Goal: Task Accomplishment & Management: Complete application form

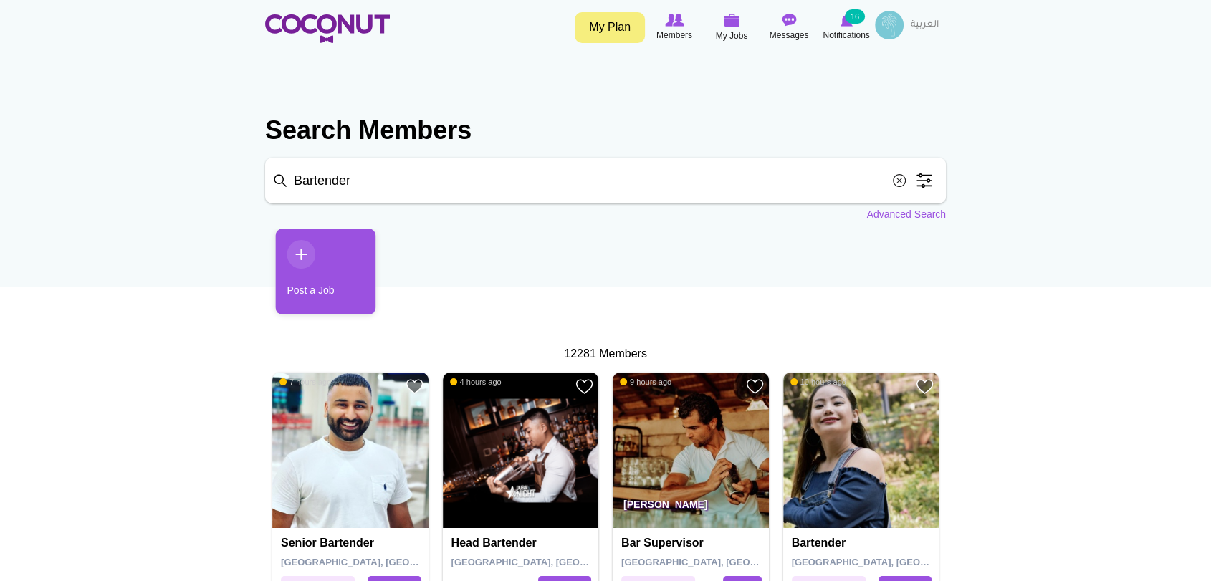
click at [303, 253] on link "Post a Job" at bounding box center [325, 272] width 100 height 86
click at [302, 248] on link "Post a Job" at bounding box center [326, 272] width 100 height 86
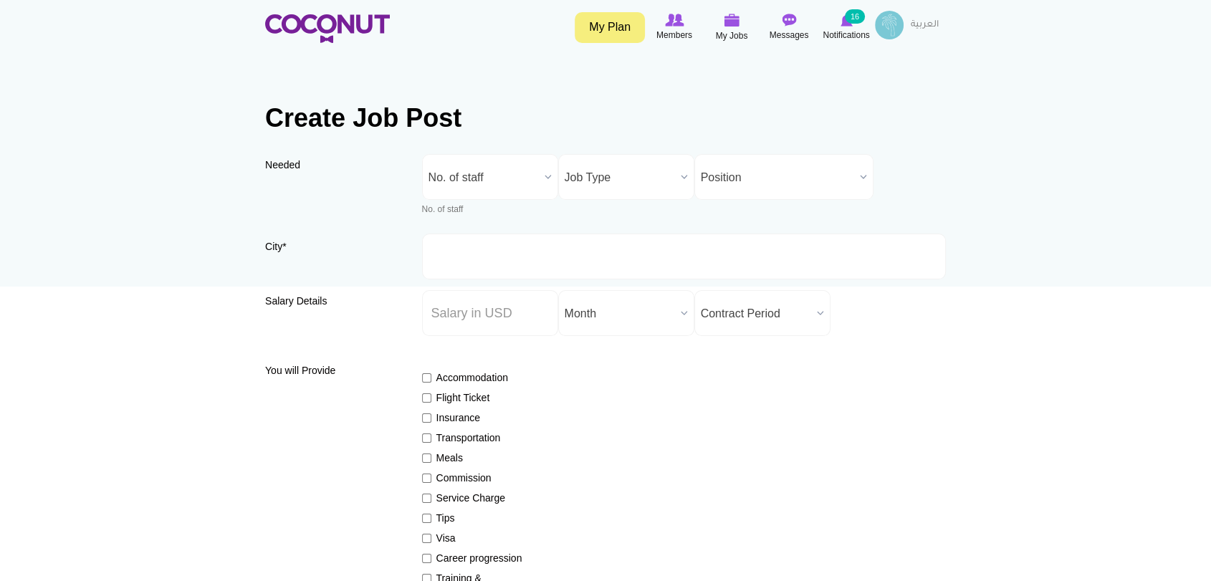
click at [464, 180] on span "No. of staff" at bounding box center [483, 178] width 110 height 46
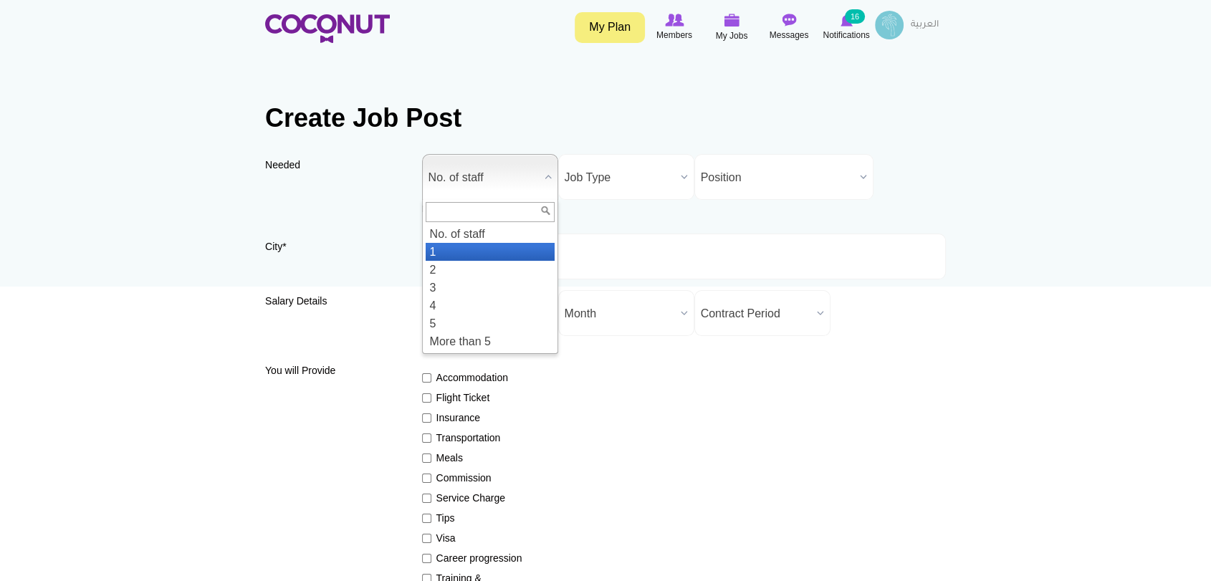
click at [459, 251] on li "1" at bounding box center [490, 252] width 129 height 18
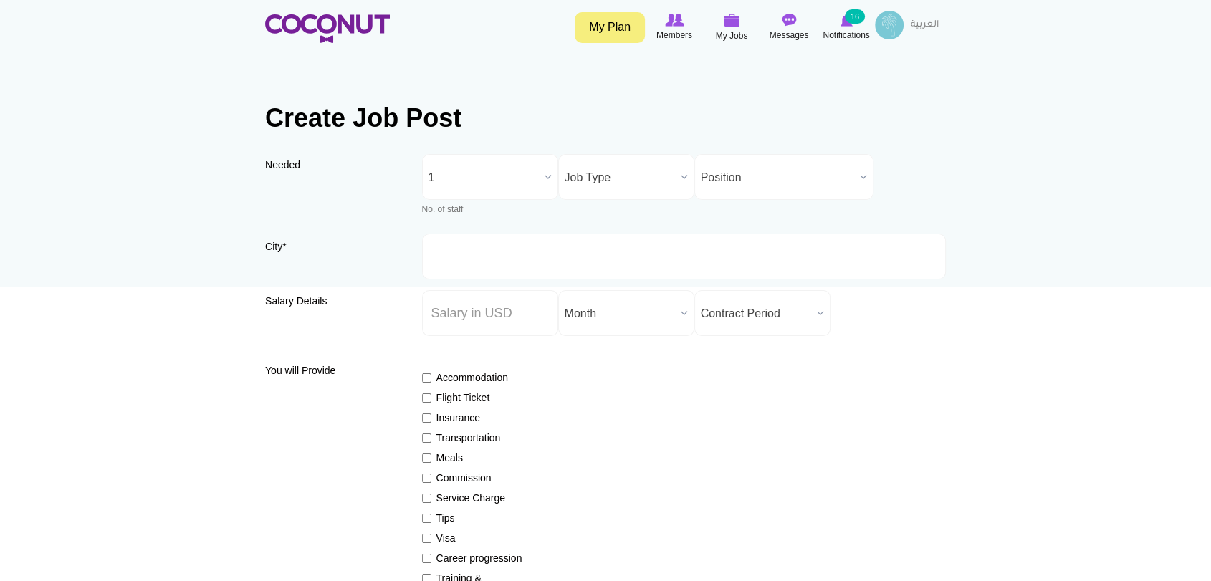
click at [615, 168] on span "Job Type" at bounding box center [619, 178] width 110 height 46
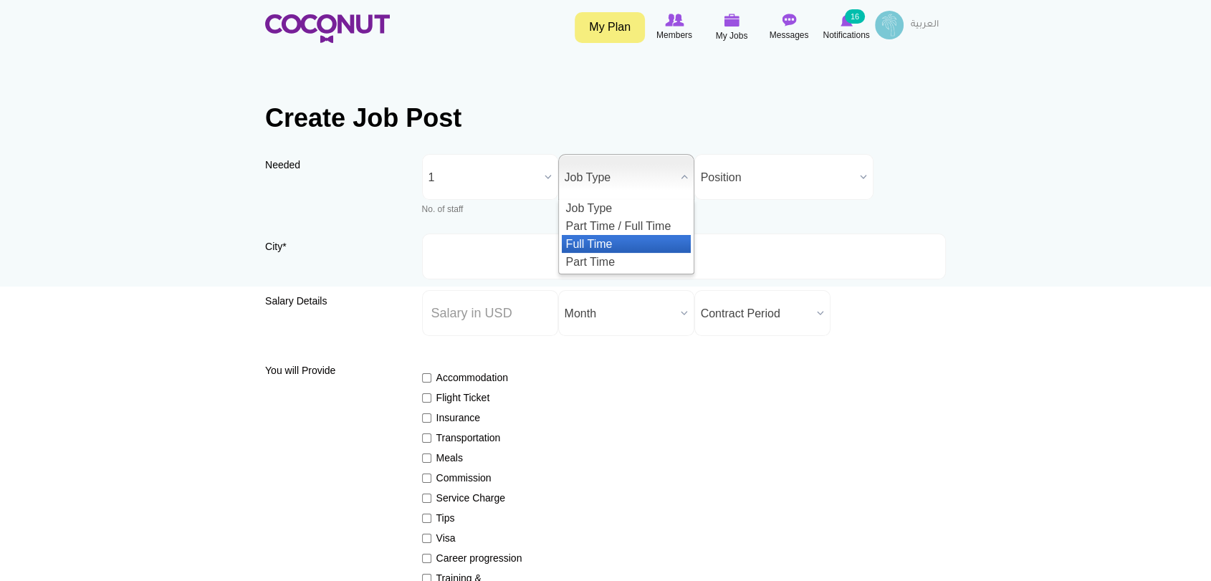
click at [649, 241] on li "Full Time" at bounding box center [626, 244] width 129 height 18
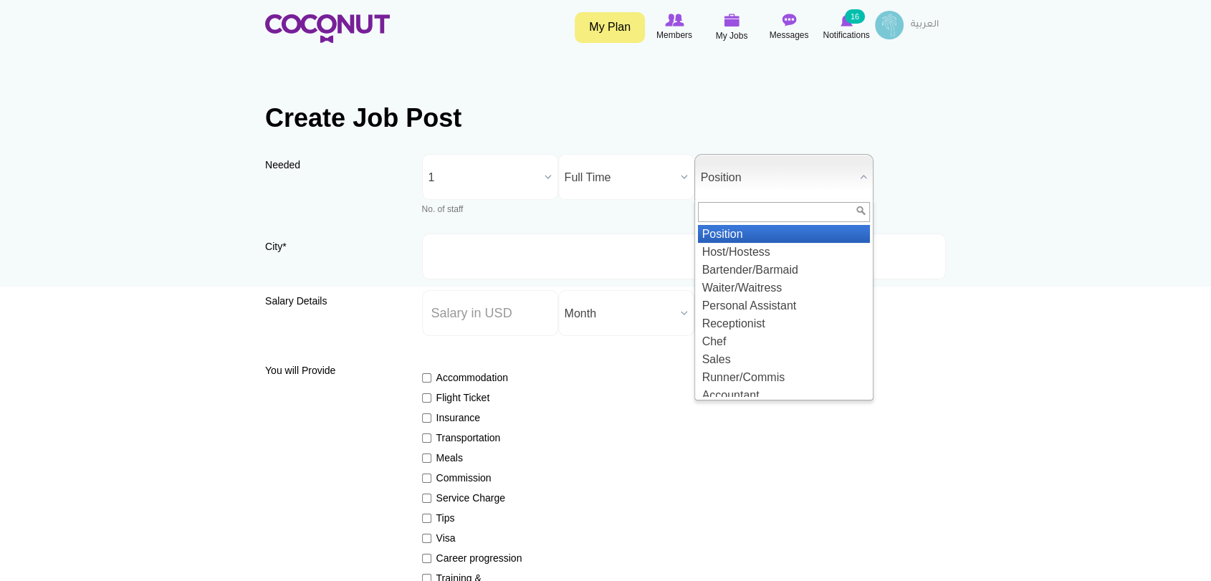
click at [716, 179] on span "Position" at bounding box center [777, 178] width 153 height 46
click at [741, 158] on span "Position" at bounding box center [777, 178] width 153 height 46
paste input "Junior Commercial Analyst"
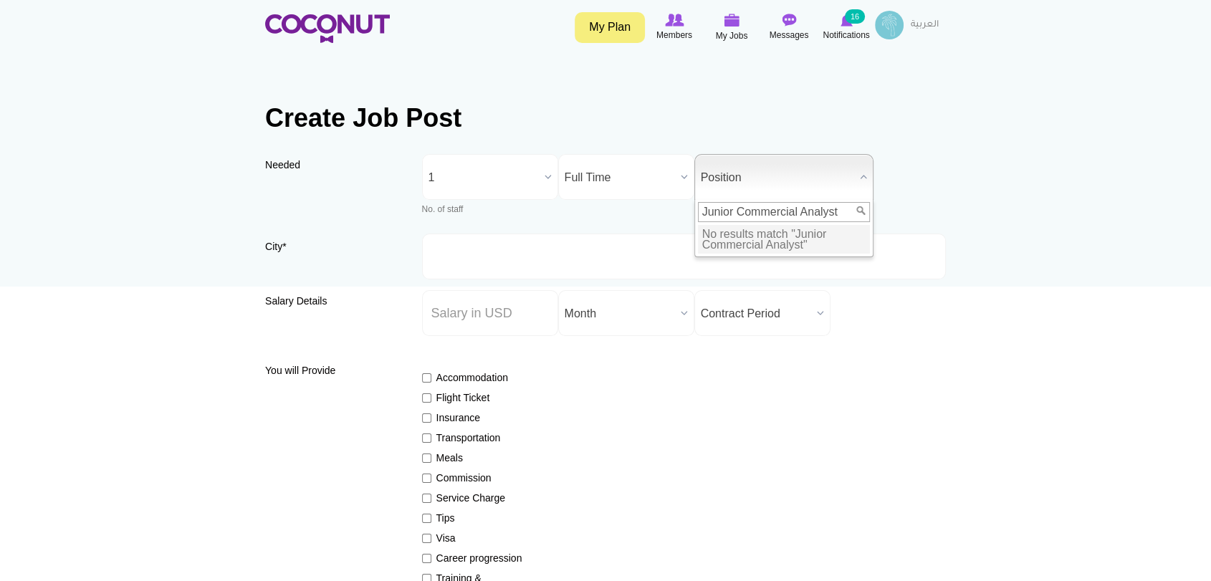
click at [736, 209] on input "Junior Commercial Analyst" at bounding box center [784, 212] width 172 height 20
type input "Commercial Analyst"
click at [924, 207] on div "Needed Needed * No. of staff 1 2 3 4 5 More than 5 1 No. of staff 1 2 3 4 5 Mor…" at bounding box center [605, 194] width 681 height 80
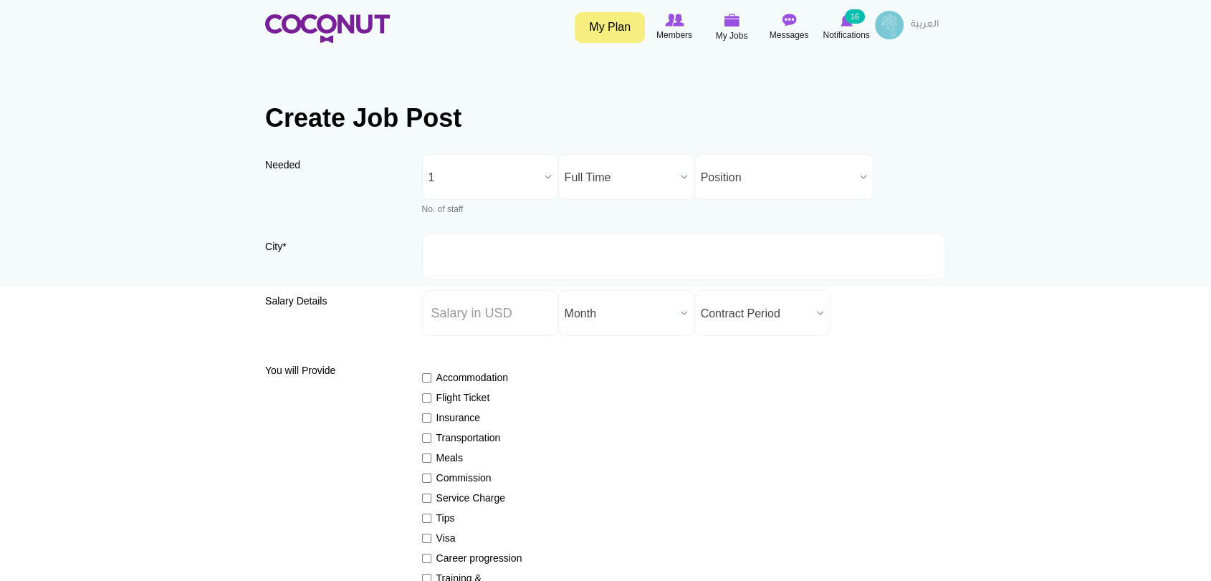
click at [745, 155] on span "Position" at bounding box center [777, 178] width 153 height 46
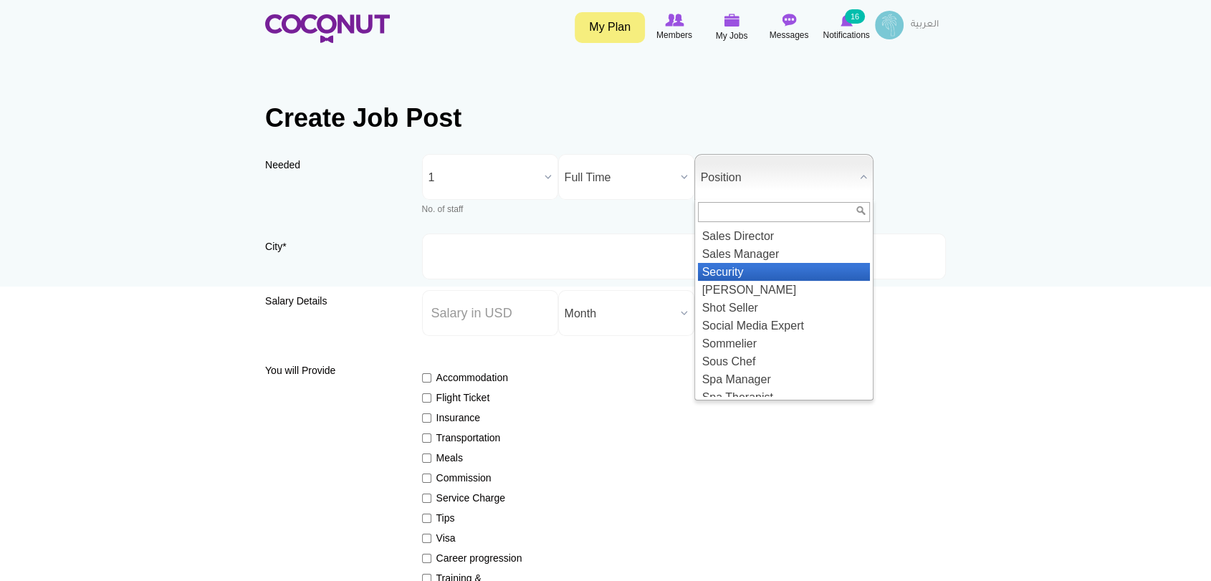
scroll to position [1658, 0]
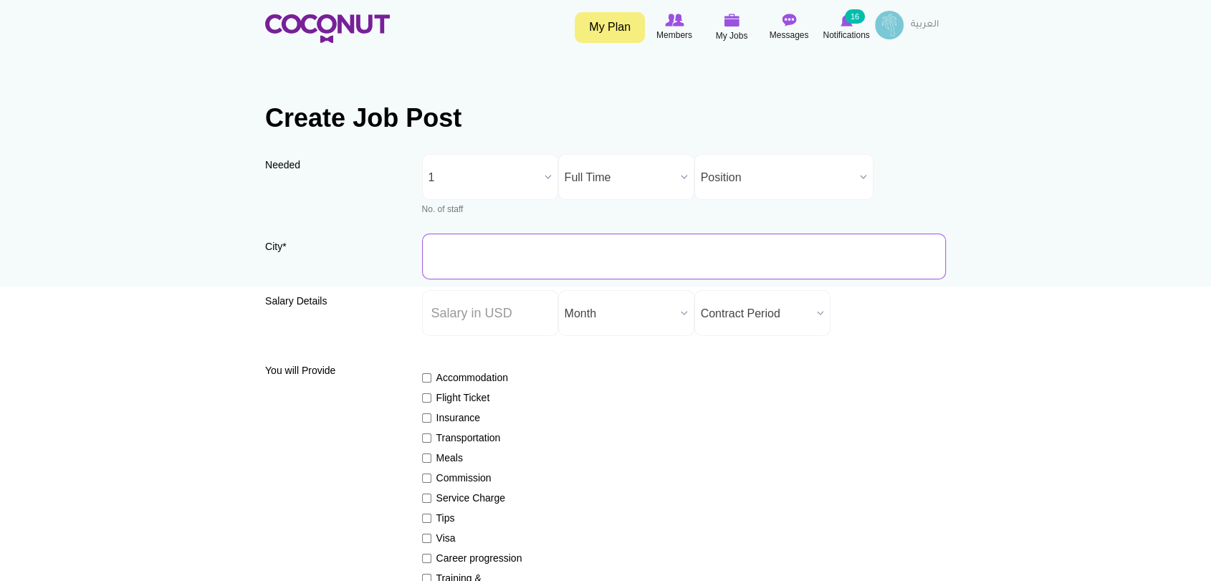
click at [479, 255] on input "City *" at bounding box center [684, 257] width 524 height 46
type input "[GEOGRAPHIC_DATA], [GEOGRAPHIC_DATA]"
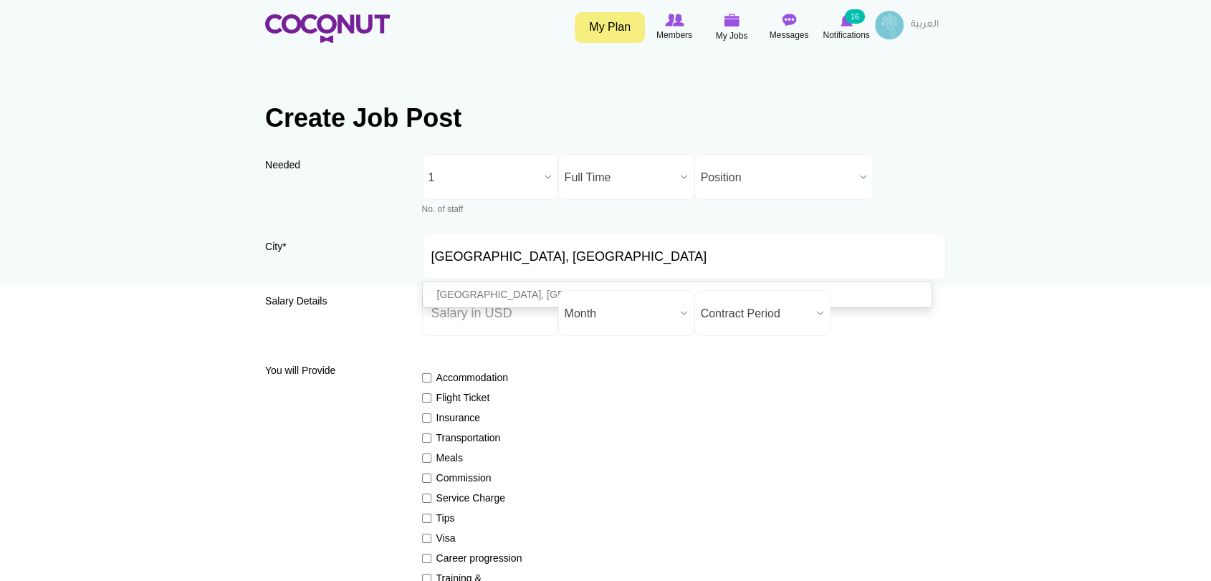
click at [486, 304] on ul "[GEOGRAPHIC_DATA], [GEOGRAPHIC_DATA]" at bounding box center [677, 294] width 511 height 27
click at [468, 320] on input "Salary ($) *" at bounding box center [490, 313] width 136 height 46
type input "2200"
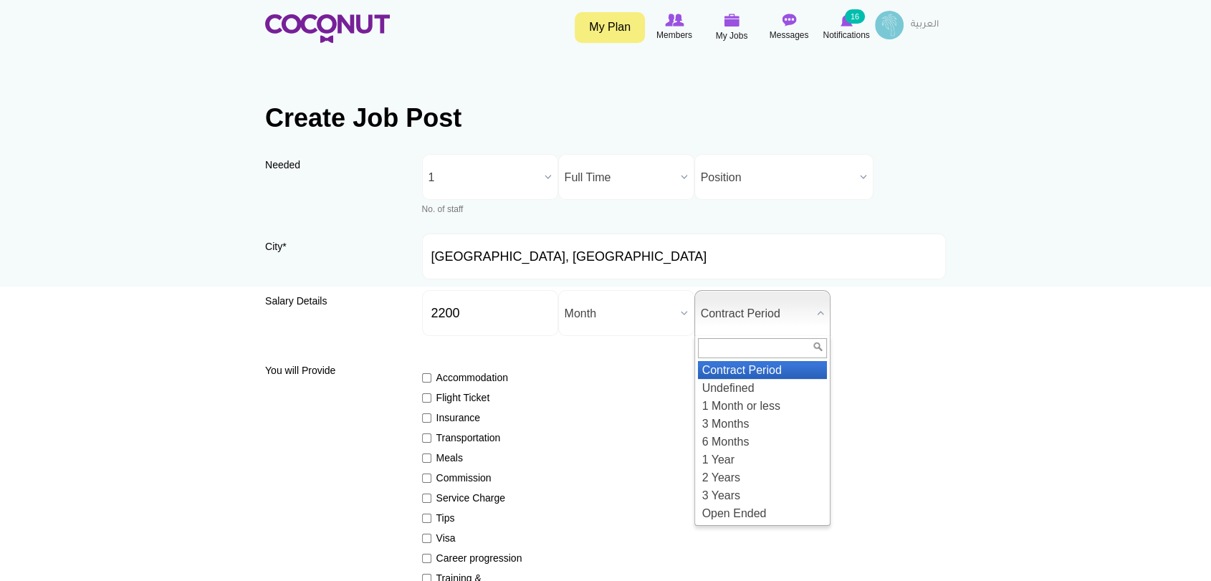
click at [768, 312] on span "Contract Period" at bounding box center [756, 314] width 110 height 46
click at [729, 384] on li "Undefined" at bounding box center [762, 388] width 129 height 18
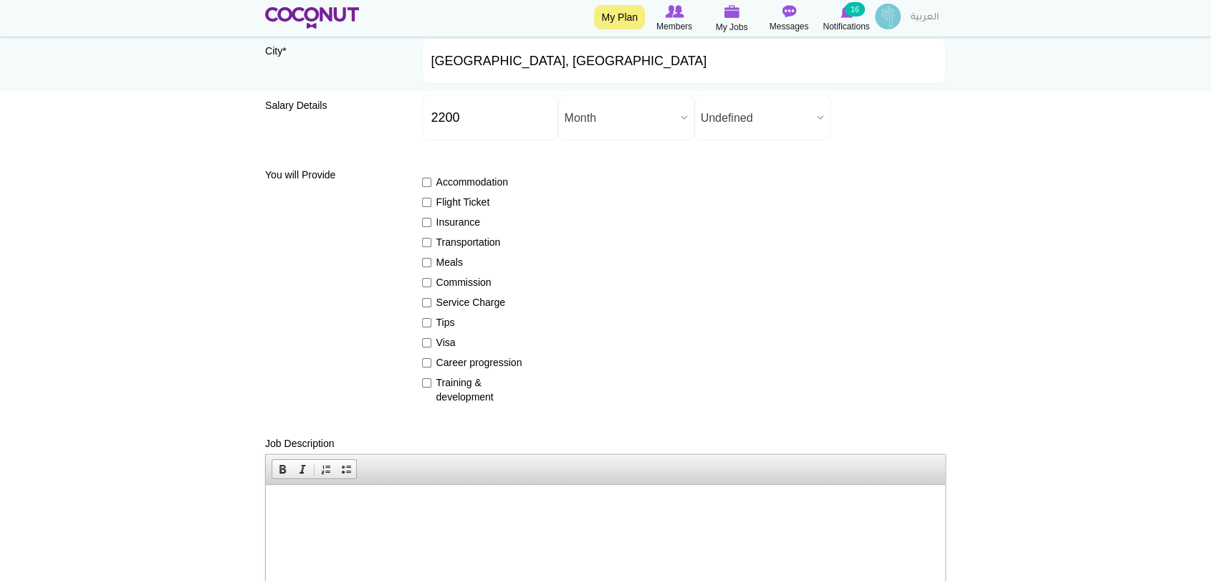
scroll to position [239, 0]
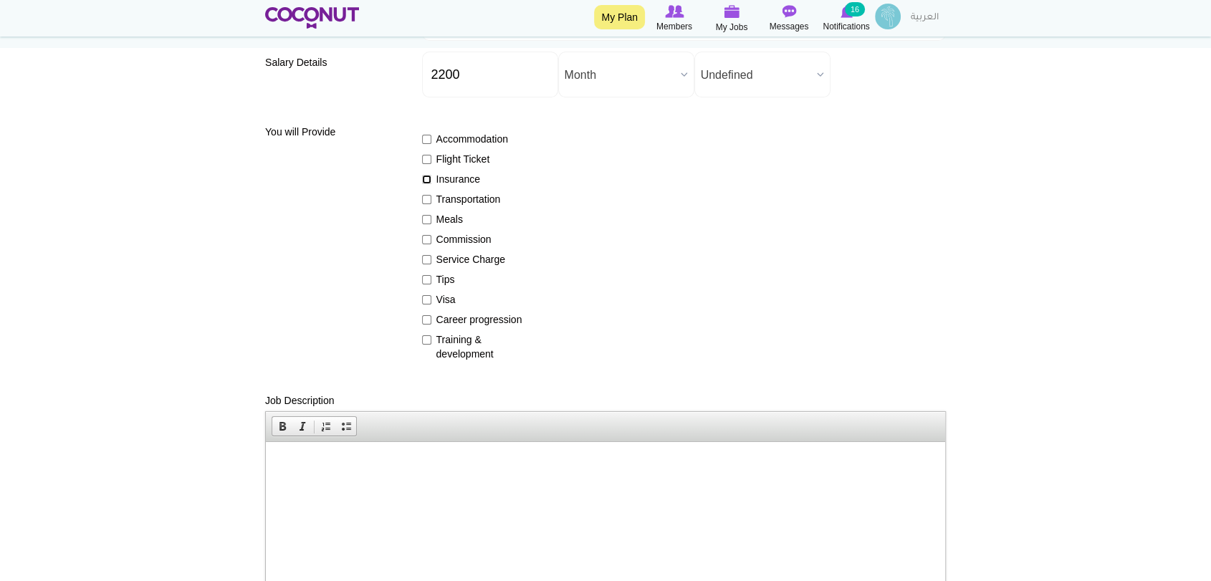
click at [426, 181] on input "Insurance" at bounding box center [426, 179] width 9 height 9
checkbox input "true"
click at [425, 302] on input "Visa" at bounding box center [426, 299] width 9 height 9
checkbox input "true"
click at [426, 317] on input "Career progression" at bounding box center [426, 319] width 9 height 9
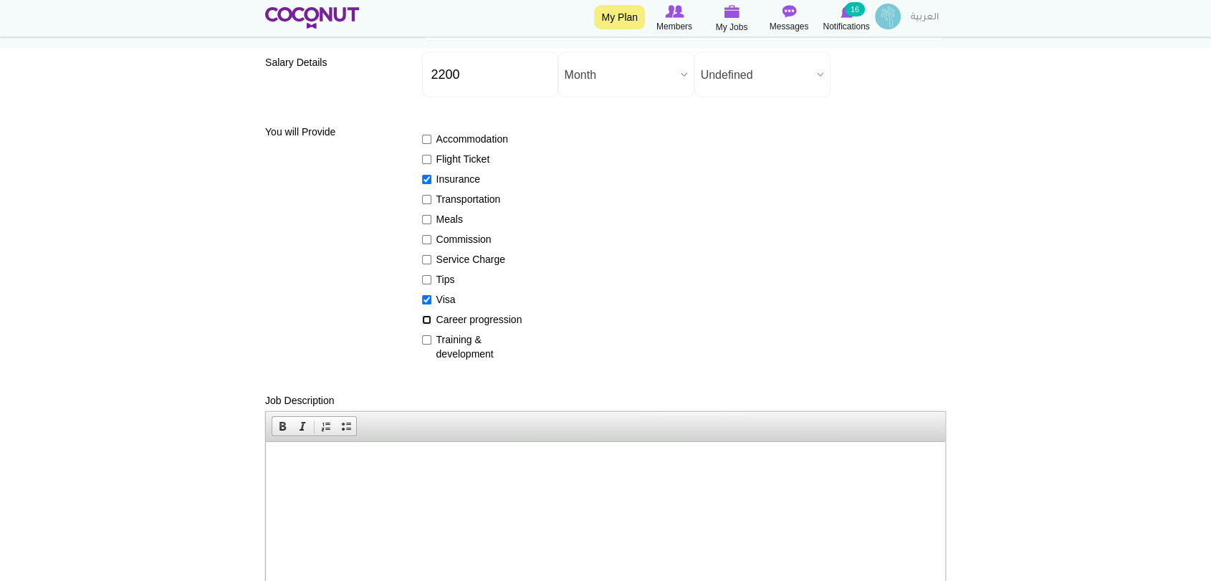
checkbox input "true"
click at [425, 335] on input "Training & development" at bounding box center [426, 339] width 9 height 9
checkbox input "true"
click at [426, 218] on input "Meals" at bounding box center [426, 219] width 9 height 9
checkbox input "true"
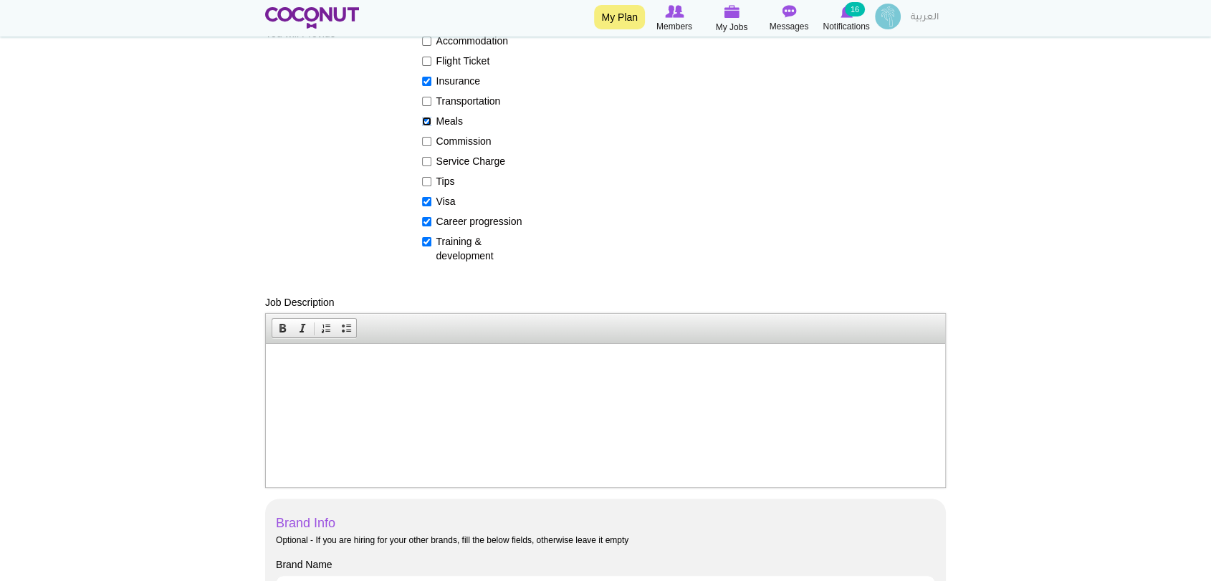
scroll to position [398, 0]
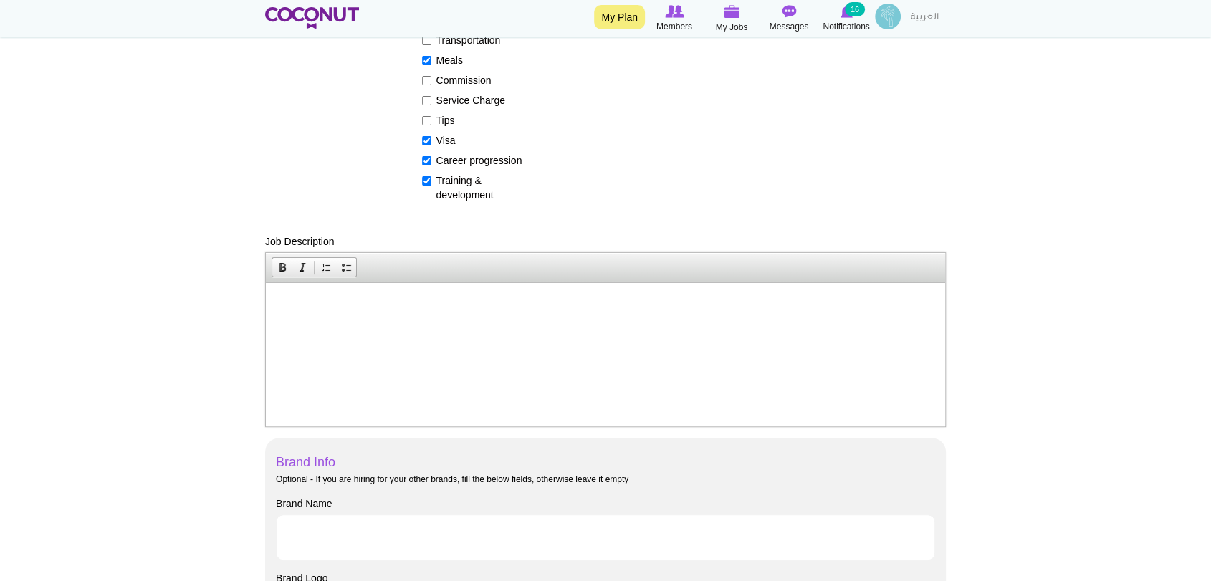
click at [281, 300] on p at bounding box center [605, 304] width 650 height 15
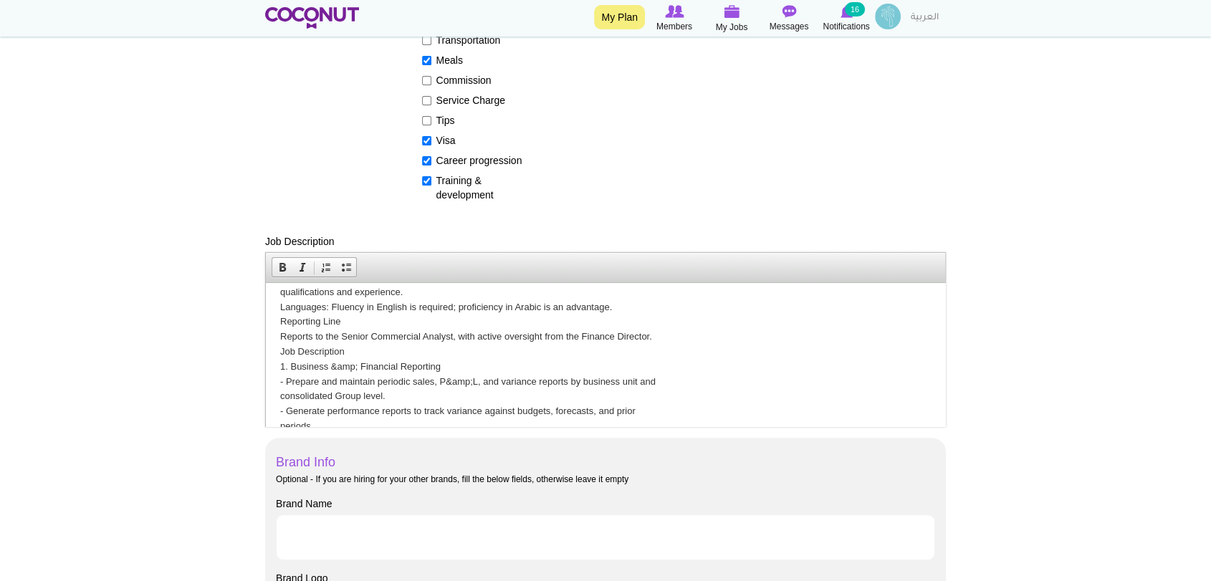
scroll to position [0, 0]
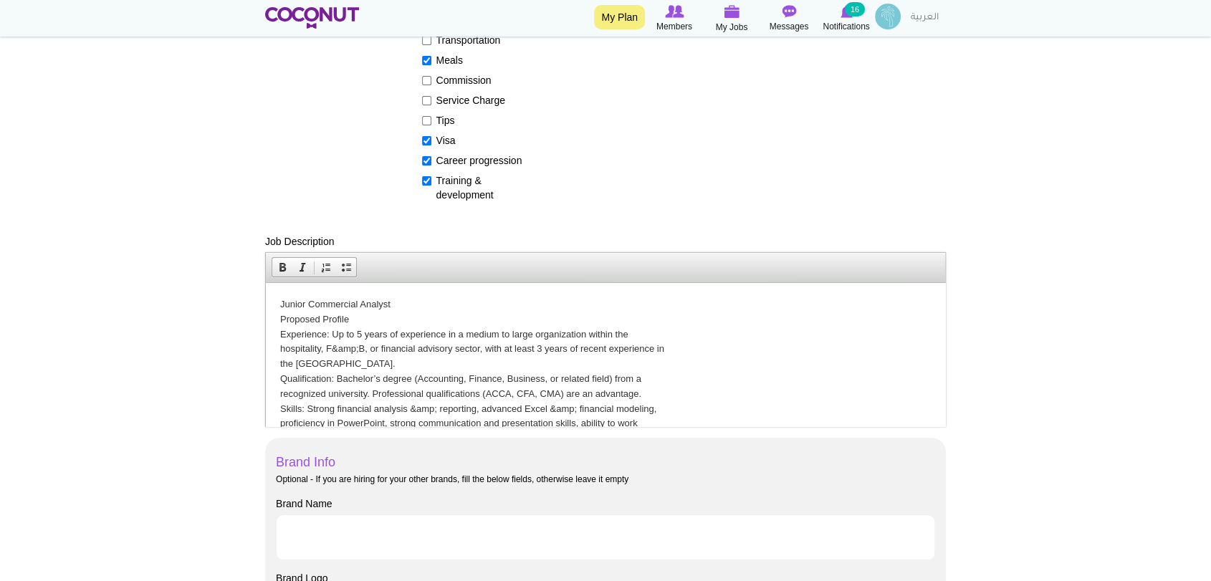
click at [280, 304] on p "Junior Commercial Analyst Proposed Profile Experience: Up to 5 years of experie…" at bounding box center [605, 542] width 650 height 491
drag, startPoint x: 279, startPoint y: 304, endPoint x: 471, endPoint y: 284, distance: 192.3
click at [471, 284] on html "Position :Junior Commercial Analyst Proposed Profile Experience: Up to 5 years …" at bounding box center [605, 584] width 679 height 604
click at [385, 344] on p "Position :Junior Commercial Analyst Proposed Profile Experience: Up to 5 years …" at bounding box center [605, 542] width 650 height 491
drag, startPoint x: 359, startPoint y: 319, endPoint x: 518, endPoint y: 597, distance: 319.6
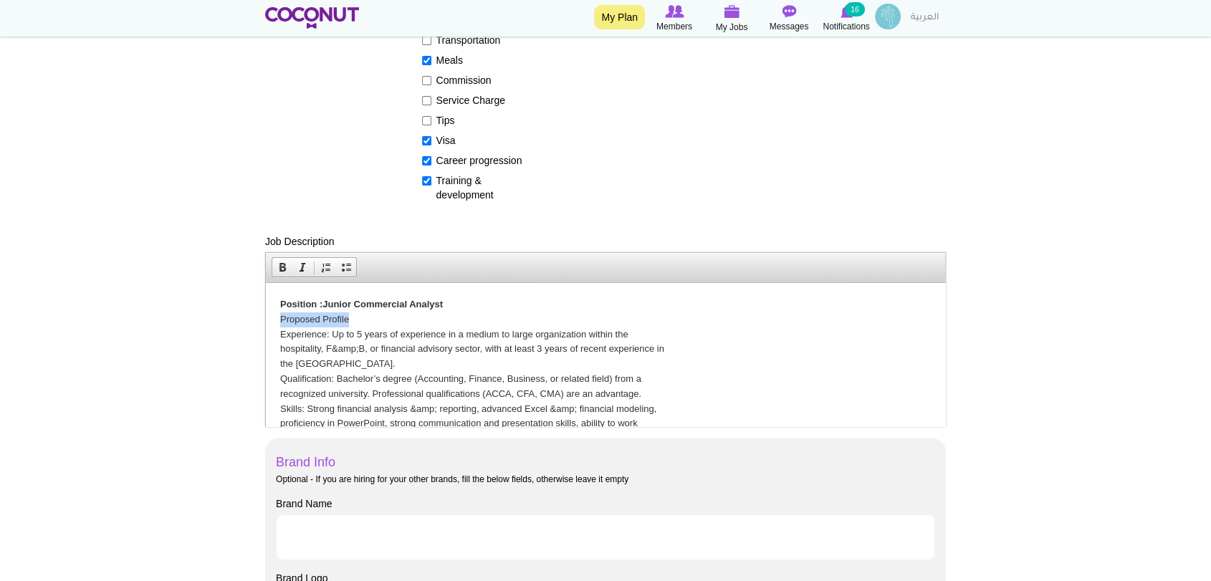
click at [266, 314] on html "Position :Junior Commercial Analyst Proposed Profile Experience: Up to 5 years …" at bounding box center [605, 584] width 679 height 604
click at [309, 332] on p "Position :Junior Commercial Analyst Experience: Up to 5 years of experience in …" at bounding box center [605, 542] width 650 height 491
click at [345, 345] on p "Position :Junior Commercial Analyst Experience : Up to 5 years of experience in…" at bounding box center [605, 542] width 650 height 491
click at [354, 347] on p "Position :Junior Commercial Analyst Experience : Up to 5 years of experience in…" at bounding box center [605, 542] width 650 height 491
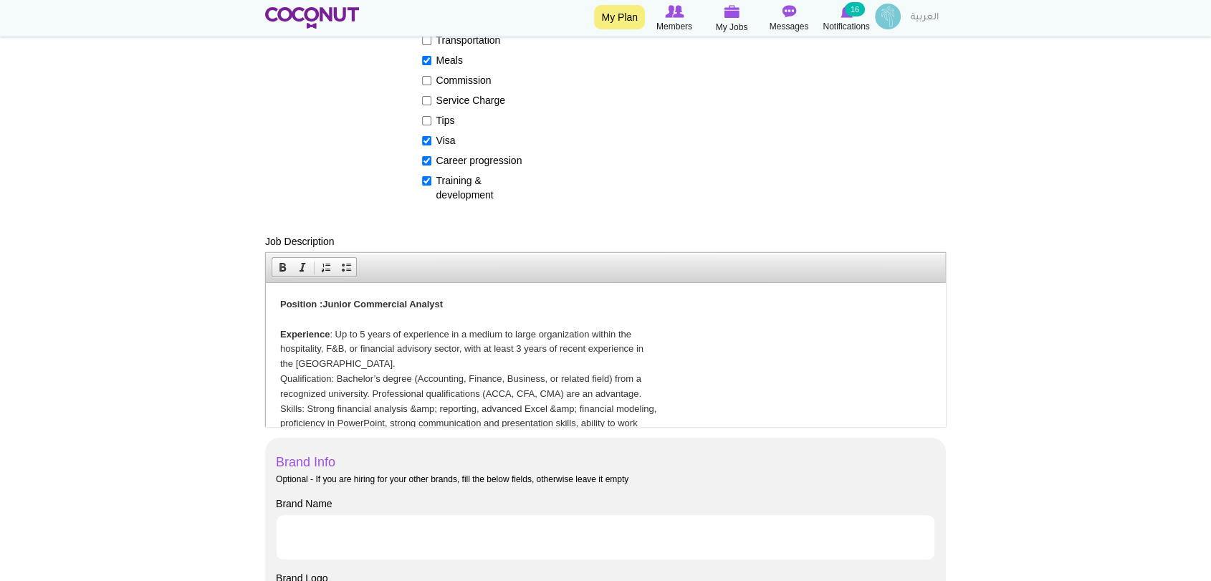
click at [279, 345] on html "Position :Junior Commercial Analyst Experience : Up to 5 years of experience in…" at bounding box center [605, 584] width 679 height 604
click at [278, 358] on html "Position :Junior Commercial Analyst Experience : Up to 5 years of experience in…" at bounding box center [605, 584] width 679 height 604
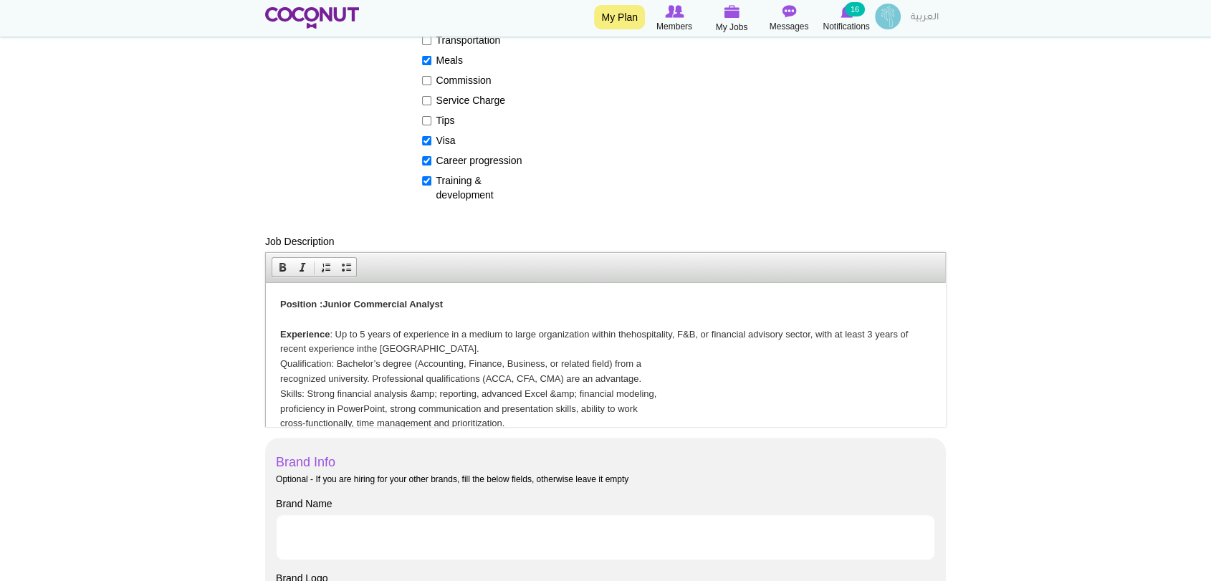
click at [300, 358] on p "Position :Junior Commercial Analyst Experience : Up to 5 years of experience in…" at bounding box center [605, 535] width 650 height 477
click at [280, 378] on p "Position :Junior Commercial Analyst Experience : Up to 5 years of experience in…" at bounding box center [605, 535] width 650 height 477
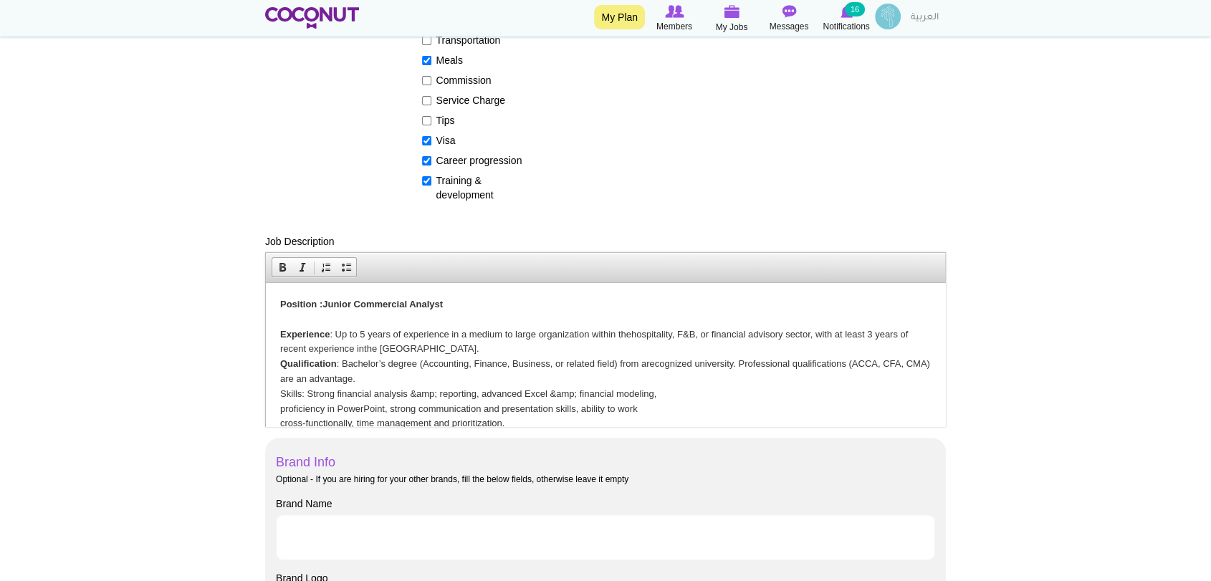
click at [284, 393] on p "Position :Junior Commercial Analyst Experience : Up to 5 years of experience in…" at bounding box center [605, 535] width 650 height 477
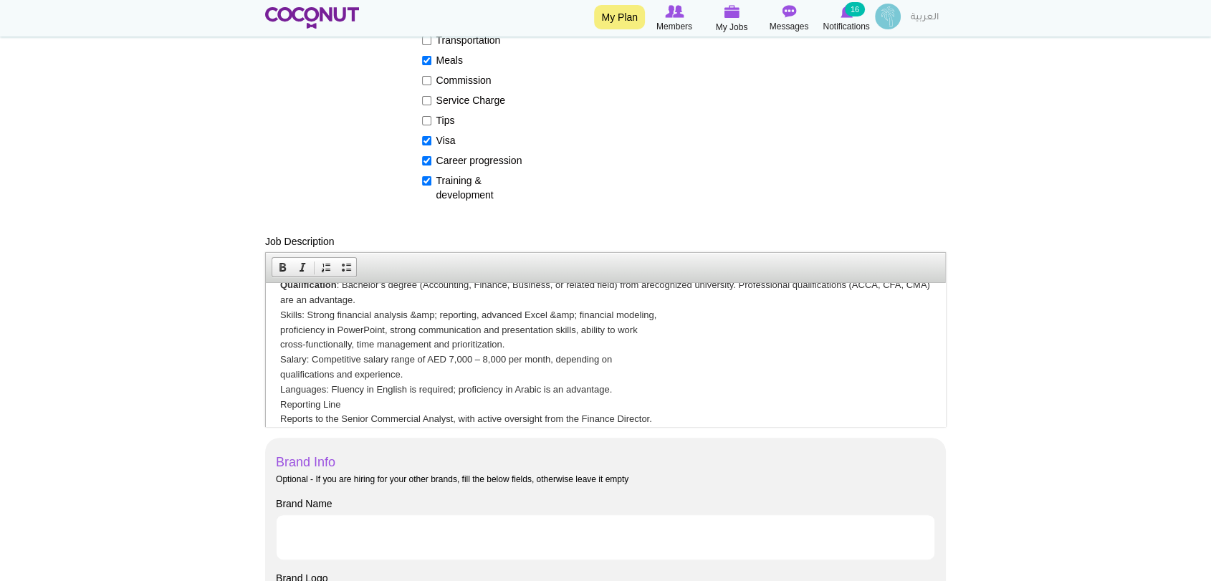
scroll to position [80, 0]
click at [280, 331] on p "Position :Junior Commercial Analyst Experience : Up to 5 years of experience in…" at bounding box center [605, 455] width 650 height 477
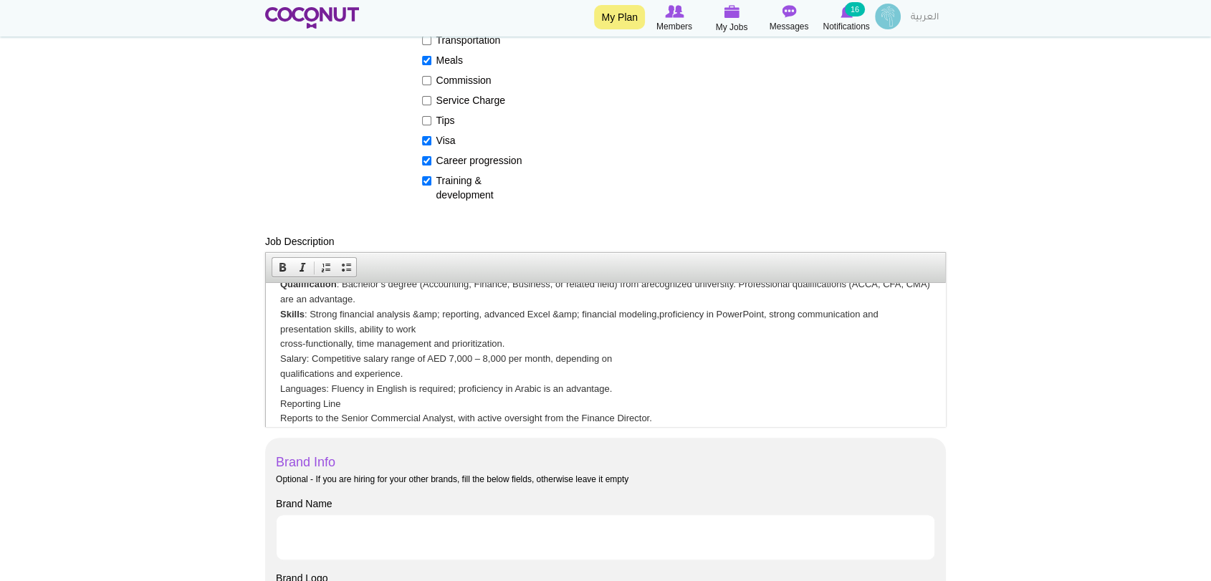
click at [282, 344] on p "Position :Junior Commercial Analyst Experience : Up to 5 years of experience in…" at bounding box center [605, 455] width 650 height 477
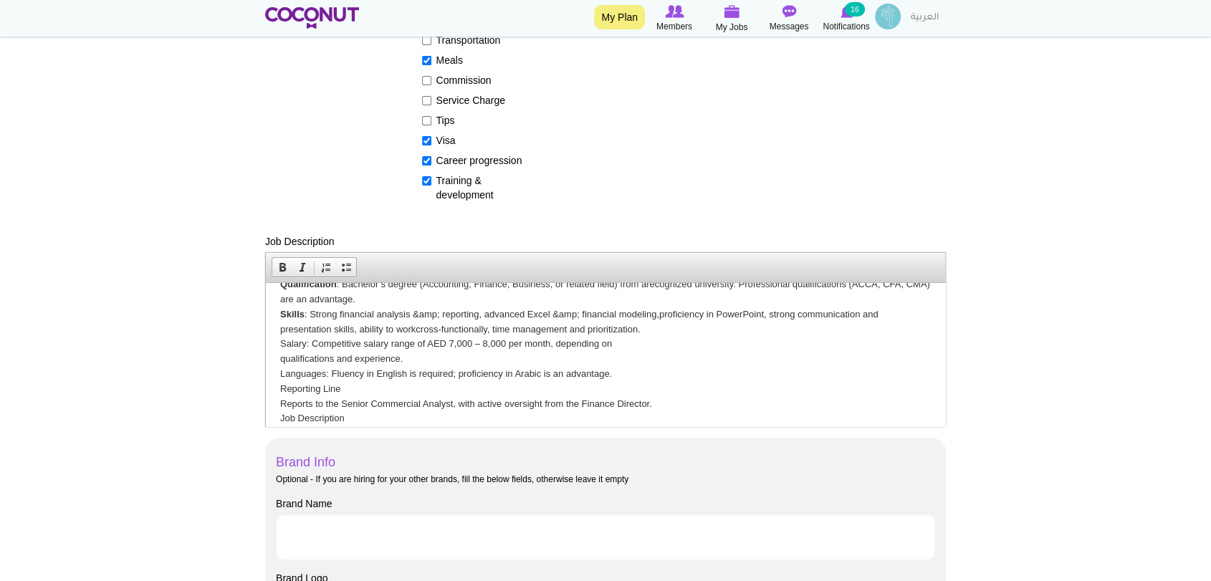
click at [288, 342] on p "Position :Junior Commercial Analyst Experience : Up to 5 years of experience in…" at bounding box center [605, 448] width 650 height 462
click at [494, 345] on p "Position :Junior Commercial Analyst Experience : Up to 5 years of experience in…" at bounding box center [605, 448] width 650 height 462
click at [277, 363] on html "Position :Junior Commercial Analyst Experience : Up to 5 years of experience in…" at bounding box center [605, 490] width 679 height 575
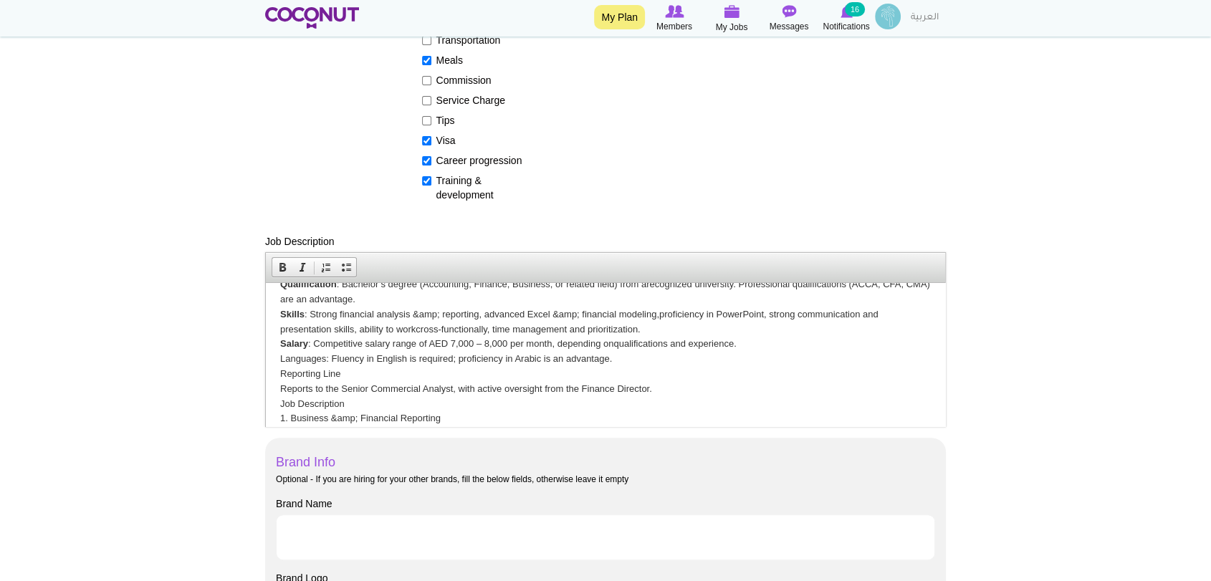
click at [294, 358] on p "Position :Junior Commercial Analyst Experience : Up to 5 years of experience in…" at bounding box center [605, 440] width 650 height 447
click at [292, 358] on p "Position :Junior Commercial Analyst Experience : Up to 5 years of experience in…" at bounding box center [605, 440] width 650 height 447
click at [345, 378] on p "Position :Junior Commercial Analyst Experience : Up to 5 years of experience in…" at bounding box center [605, 440] width 650 height 447
click at [279, 387] on html "Position :Junior Commercial Analyst Experience : Up to 5 years of experience in…" at bounding box center [605, 482] width 679 height 559
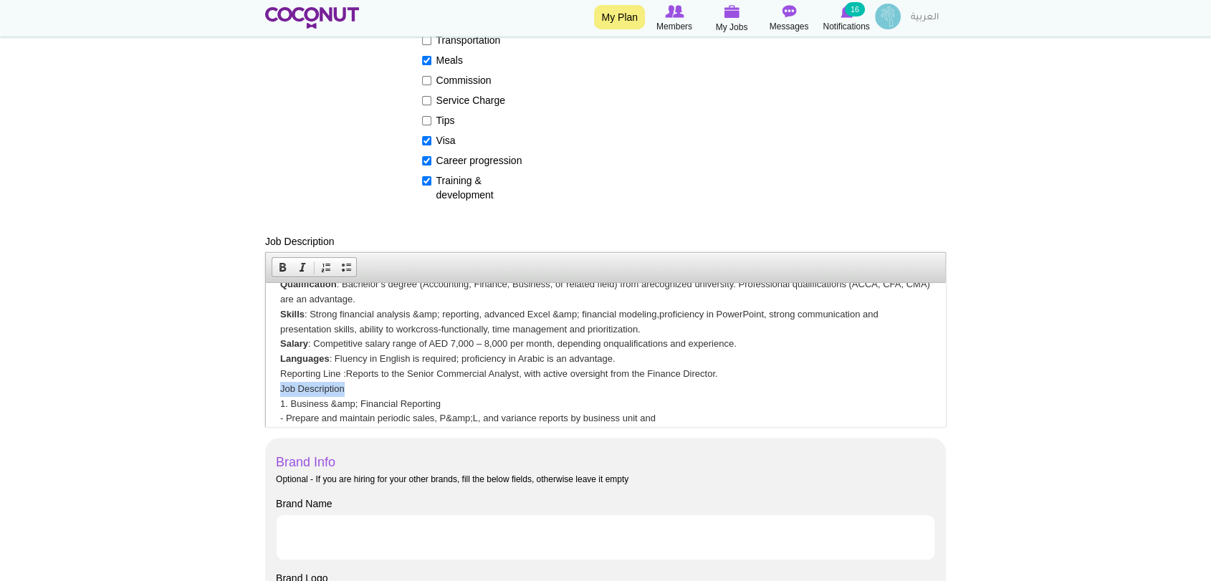
drag, startPoint x: 277, startPoint y: 388, endPoint x: 345, endPoint y: 393, distance: 68.2
click at [345, 393] on html "Position :Junior Commercial Analyst Experience : Up to 5 years of experience in…" at bounding box center [605, 475] width 679 height 544
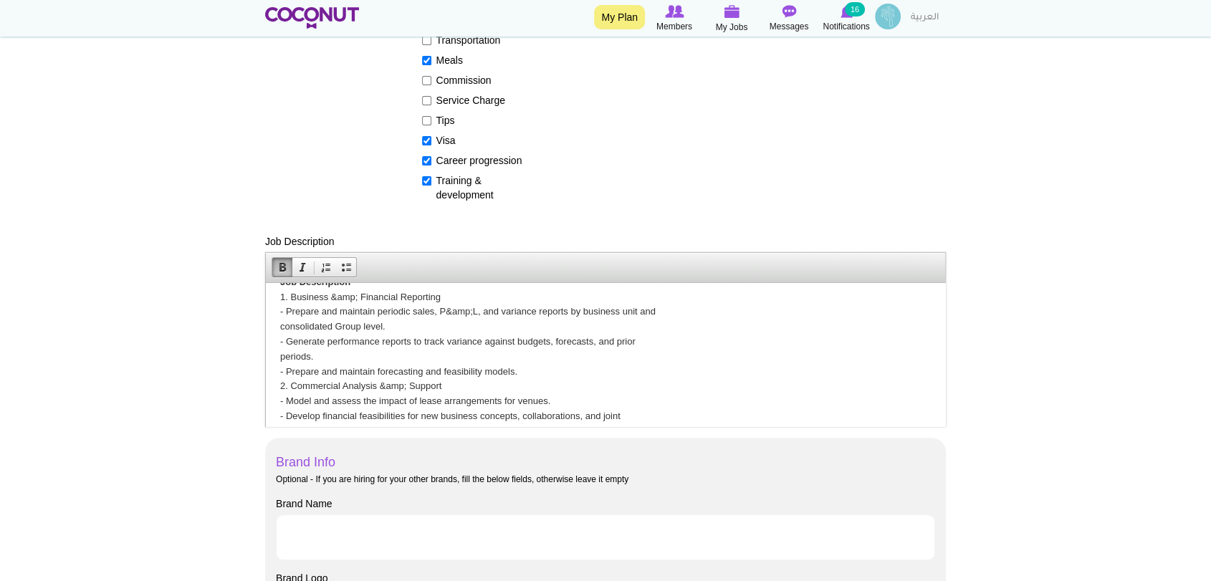
scroll to position [159, 0]
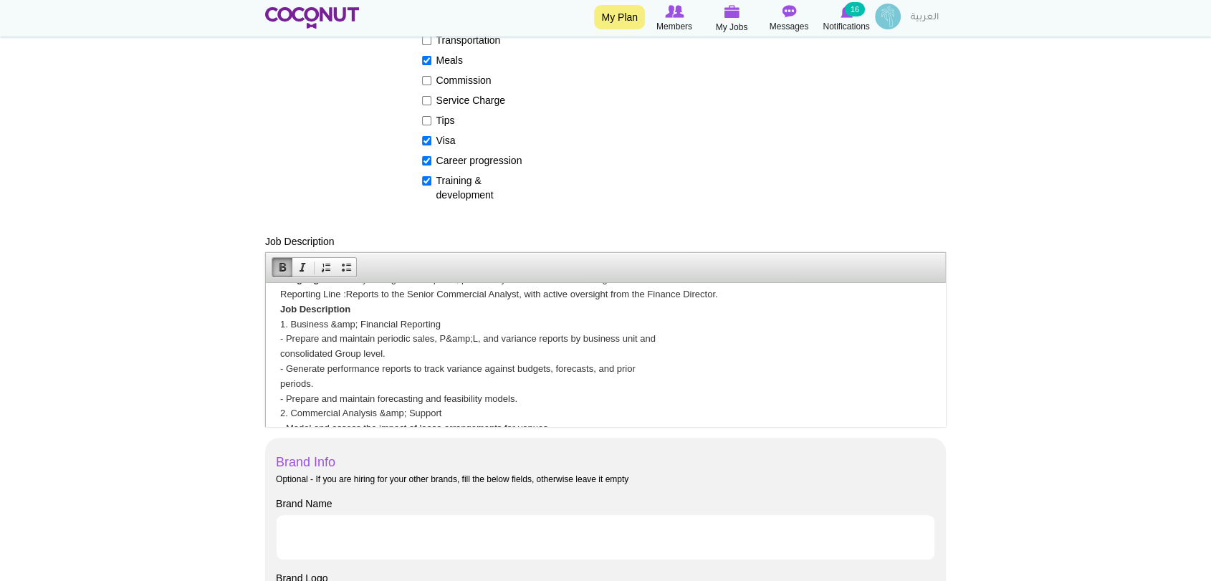
click at [277, 387] on html "Position :Junior Commercial Analyst Experience : Up to 5 years of experience in…" at bounding box center [605, 395] width 679 height 544
click at [277, 355] on html "Position :Junior Commercial Analyst Experience : Up to 5 years of experience in…" at bounding box center [605, 387] width 679 height 529
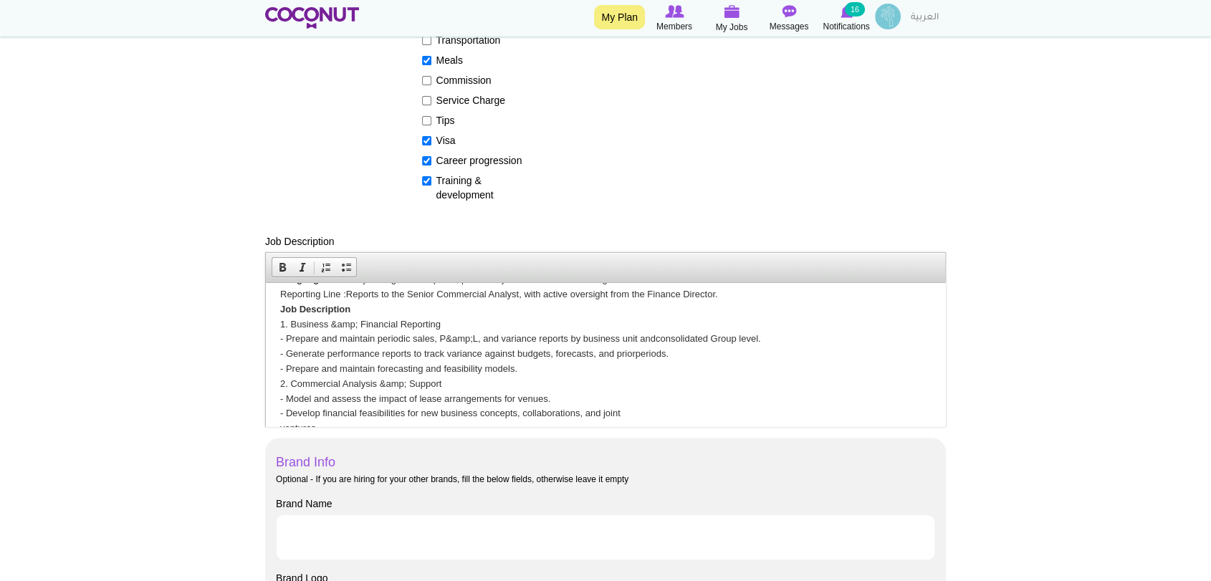
click at [464, 335] on p "Position :Junior Commercial Analyst Experience : Up to 5 years of experience in…" at bounding box center [605, 339] width 650 height 403
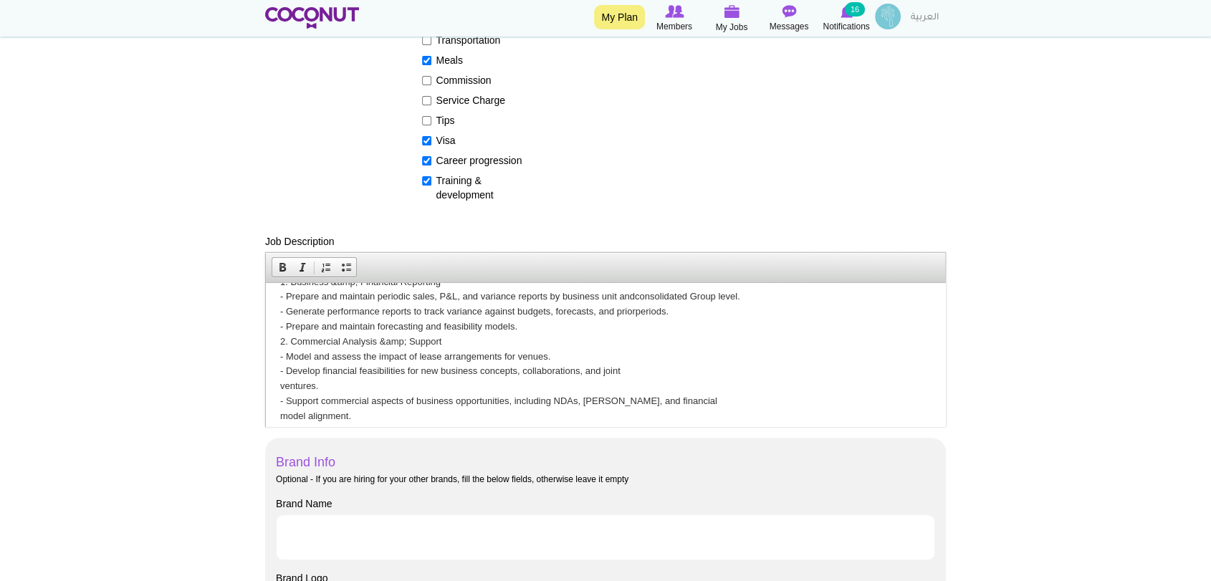
scroll to position [239, 0]
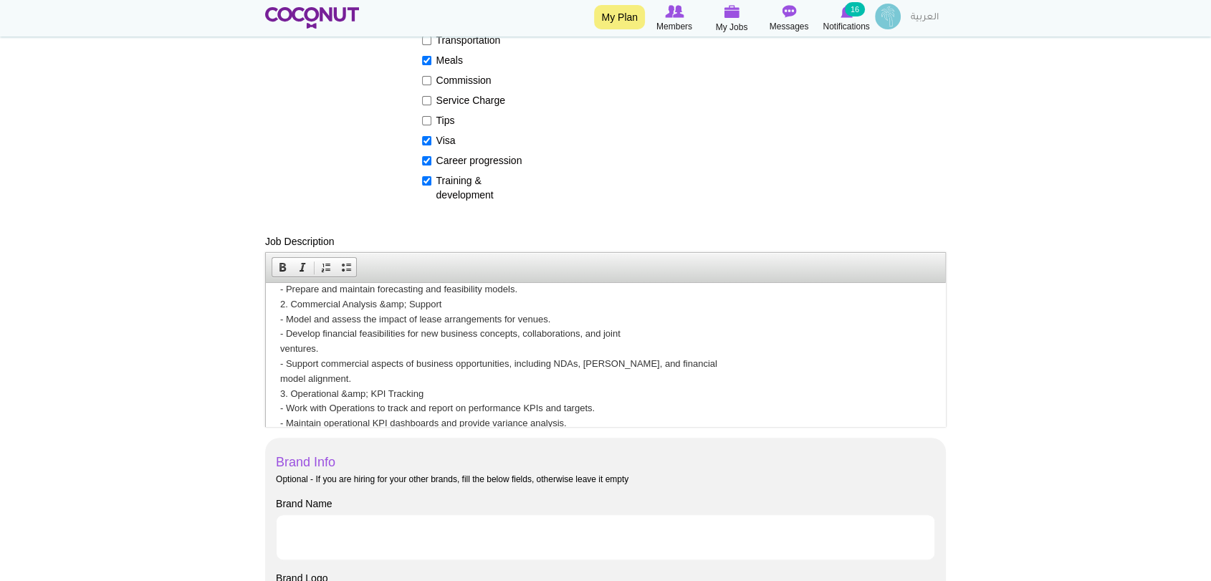
click at [275, 352] on html "Position :Junior Commercial Analyst Experience : Up to 5 years of experience in…" at bounding box center [605, 301] width 679 height 515
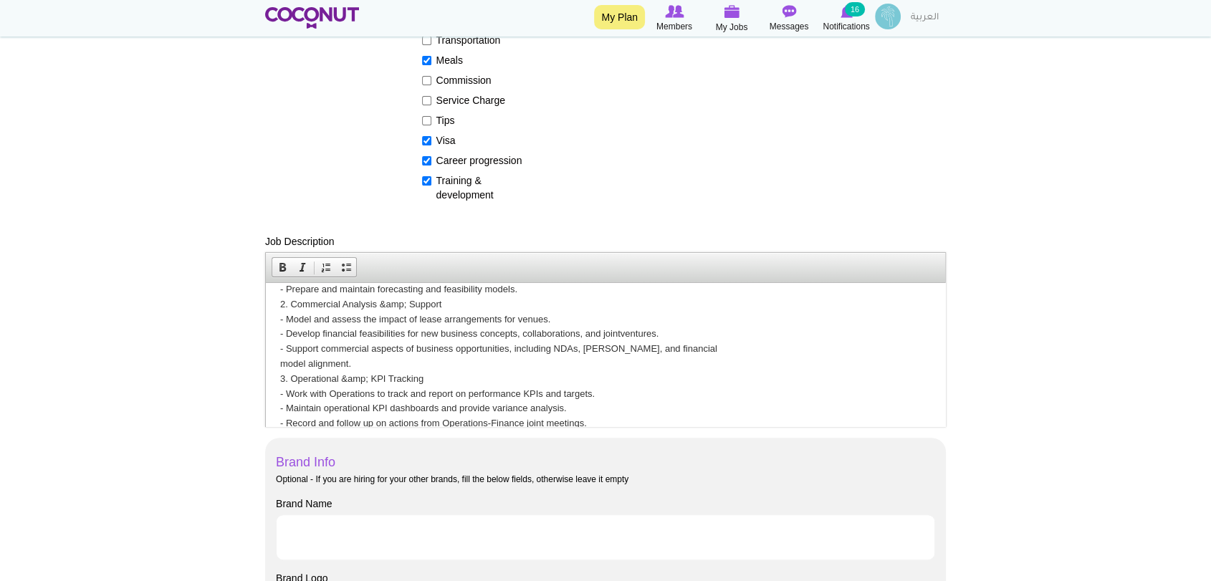
click at [274, 358] on html "Position :Junior Commercial Analyst Experience : Up to 5 years of experience in…" at bounding box center [605, 294] width 679 height 500
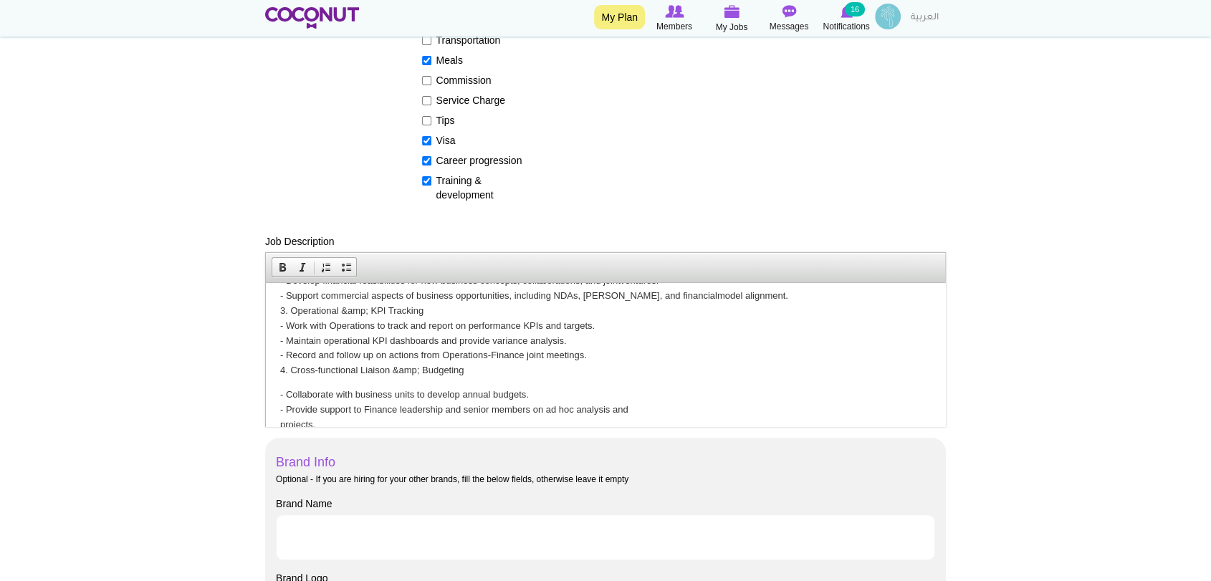
scroll to position [318, 0]
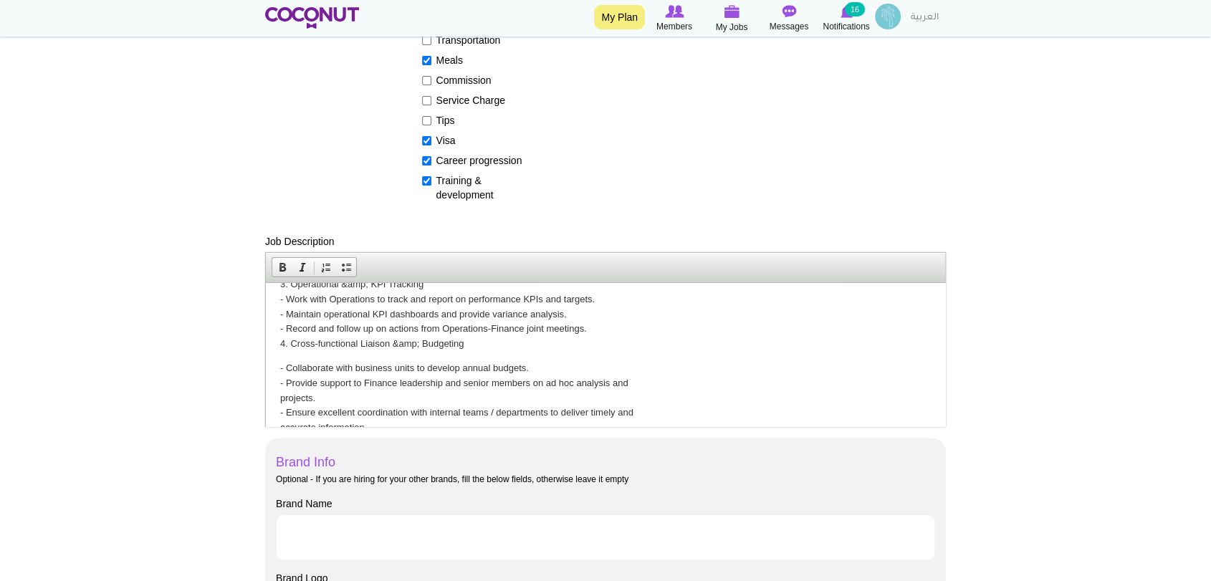
click at [274, 398] on html "Position :Junior Commercial Analyst Experience : Up to 5 years of experience in…" at bounding box center [605, 206] width 679 height 485
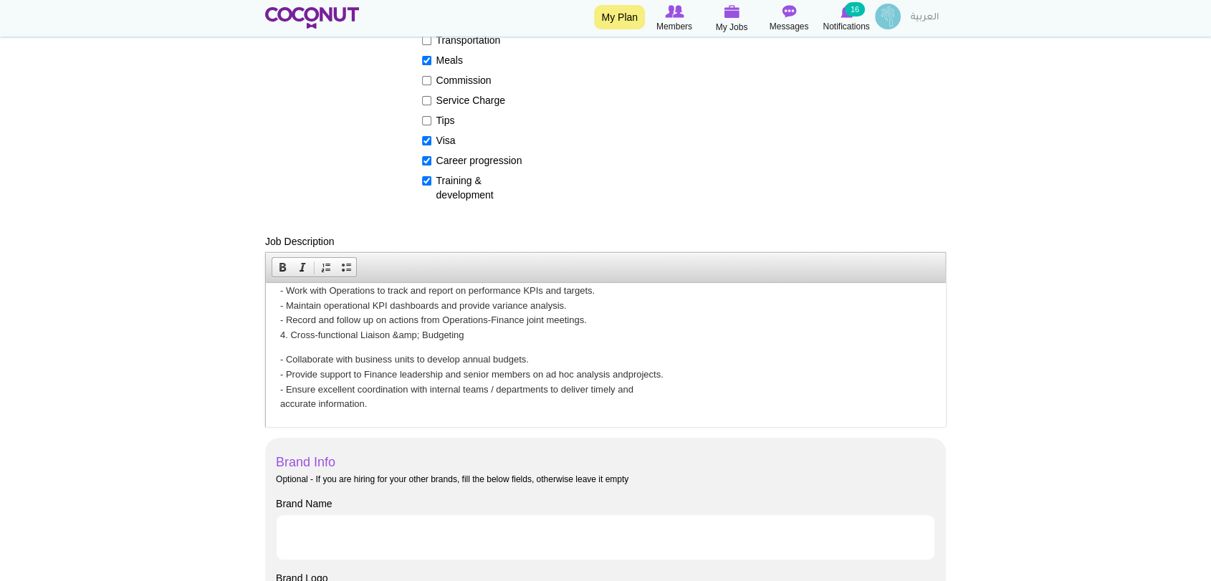
click at [280, 400] on p "- Collaborate with business units to develop annual budgets. - Provide support …" at bounding box center [605, 381] width 650 height 59
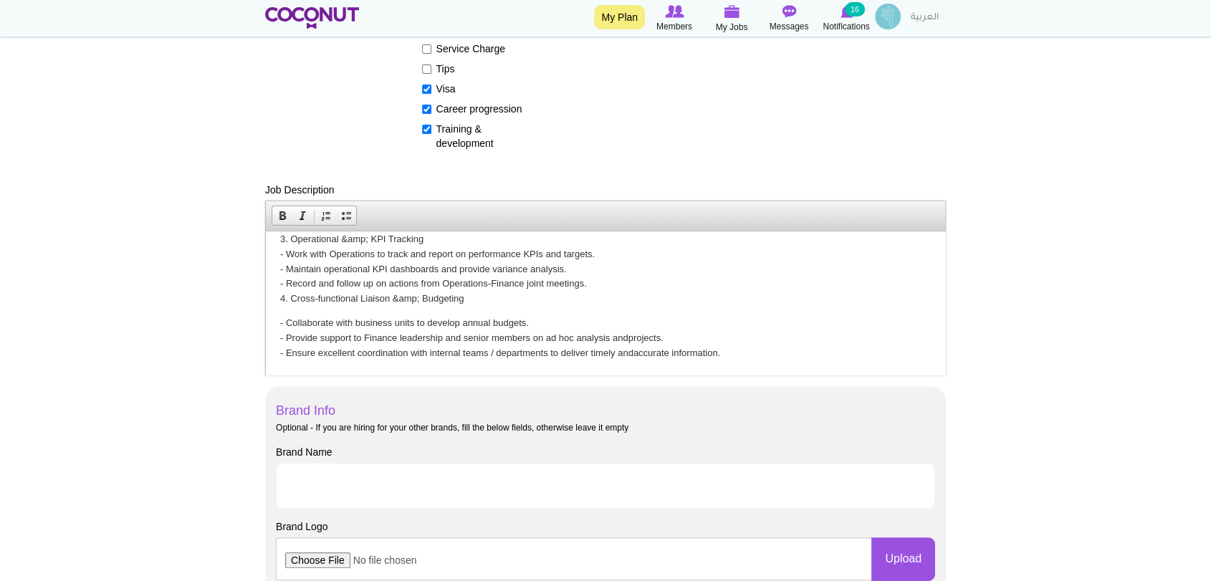
scroll to position [477, 0]
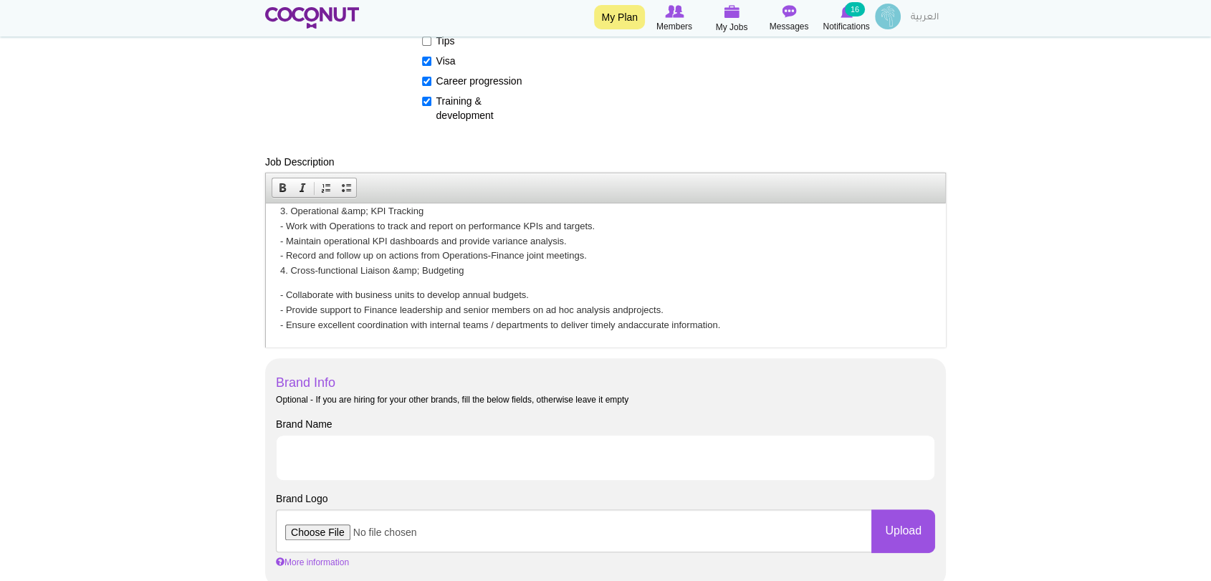
click at [343, 278] on body "Position :Junior Commercial Analyst Experience : Up to 5 years of experience in…" at bounding box center [605, 118] width 650 height 426
click at [316, 271] on p "Position :Junior Commercial Analyst Experience : Up to 5 years of experience in…" at bounding box center [605, 91] width 650 height 372
click at [616, 258] on p "Position :Junior Commercial Analyst Experience : Up to 5 years of experience in…" at bounding box center [605, 91] width 650 height 372
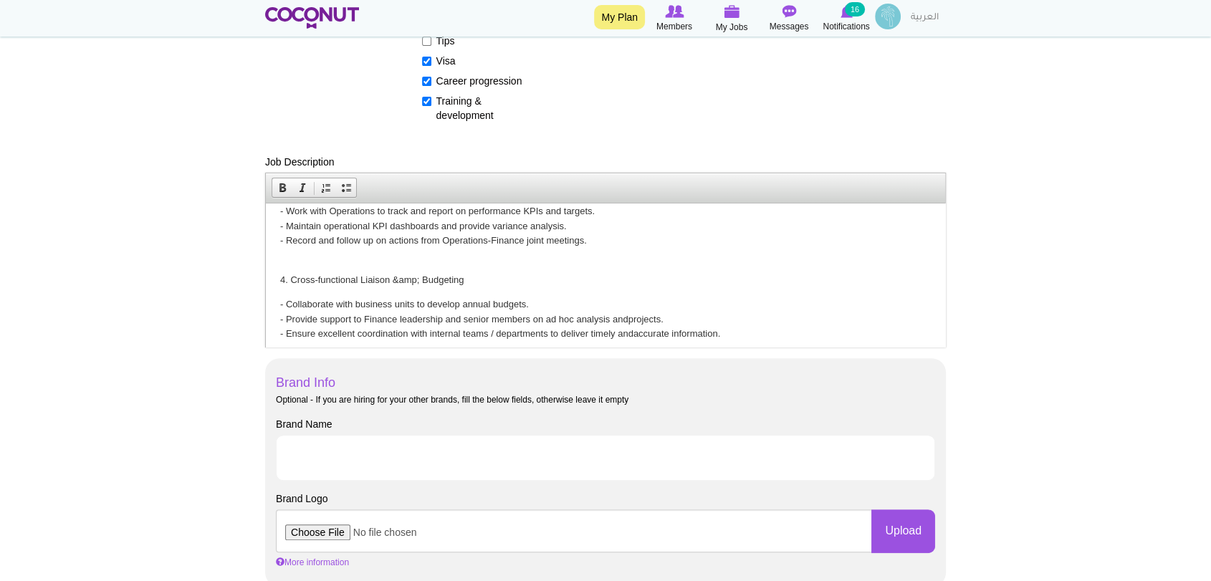
scroll to position [312, 0]
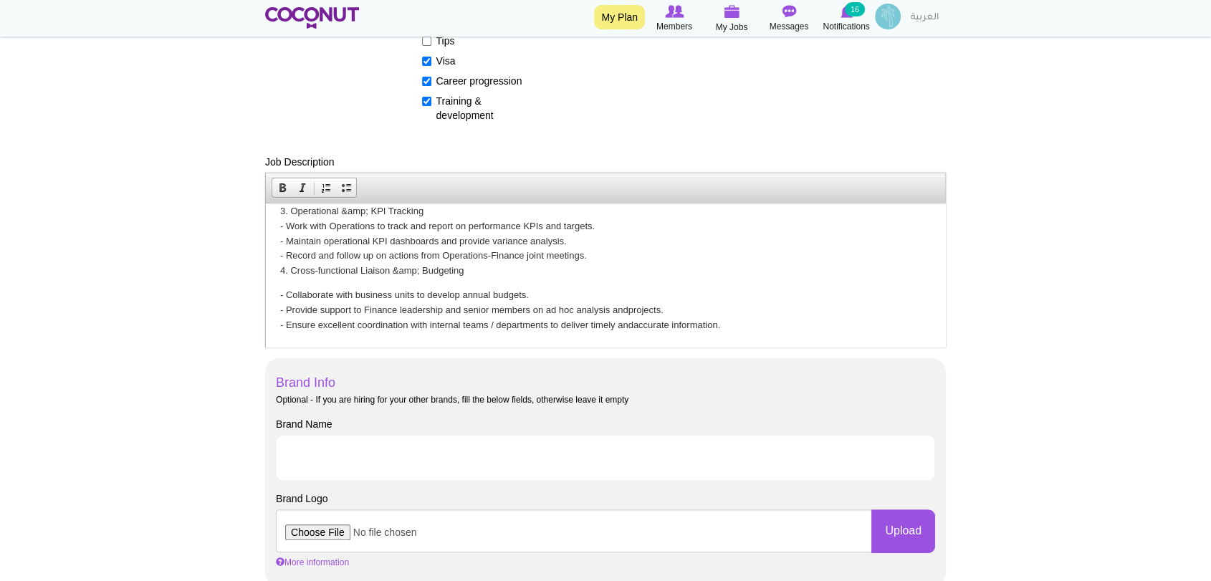
click at [280, 279] on body "Position :Junior Commercial Analyst Experience : Up to 5 years of experience in…" at bounding box center [605, 118] width 650 height 426
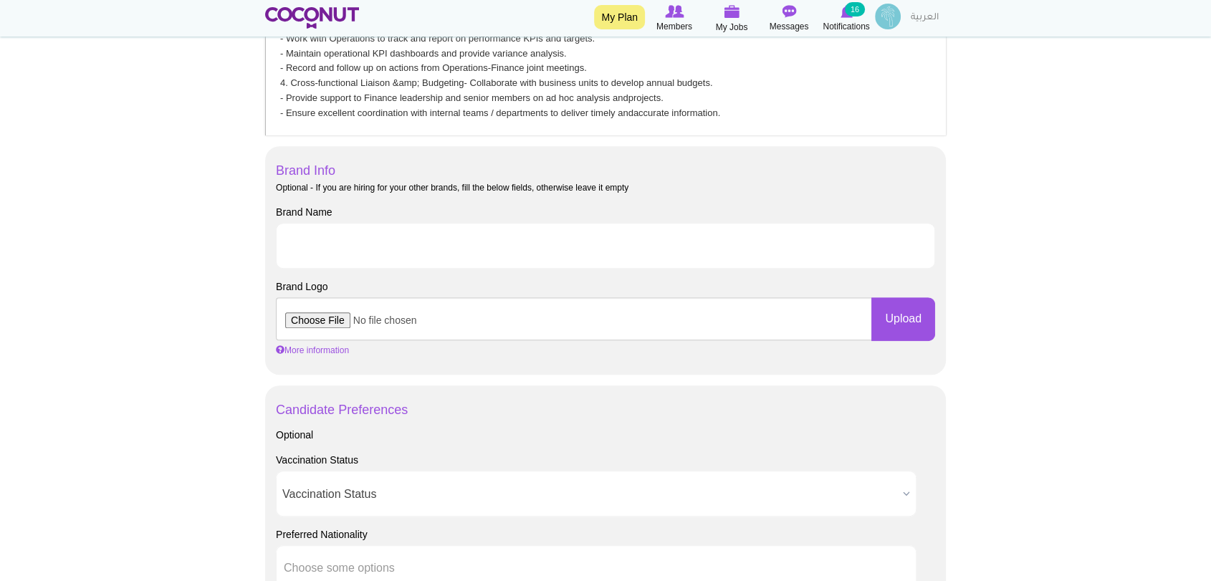
scroll to position [716, 0]
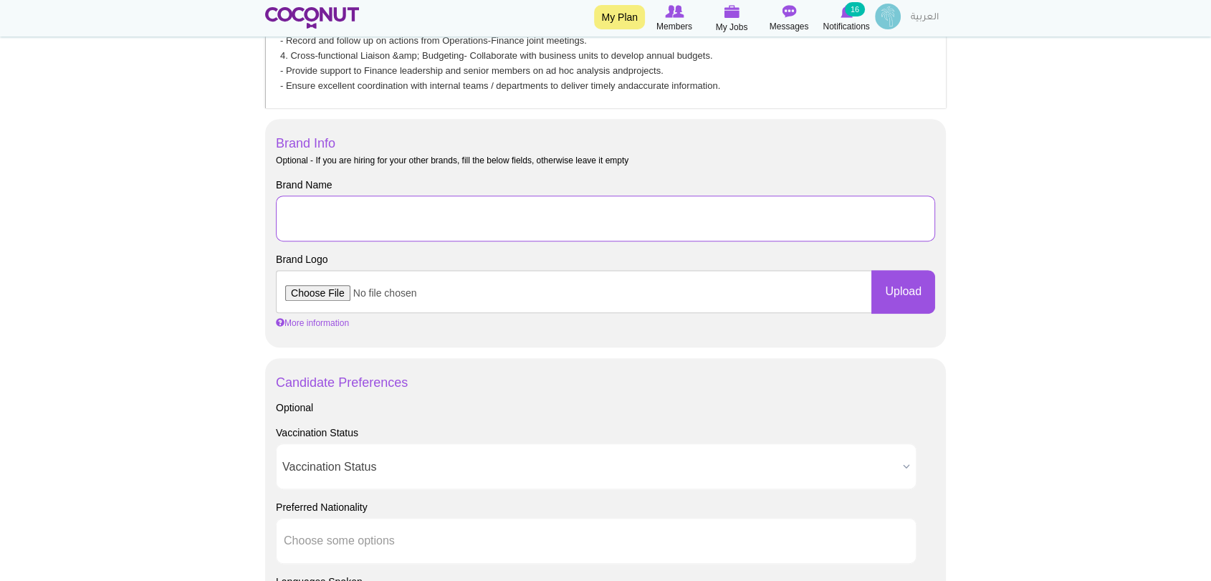
click at [343, 208] on input "Brand Name" at bounding box center [605, 219] width 659 height 46
click at [218, 236] on body "Toggle navigation My Plan Members My Jobs Post a Job Messages Notifications 16 …" at bounding box center [605, 312] width 1211 height 2056
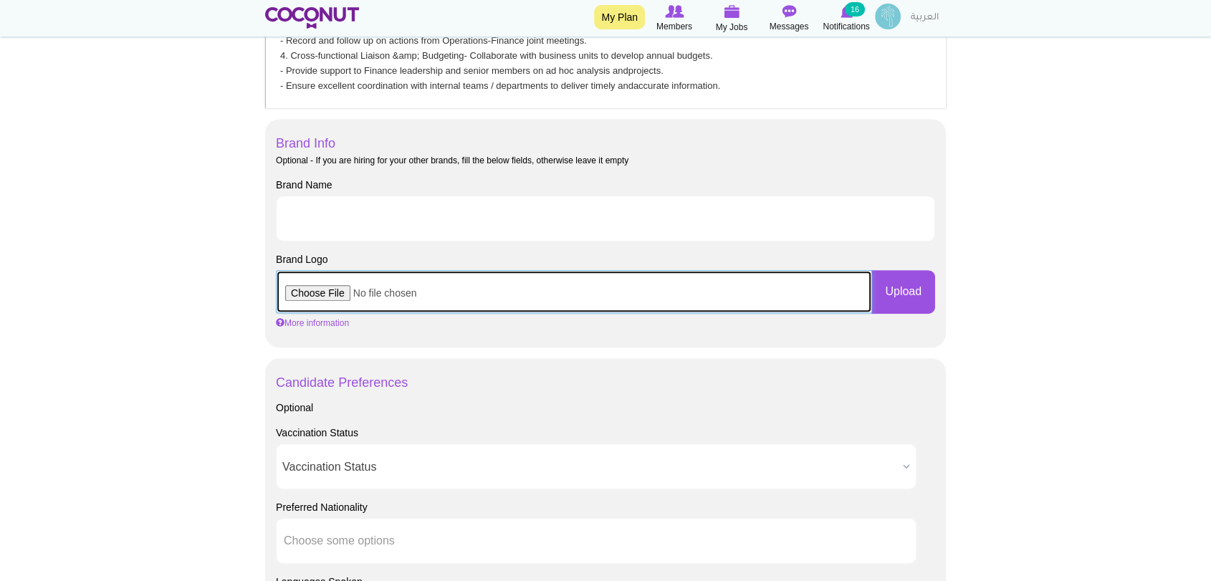
click at [314, 292] on input "file" at bounding box center [574, 291] width 596 height 43
type input "C:\fakepath\EATX_Logo (1).png"
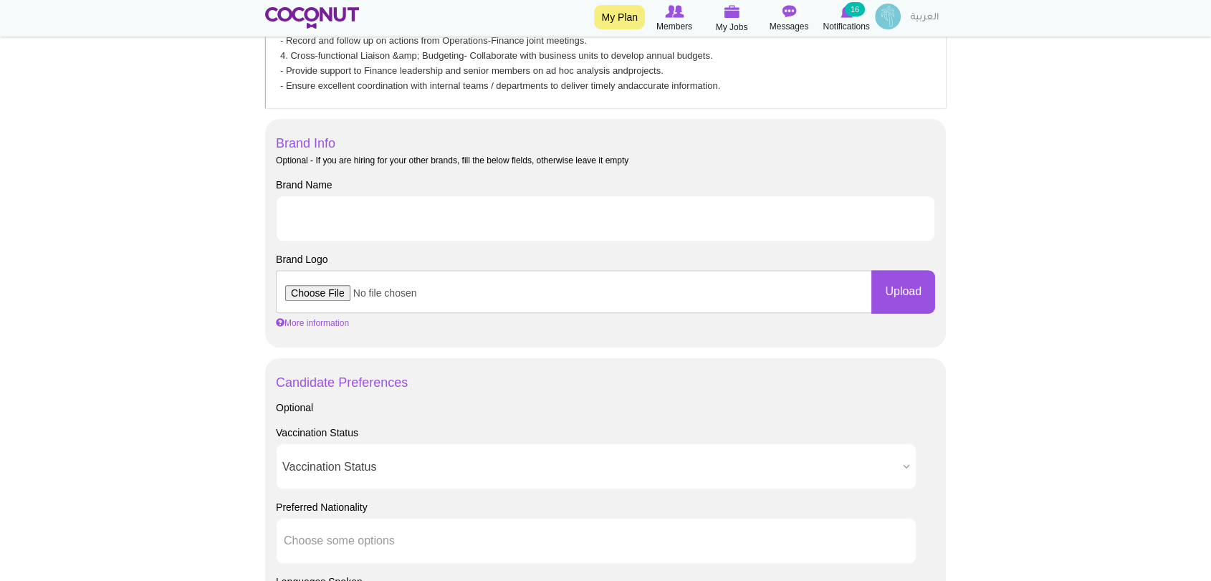
scroll to position [0, 0]
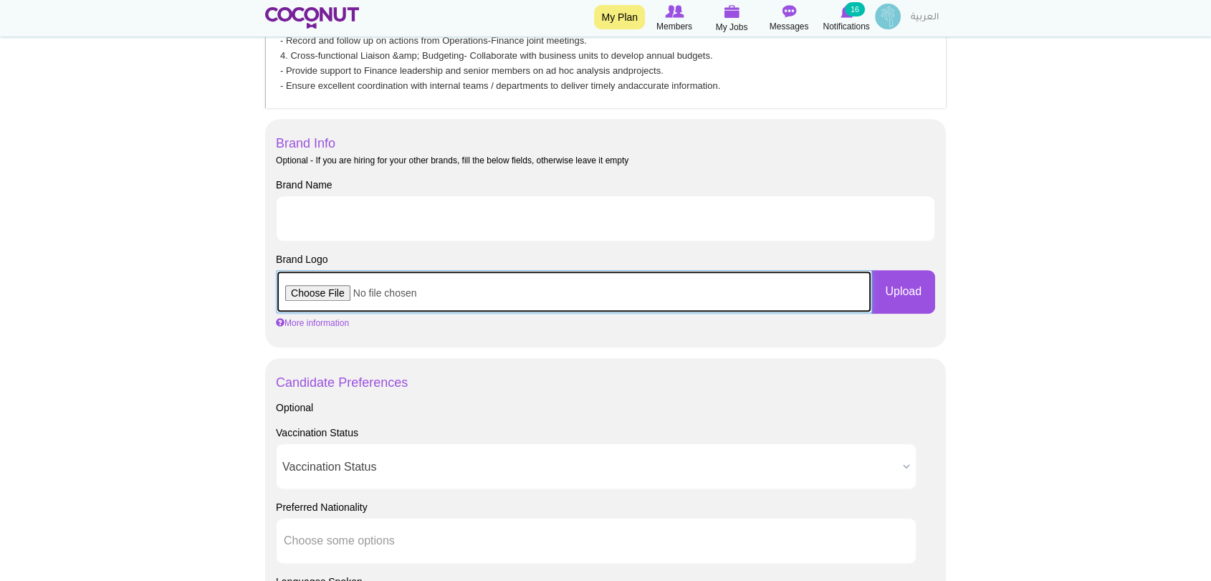
click at [322, 291] on input "file" at bounding box center [574, 291] width 596 height 43
type input "C:\fakepath\X.jpg"
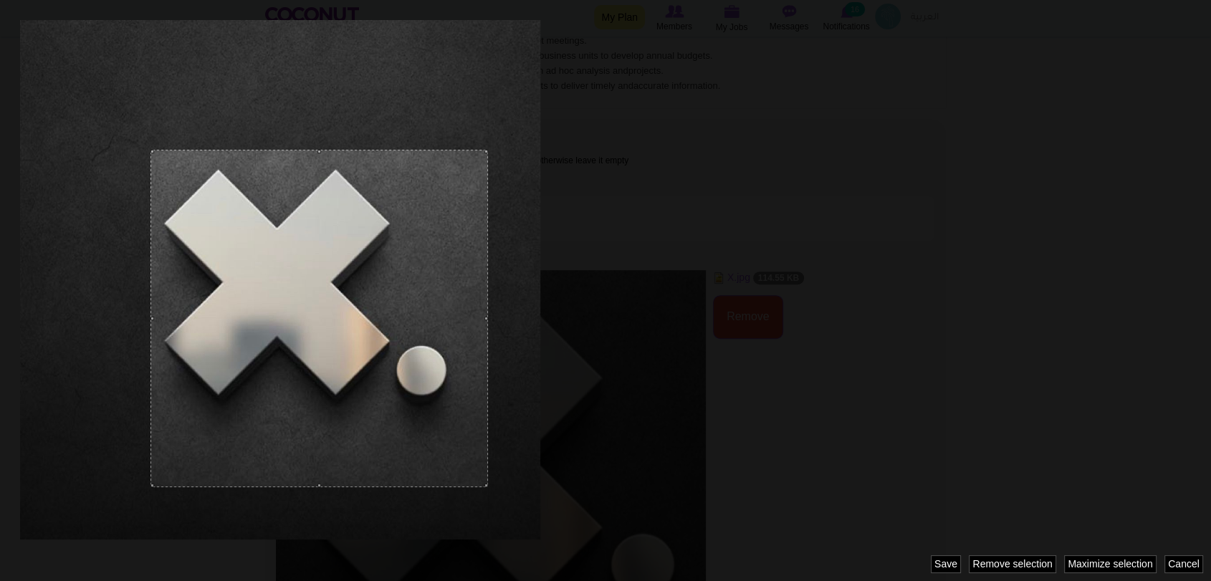
drag, startPoint x: 405, startPoint y: 409, endPoint x: 488, endPoint y: 438, distance: 87.2
click at [488, 438] on div at bounding box center [605, 290] width 1211 height 581
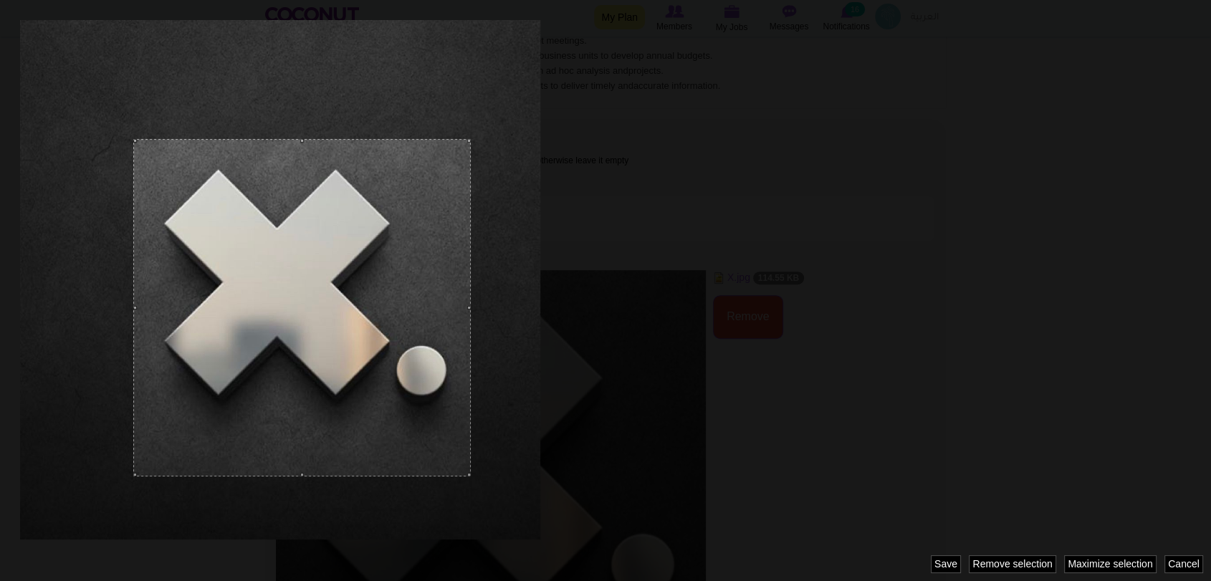
drag, startPoint x: 307, startPoint y: 385, endPoint x: 289, endPoint y: 375, distance: 20.3
click at [289, 375] on div at bounding box center [301, 307] width 337 height 337
click at [746, 418] on div at bounding box center [605, 290] width 1211 height 581
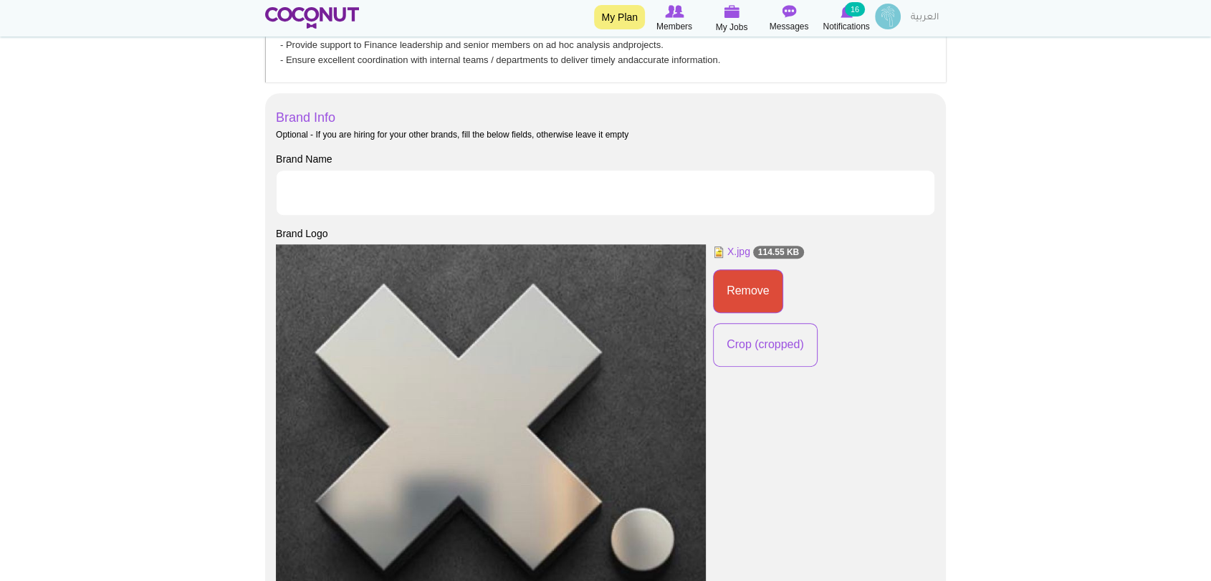
scroll to position [716, 0]
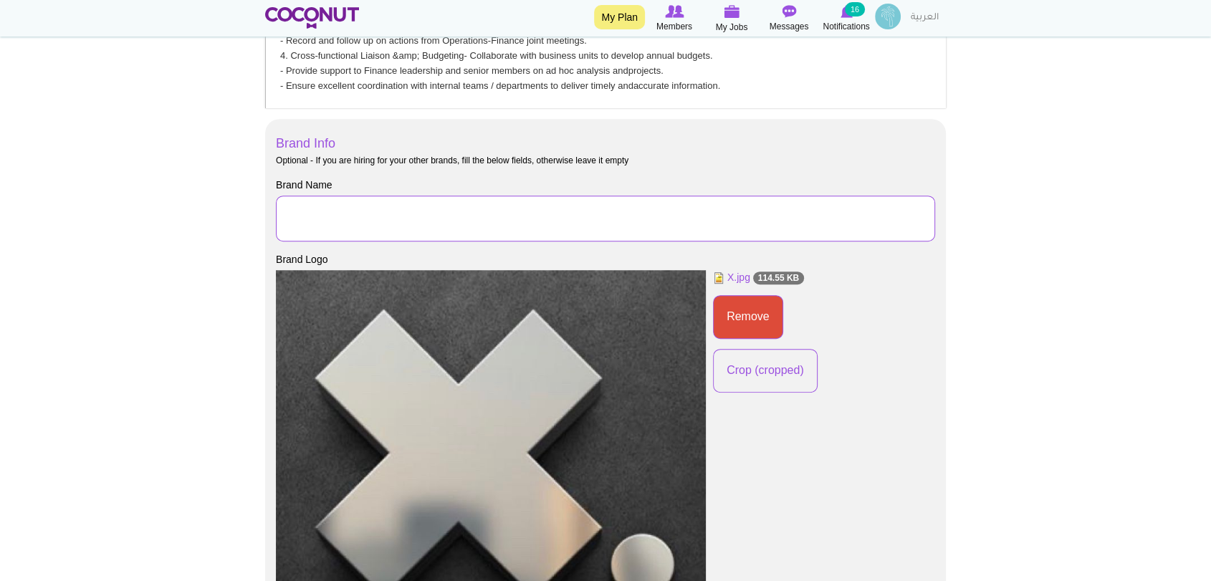
click at [412, 201] on input "Brand Name" at bounding box center [605, 219] width 659 height 46
type input "Eatx LLC"
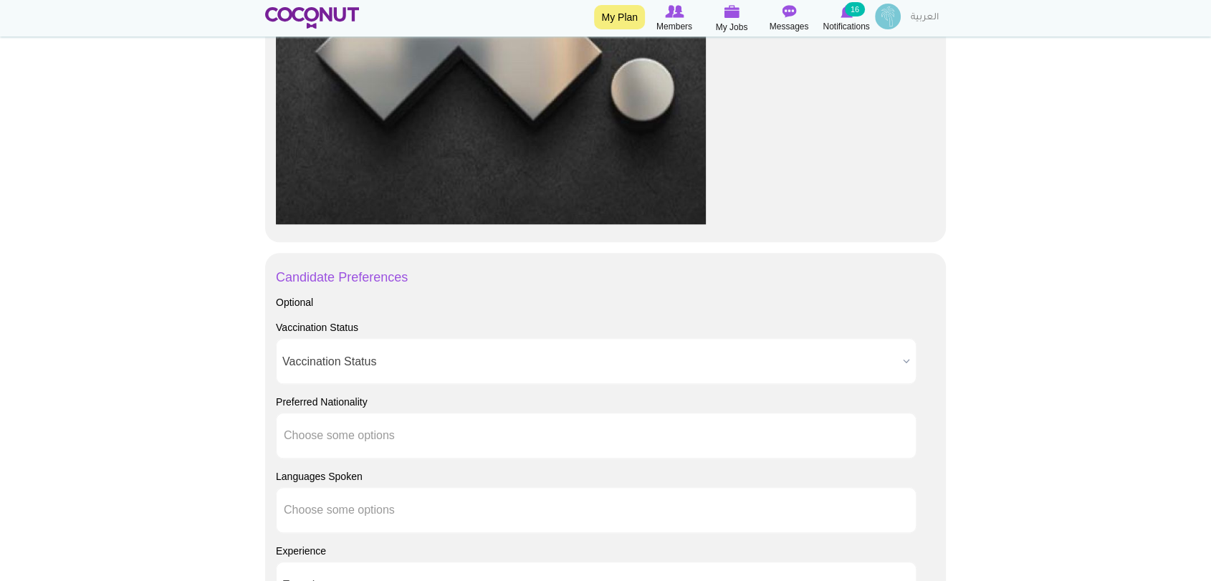
scroll to position [1193, 0]
click at [448, 360] on span "Vaccination Status" at bounding box center [589, 360] width 615 height 46
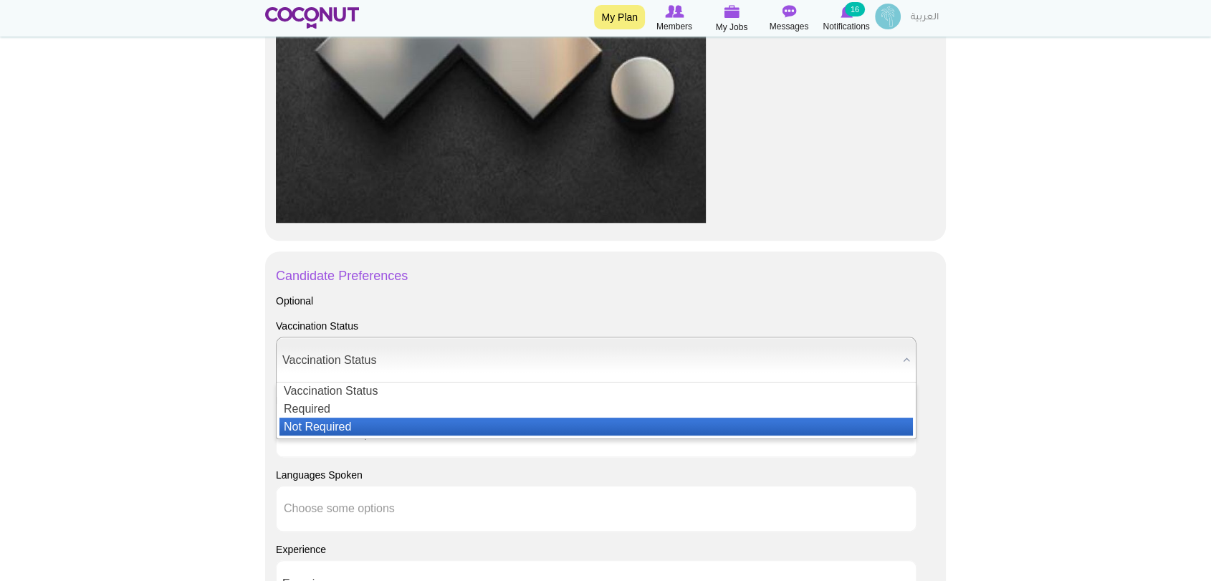
click at [458, 431] on li "Not Required" at bounding box center [595, 427] width 633 height 18
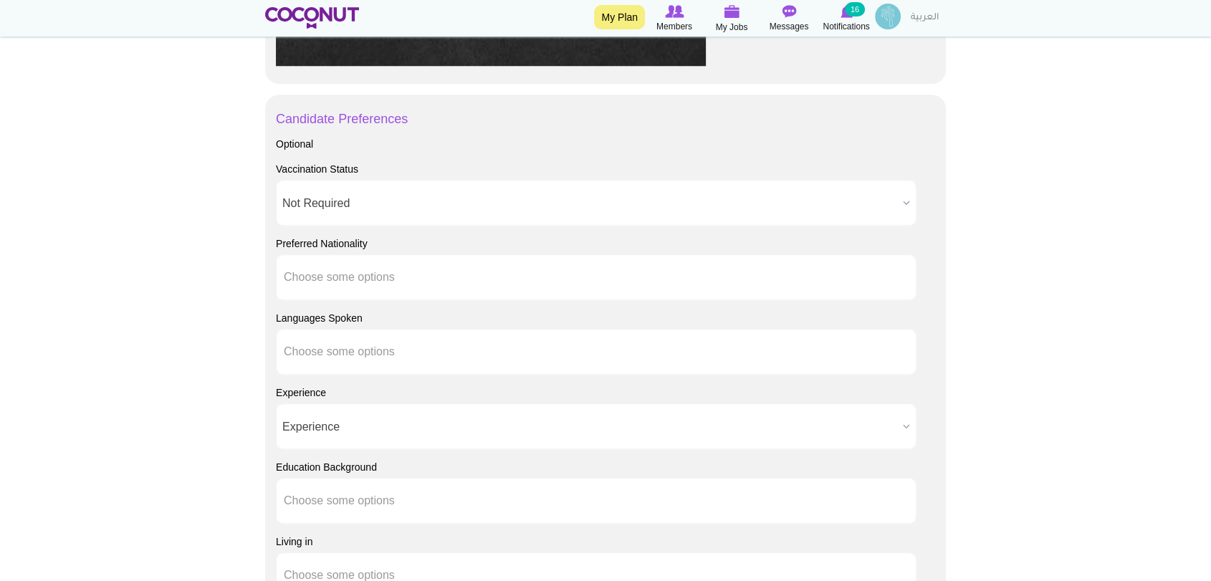
scroll to position [1352, 0]
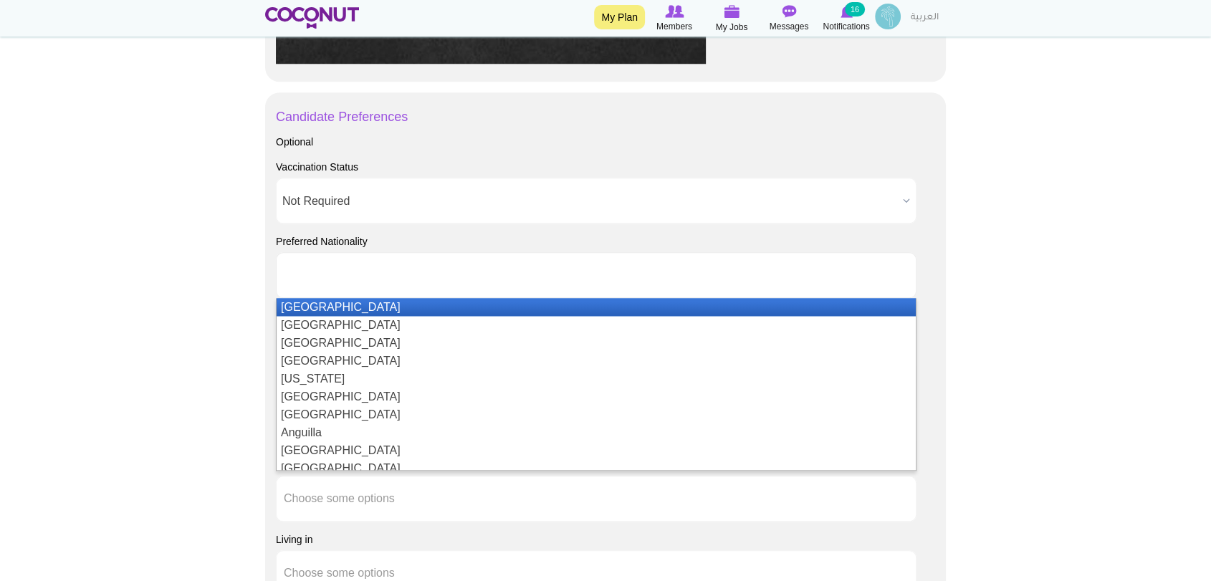
click at [446, 284] on ul at bounding box center [596, 275] width 640 height 46
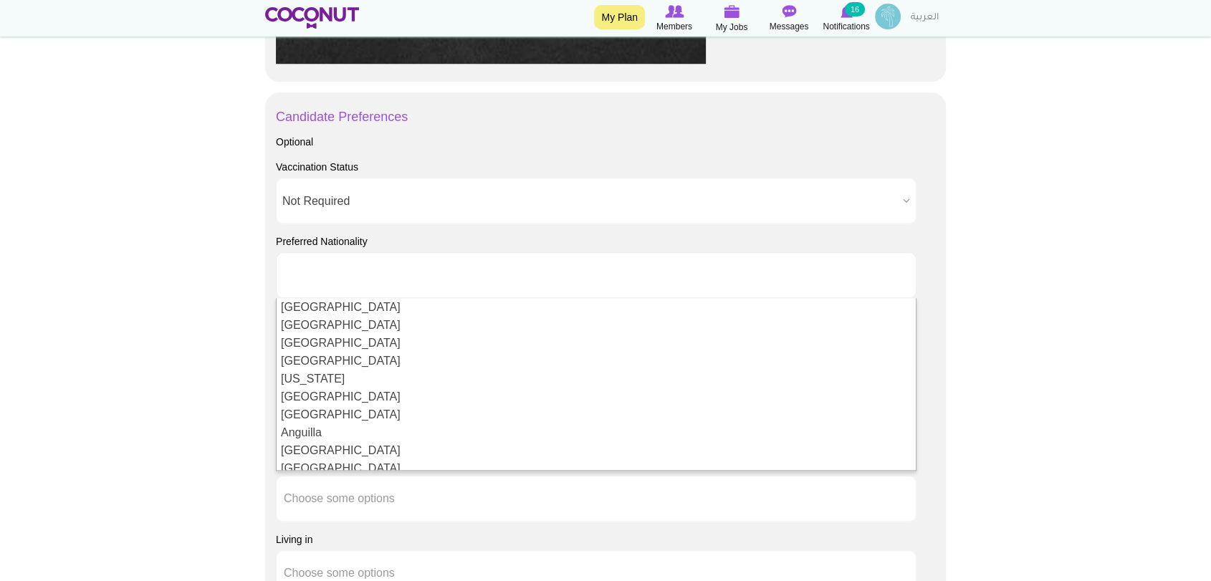
type input "Choose some options"
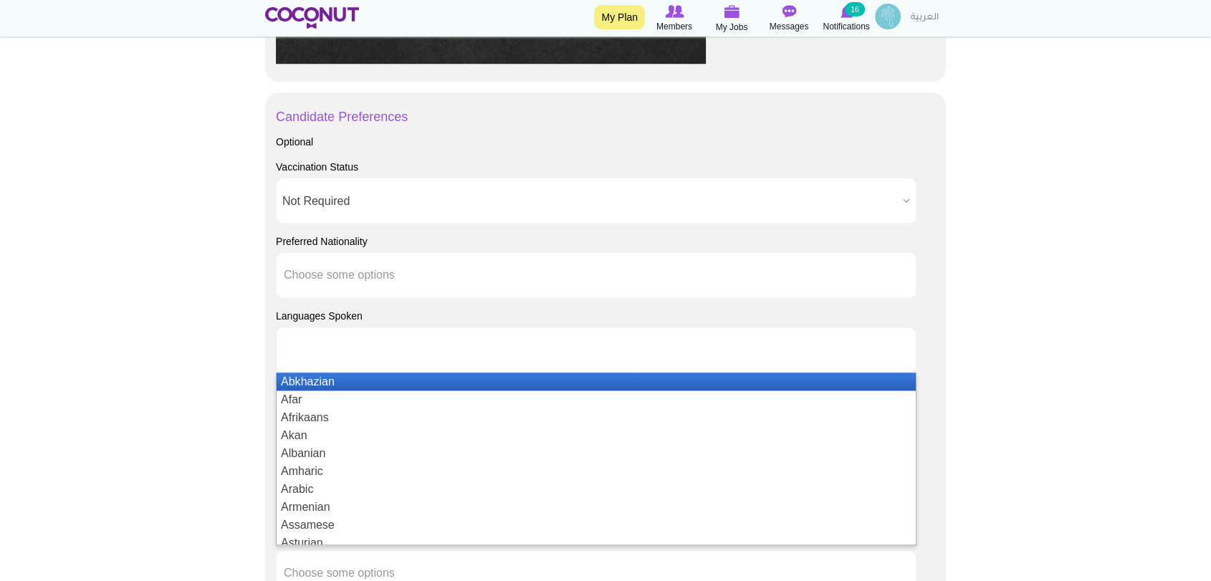
click at [456, 352] on ul at bounding box center [596, 350] width 640 height 46
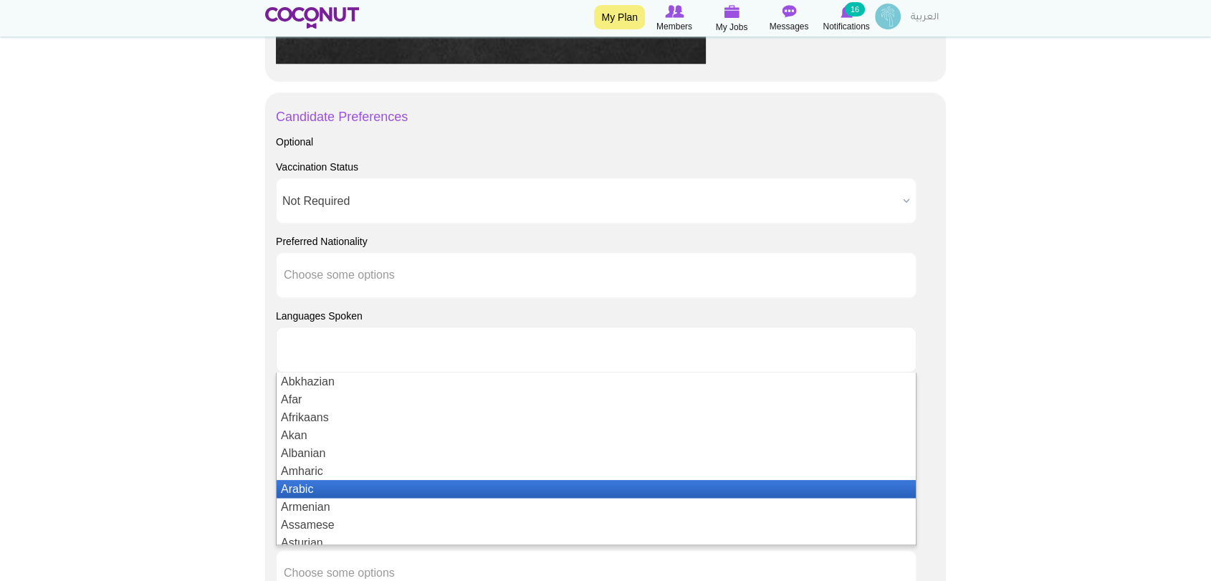
click at [372, 493] on li "Arabic" at bounding box center [596, 489] width 639 height 18
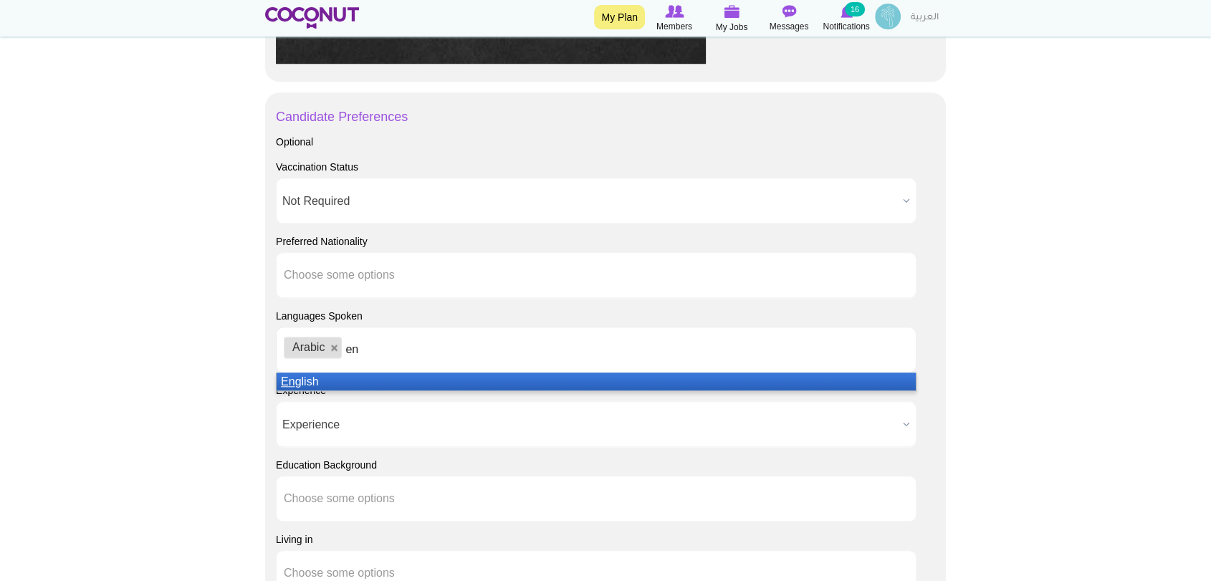
type input "en"
click at [380, 381] on li "En glish" at bounding box center [596, 381] width 639 height 18
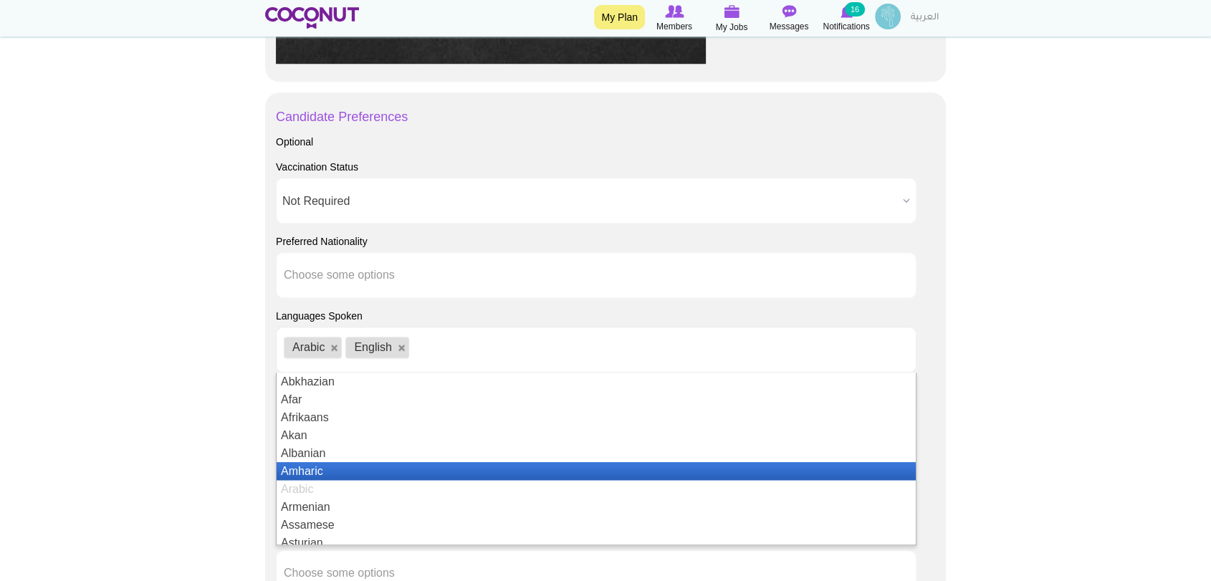
scroll to position [159, 0]
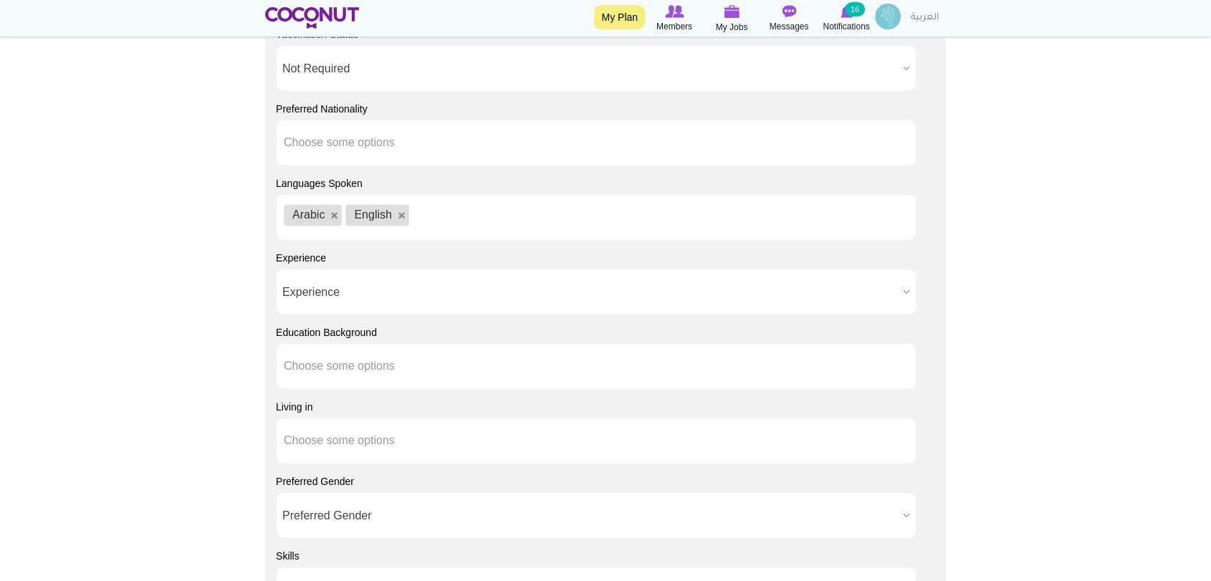
scroll to position [1512, 0]
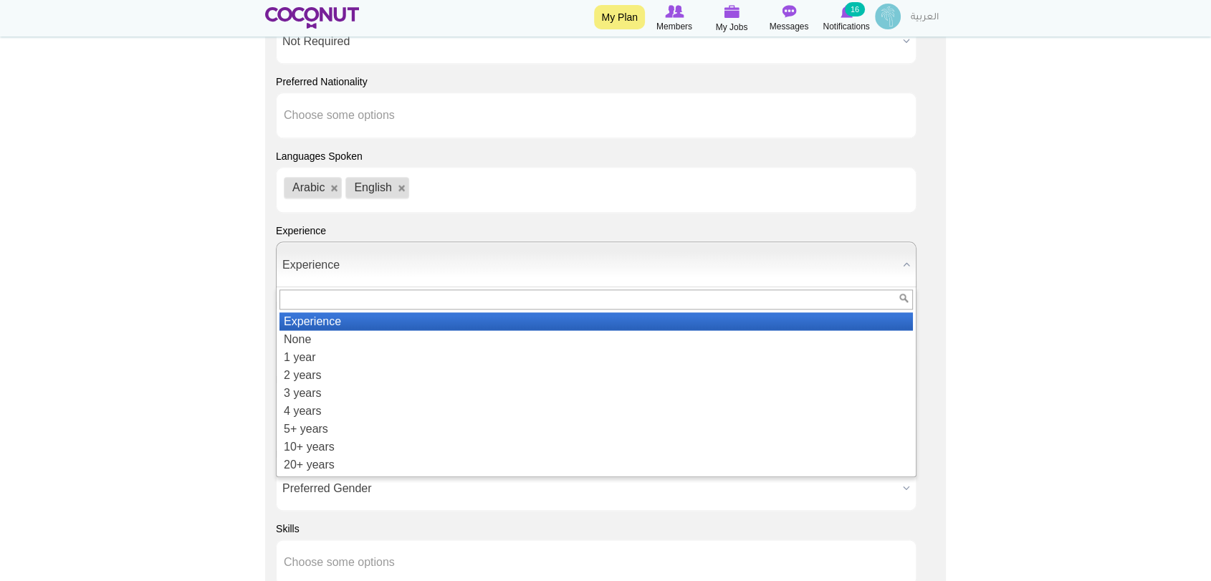
click at [372, 260] on span "Experience" at bounding box center [589, 265] width 615 height 46
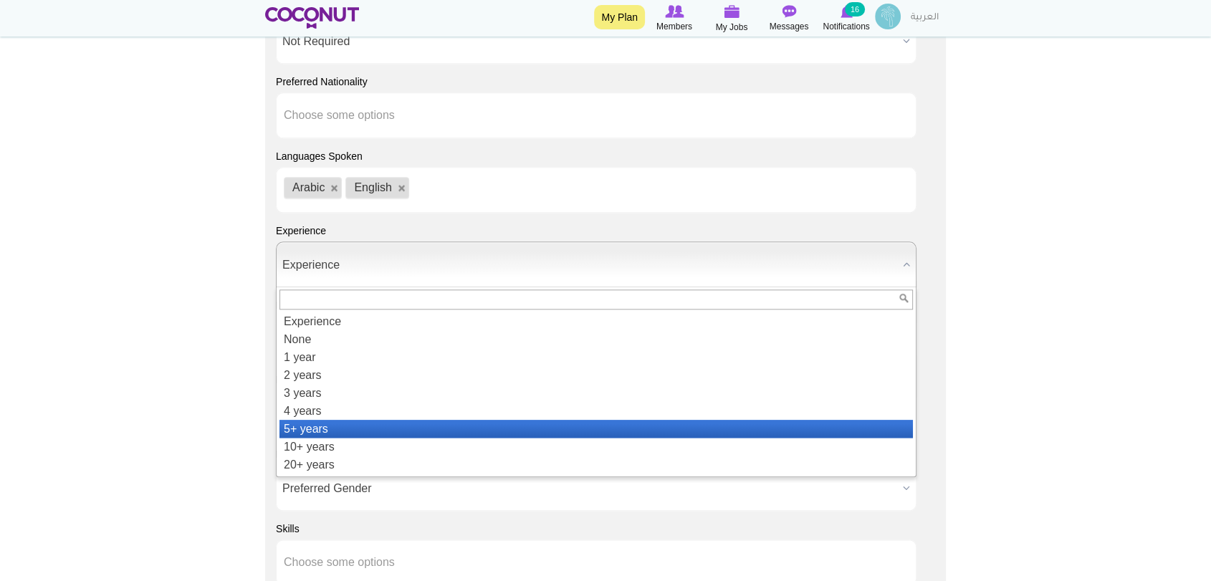
click at [398, 426] on li "5+ years" at bounding box center [595, 429] width 633 height 18
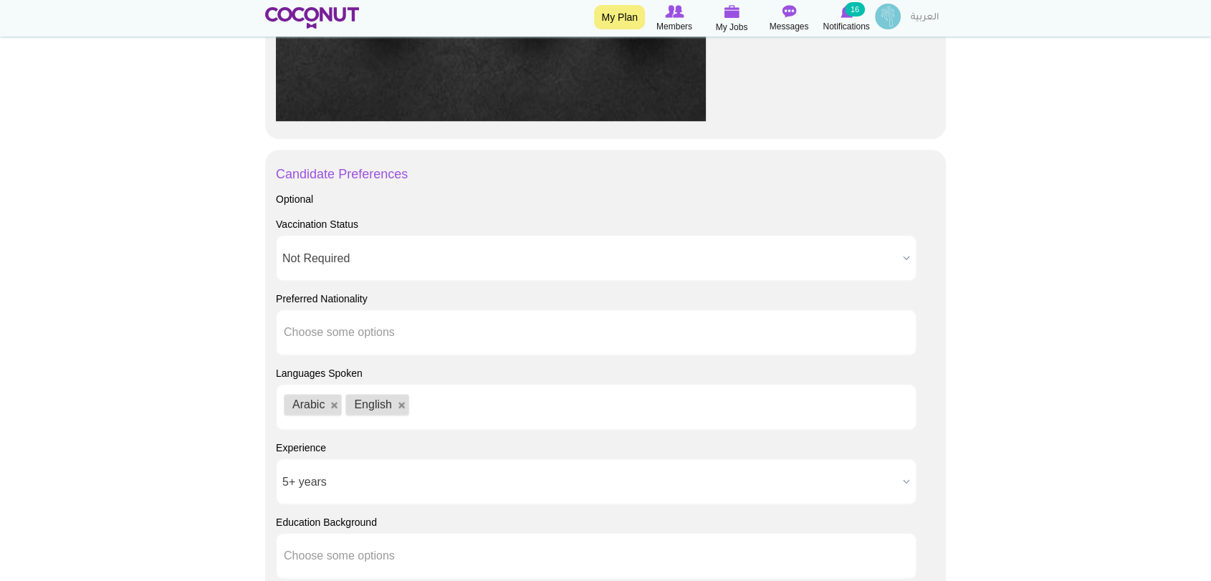
scroll to position [1433, 0]
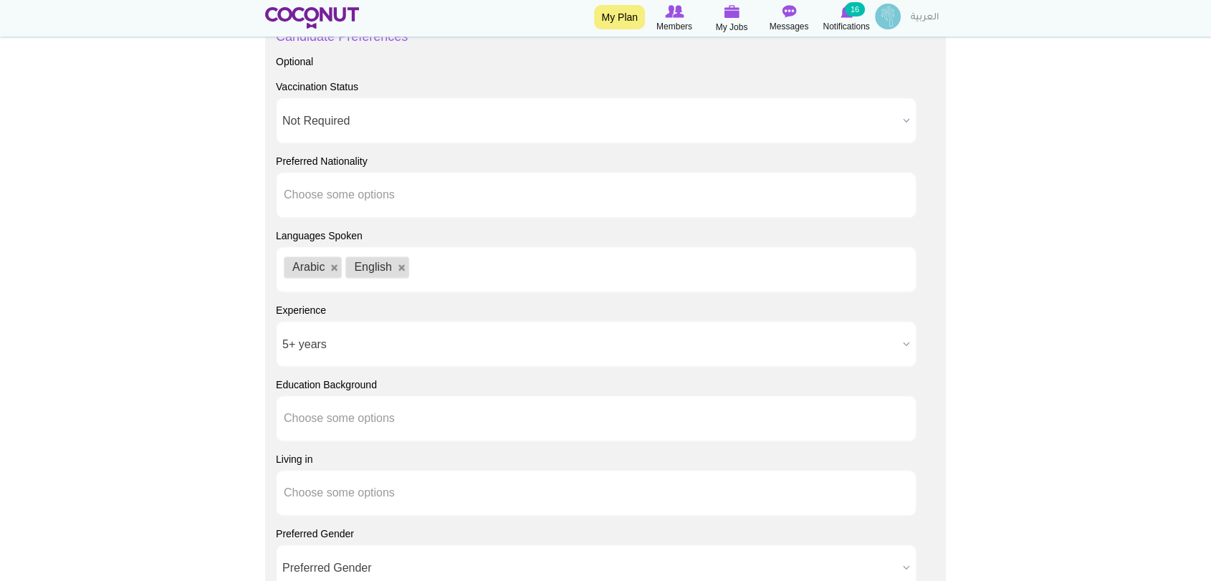
click at [347, 343] on span "5+ years" at bounding box center [589, 345] width 615 height 46
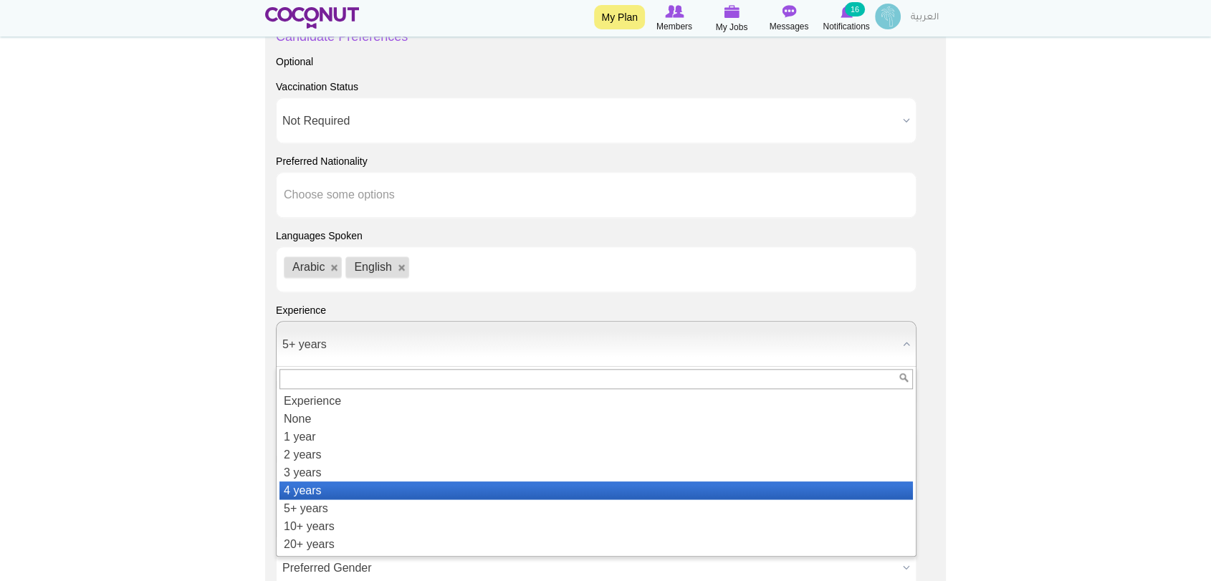
click at [346, 482] on li "4 years" at bounding box center [595, 490] width 633 height 18
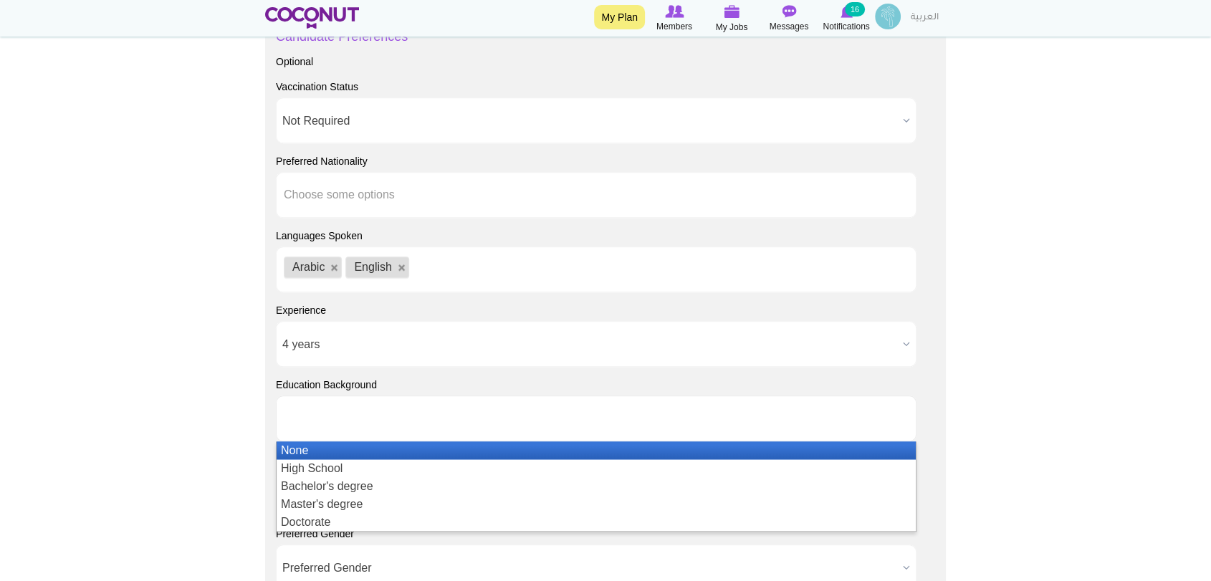
click at [307, 415] on input "text" at bounding box center [348, 418] width 129 height 13
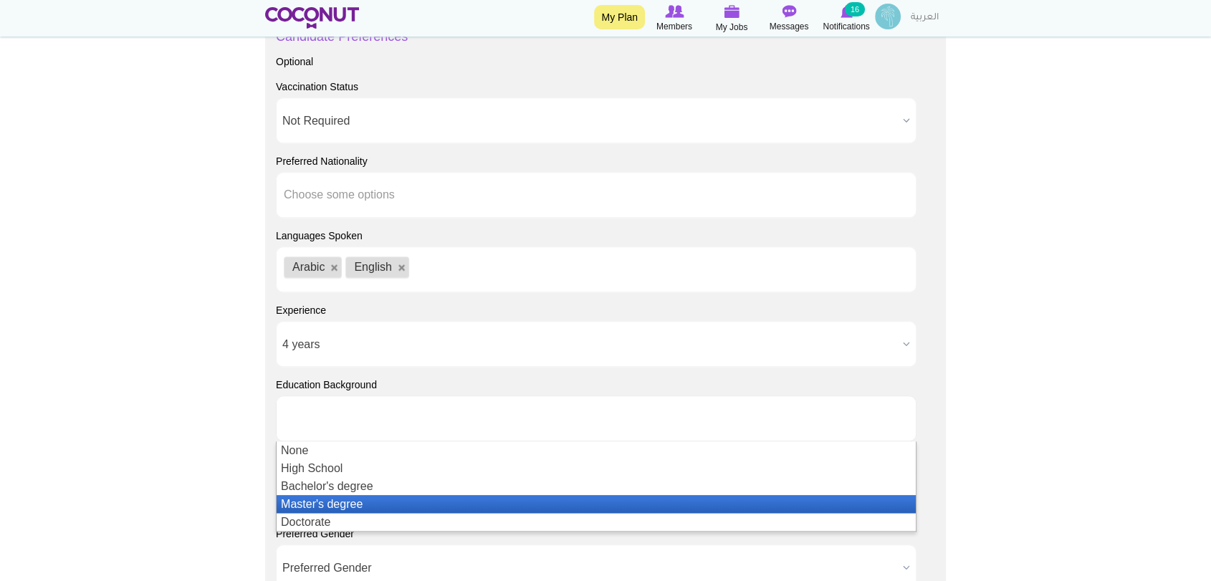
click at [365, 496] on li "Master's degree" at bounding box center [596, 504] width 639 height 18
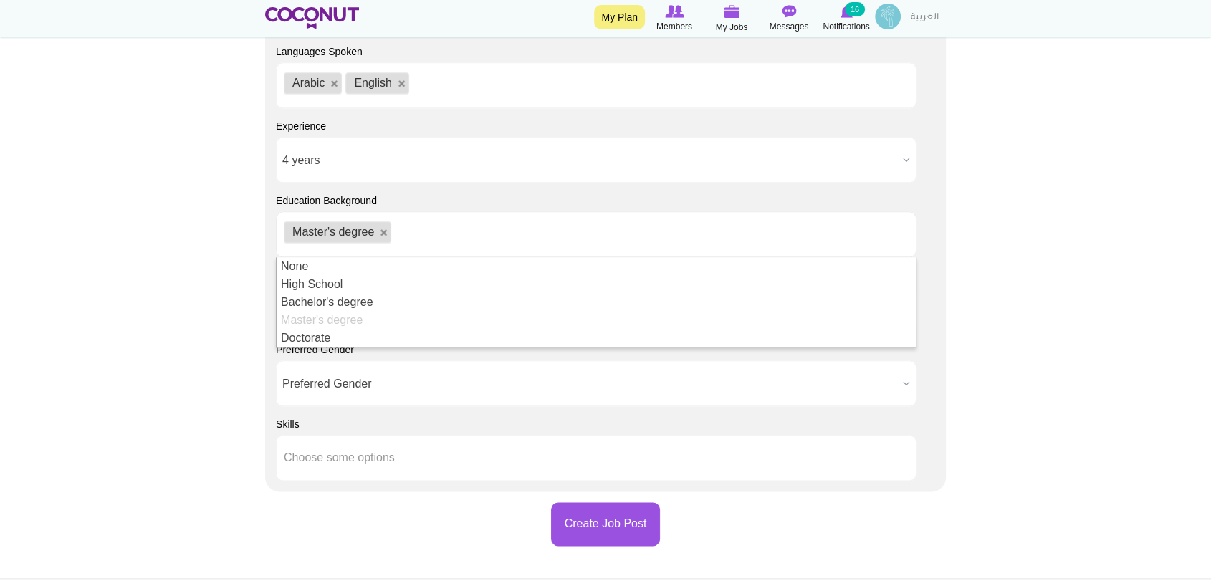
scroll to position [1671, 0]
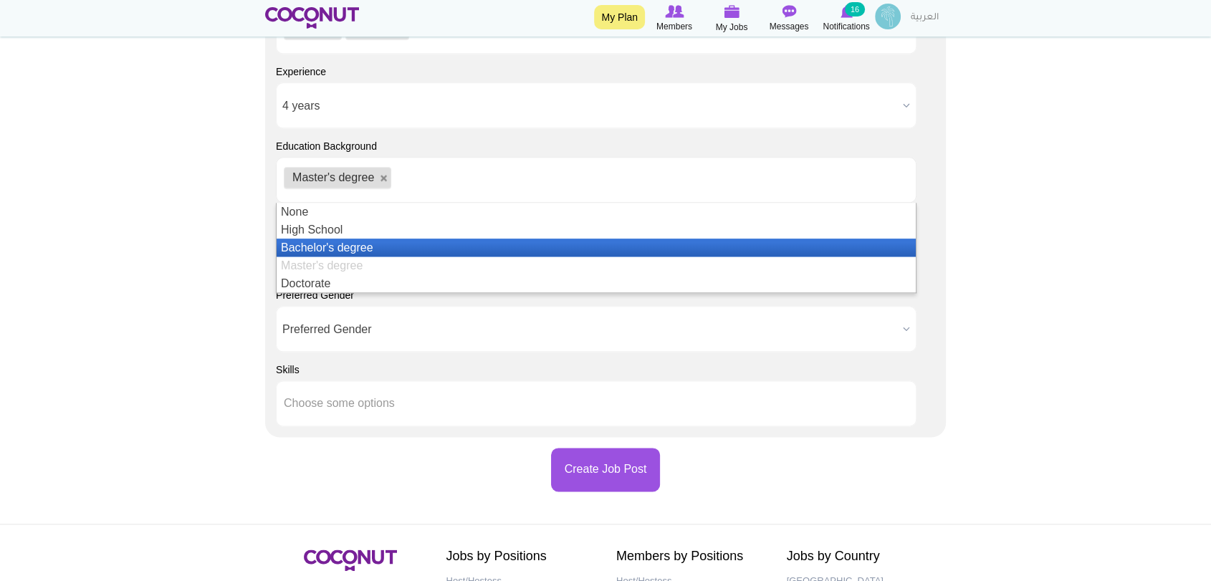
click at [359, 242] on li "Bachelor's degree" at bounding box center [596, 248] width 639 height 18
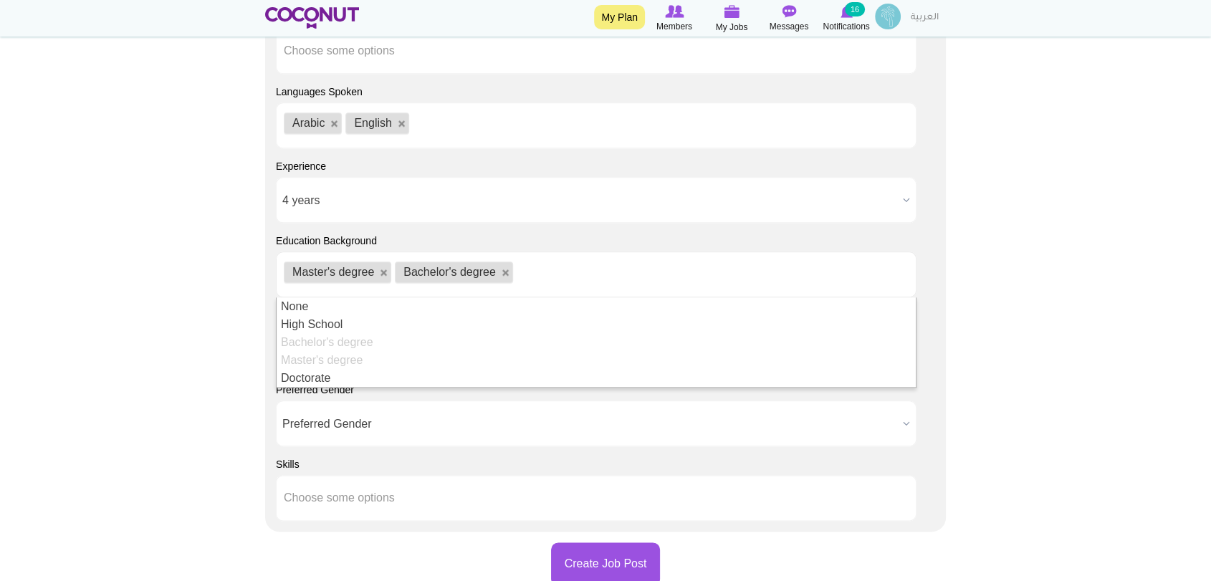
scroll to position [1751, 0]
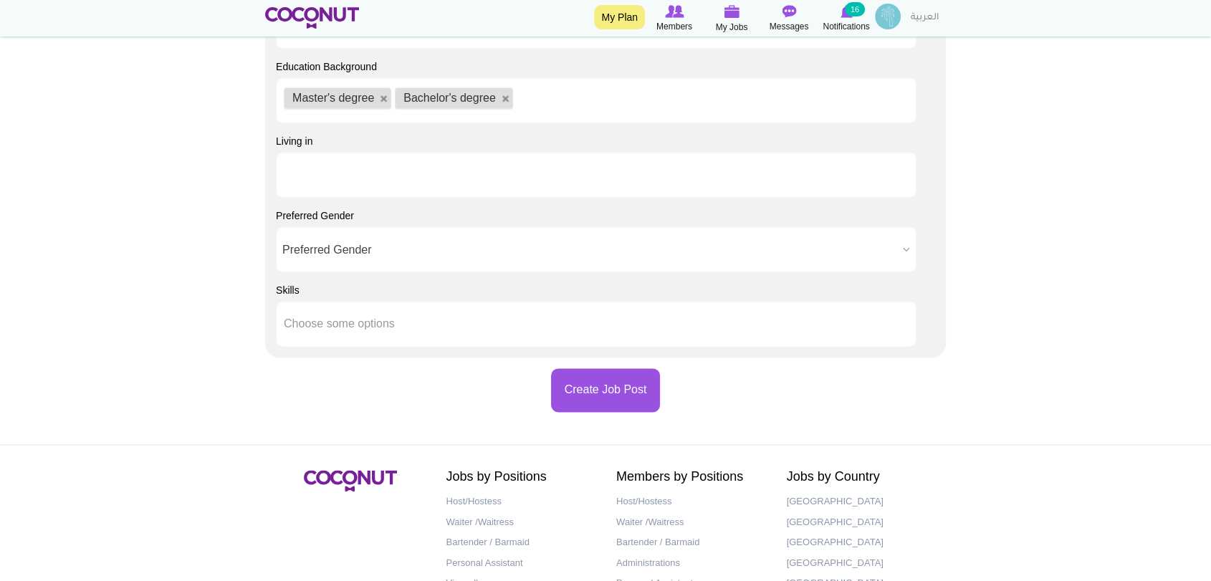
click at [466, 183] on ul at bounding box center [596, 175] width 640 height 46
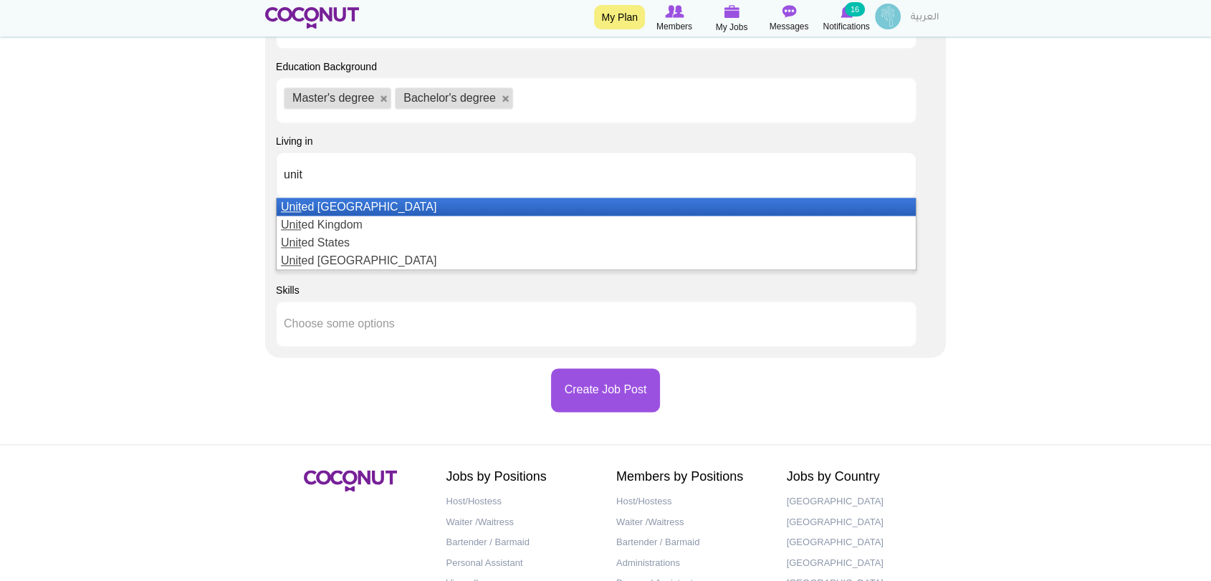
type input "unit"
click at [395, 204] on li "Unit ed Arab Emirates" at bounding box center [596, 207] width 639 height 18
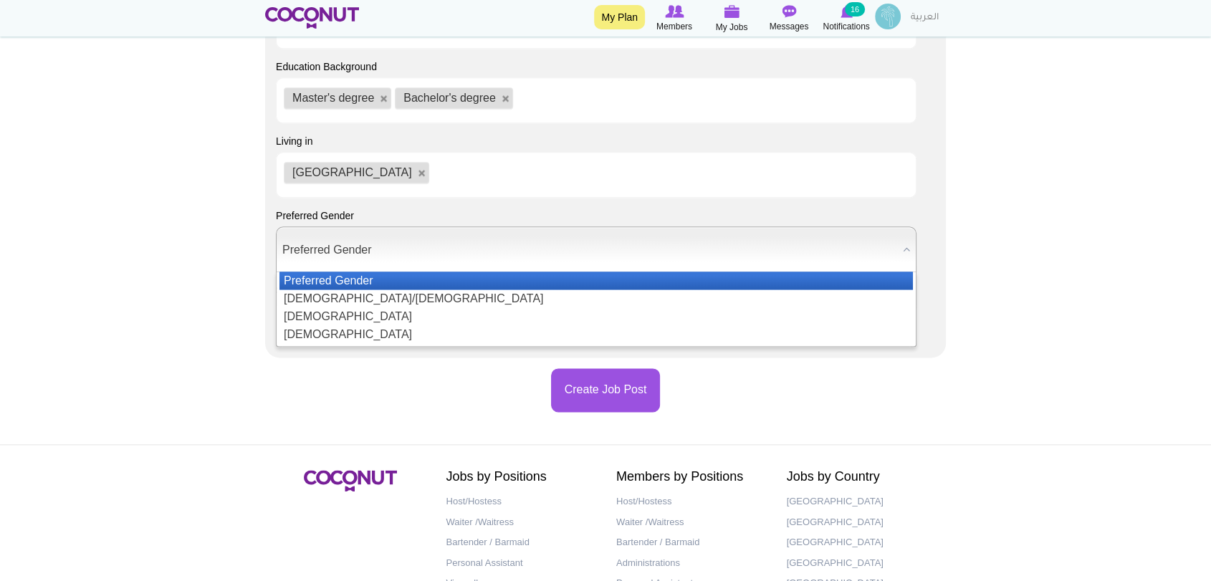
click at [351, 251] on span "Preferred Gender" at bounding box center [589, 250] width 615 height 46
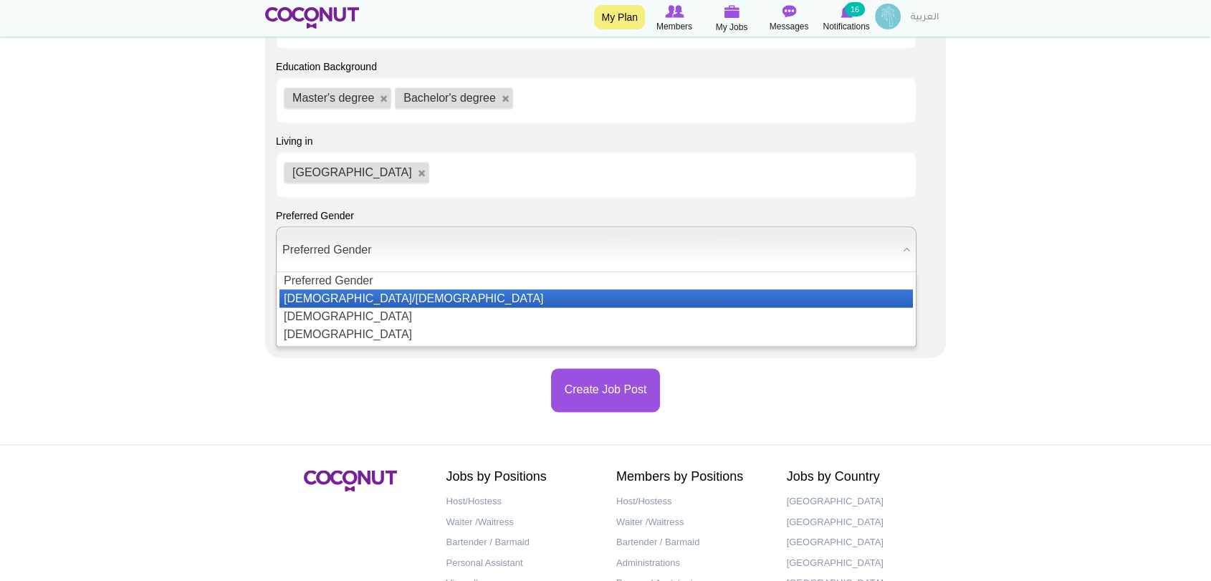
click at [346, 294] on li "[DEMOGRAPHIC_DATA]/[DEMOGRAPHIC_DATA]" at bounding box center [595, 298] width 633 height 18
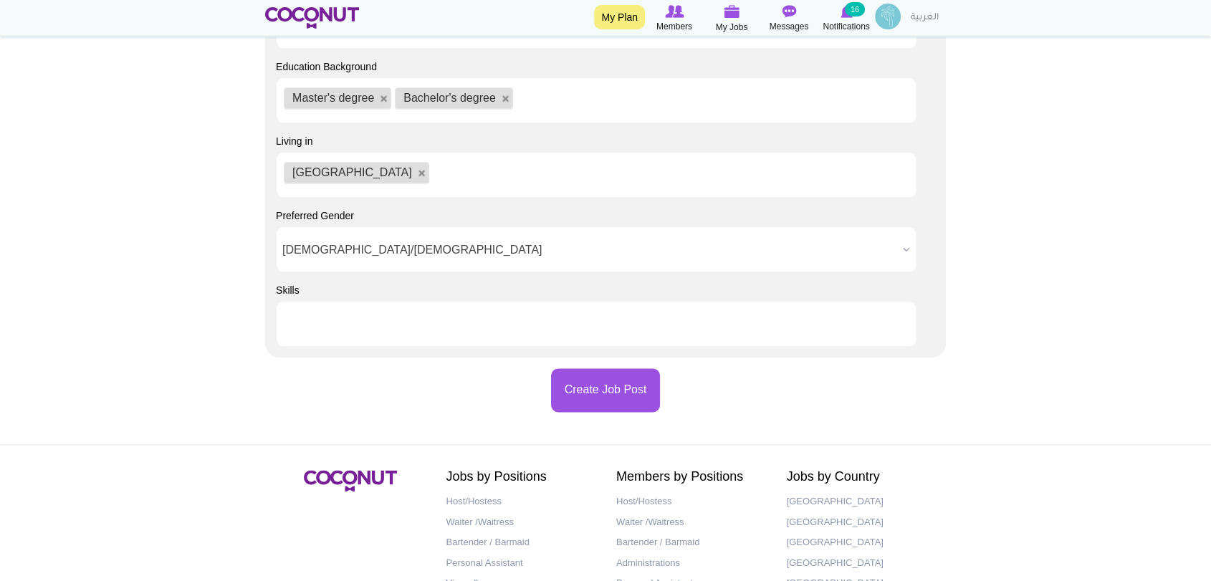
click at [407, 313] on li at bounding box center [348, 324] width 129 height 30
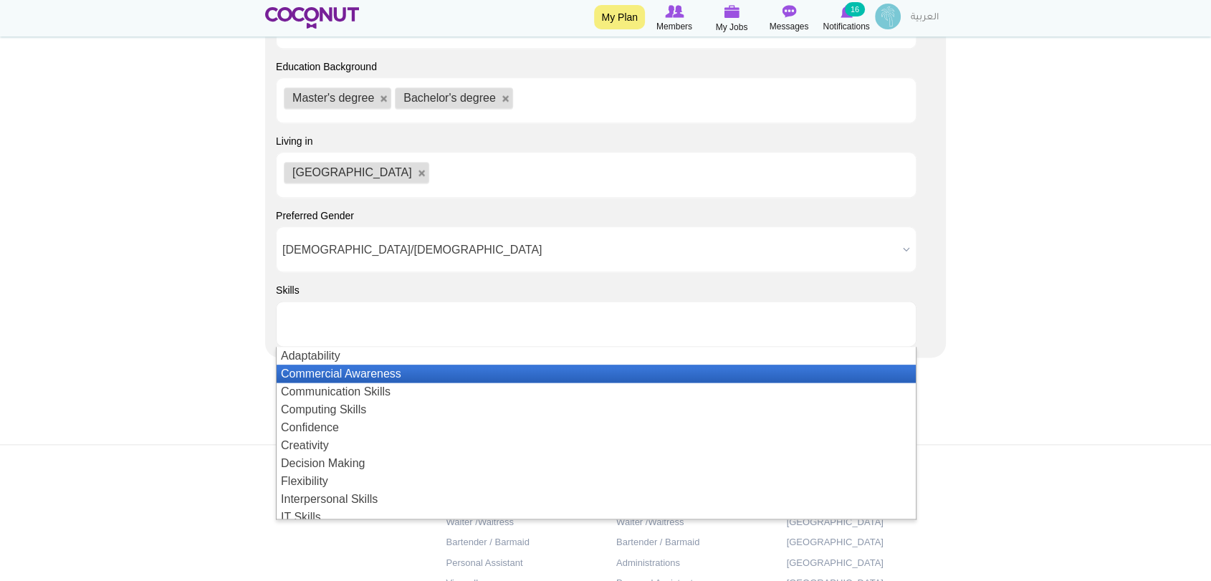
click at [408, 380] on li "Commercial Awareness" at bounding box center [596, 374] width 639 height 18
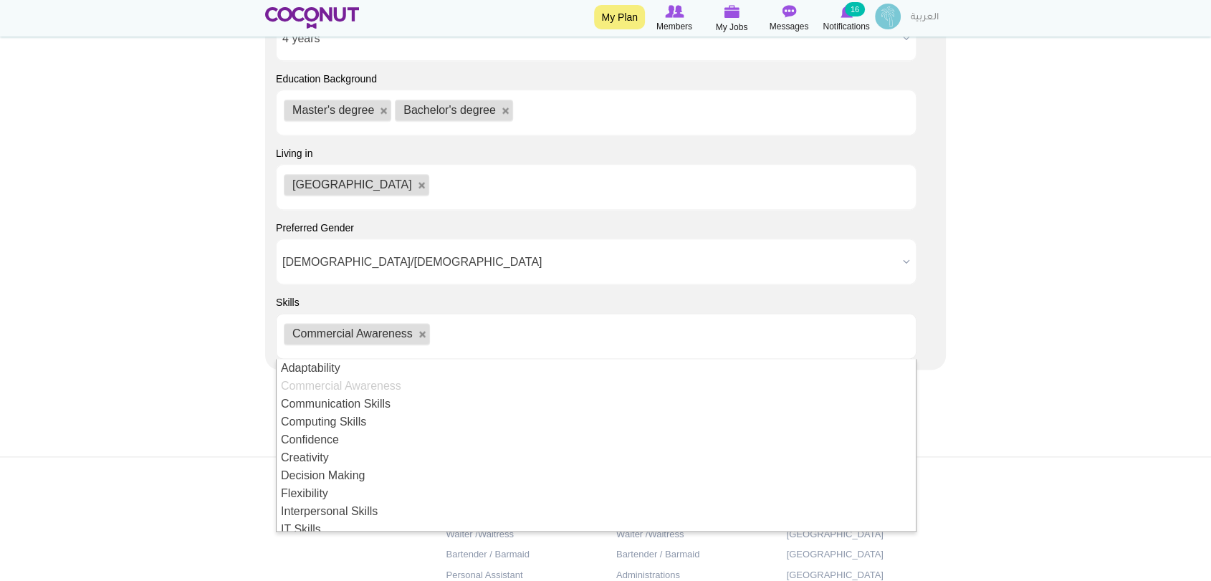
scroll to position [1830, 0]
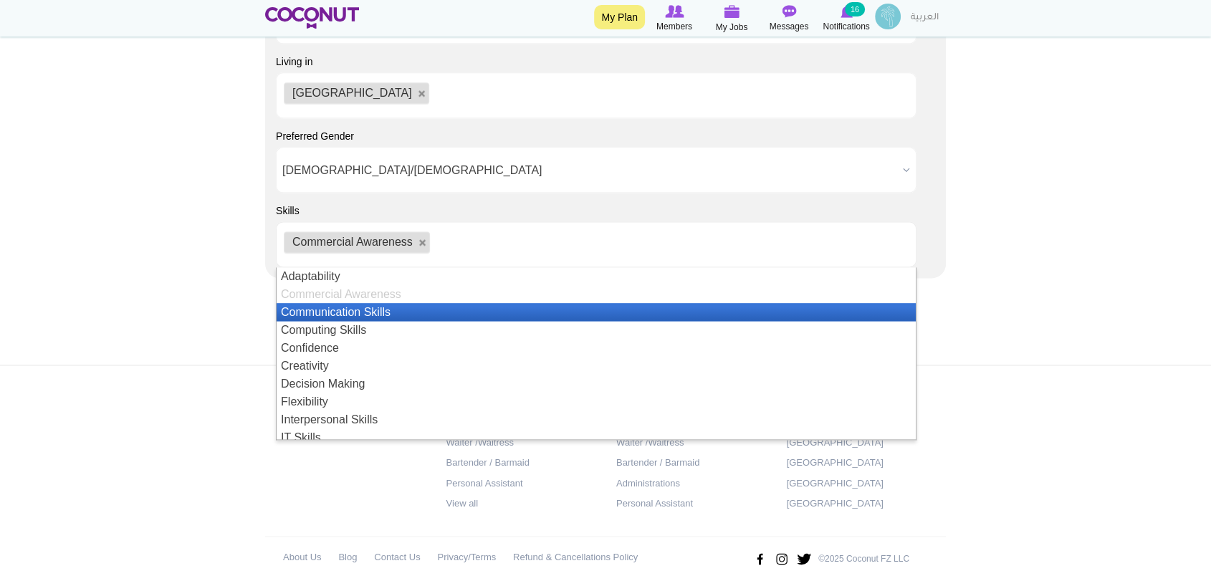
type input "f"
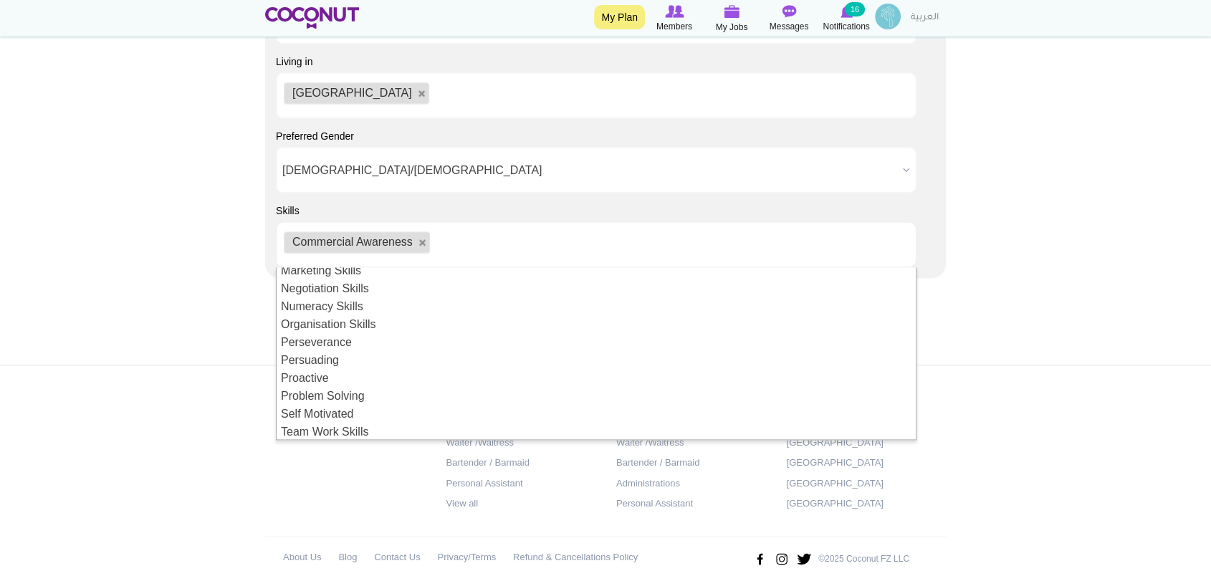
scroll to position [311, 0]
click at [179, 365] on footer "Jobs by Positions Host/Hostess Waiter /Waitress Bartender / Barmaid Personal As…" at bounding box center [605, 480] width 1211 height 231
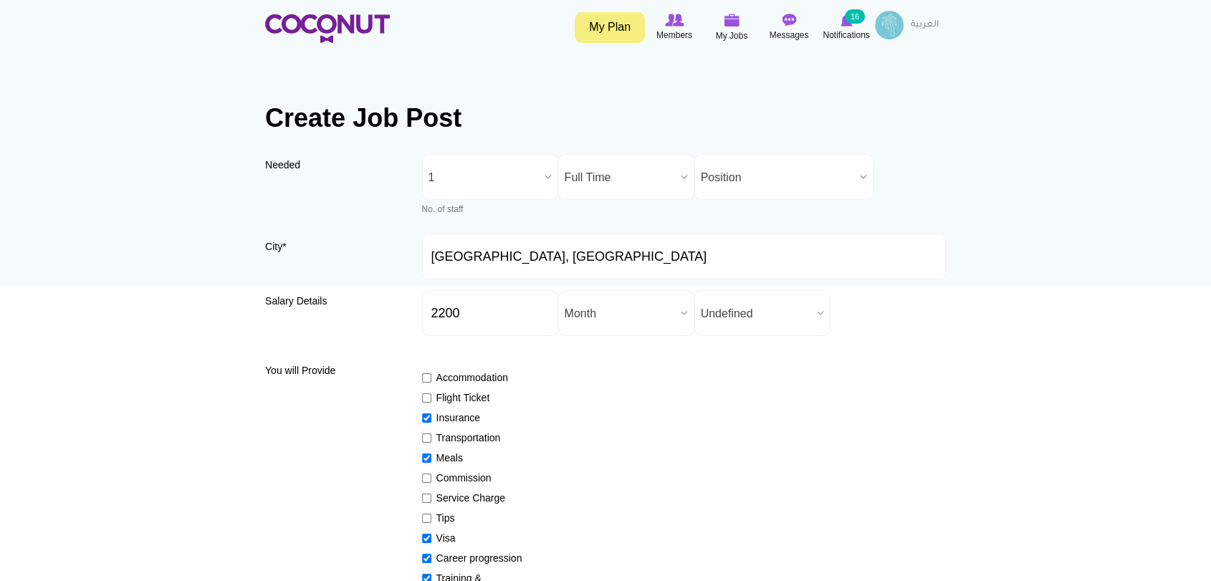
scroll to position [0, 0]
click at [770, 183] on span "Position" at bounding box center [777, 178] width 153 height 46
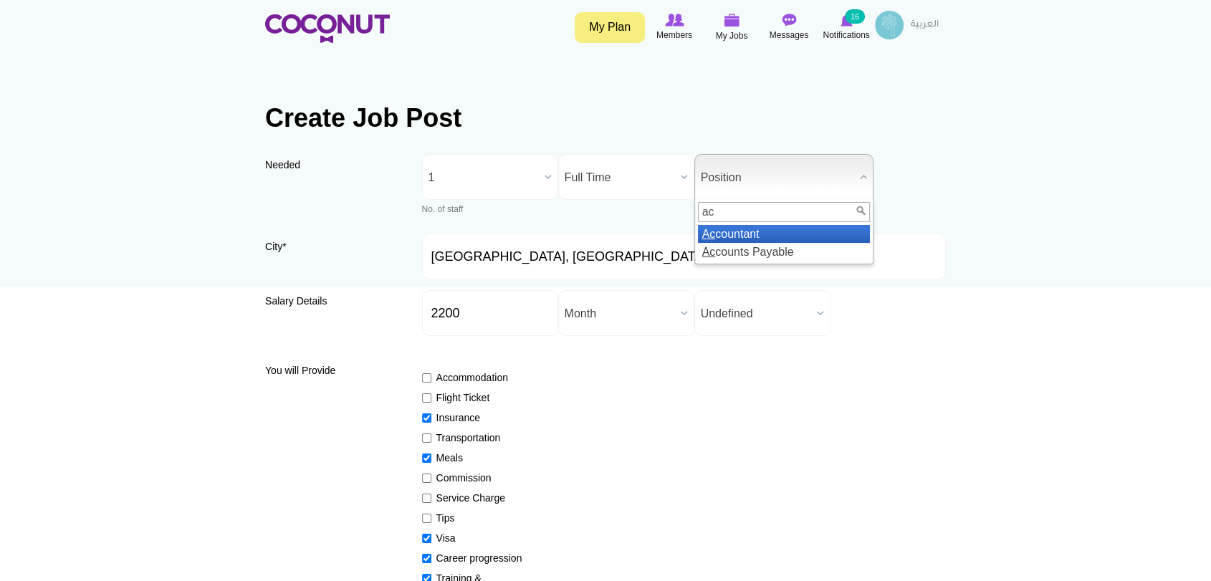
type input "a"
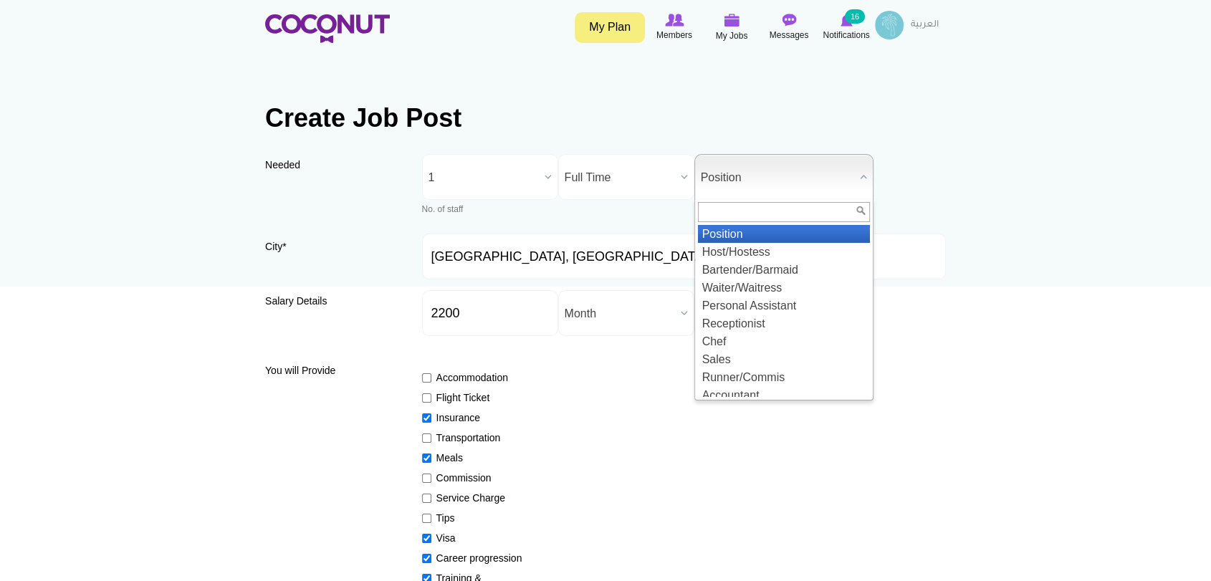
type input "f"
type input "a"
type input "c"
type input "d"
type input "a"
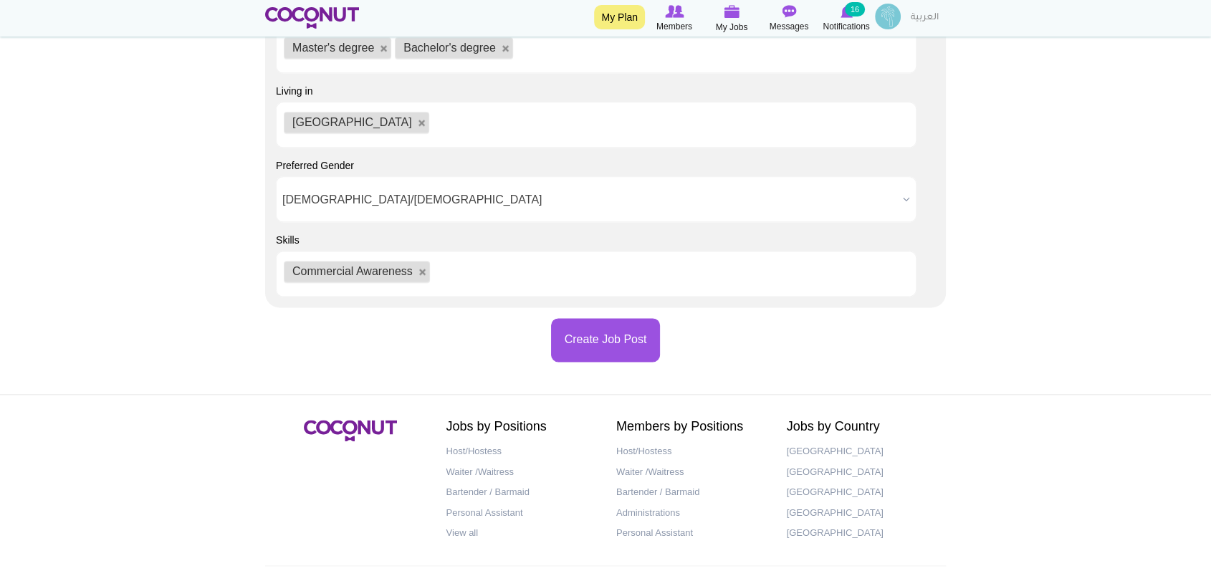
scroll to position [1845, 0]
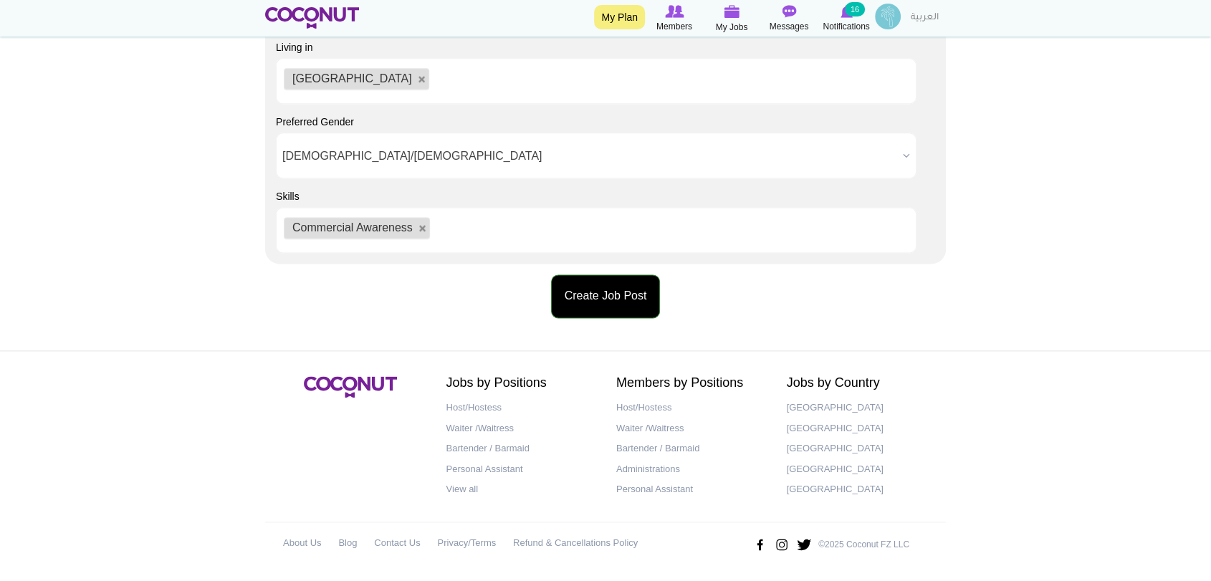
click at [610, 302] on button "Create Job Post" at bounding box center [606, 296] width 110 height 44
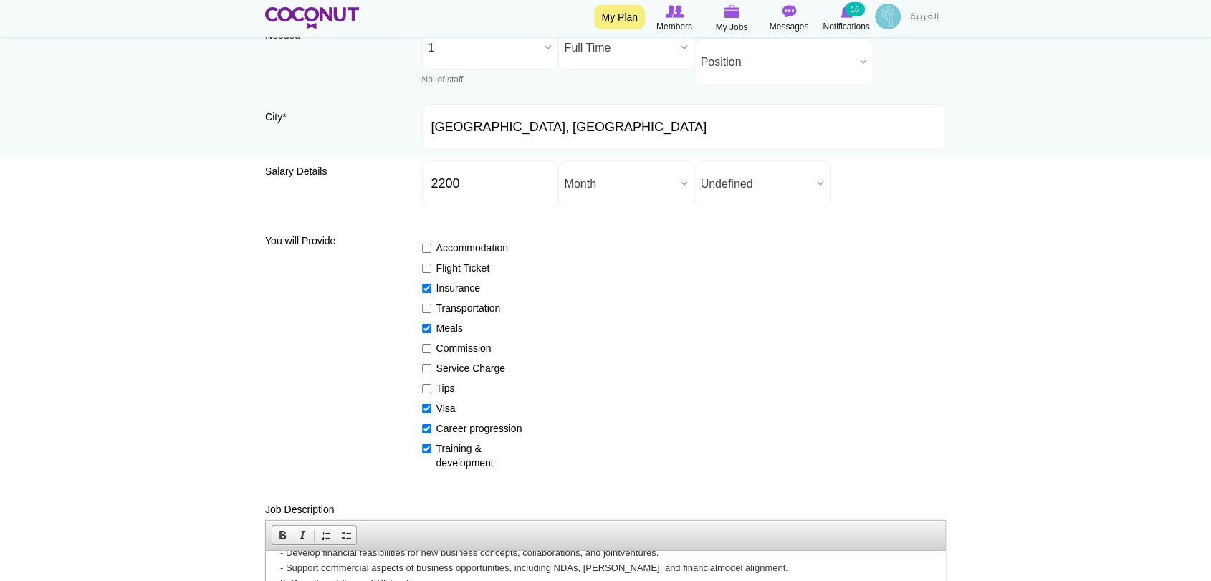
scroll to position [67, 0]
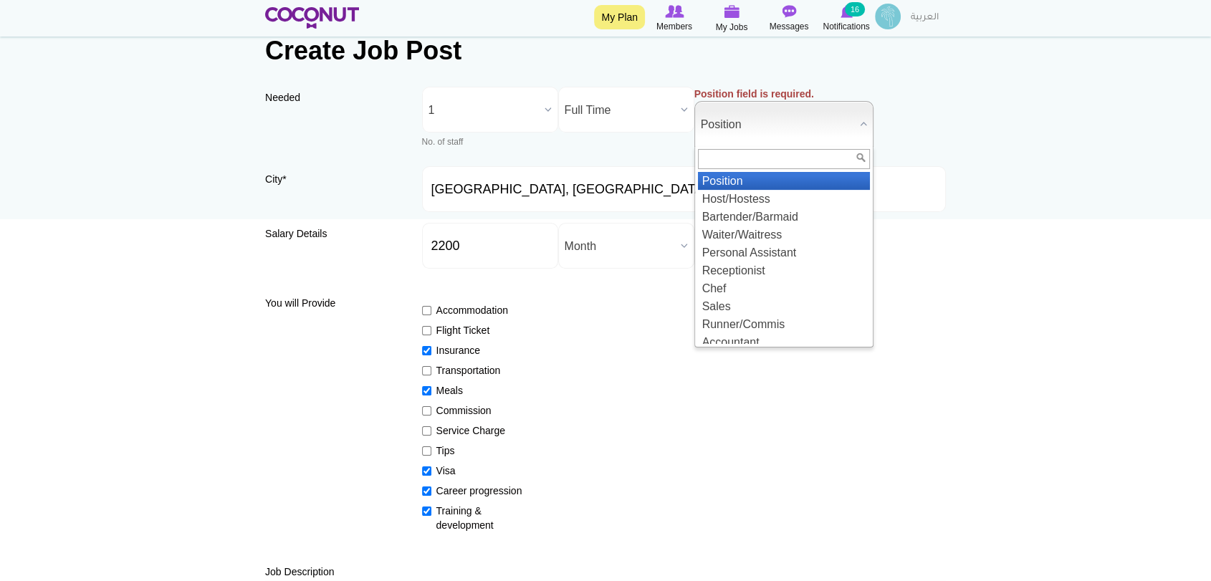
click at [812, 122] on span "Position" at bounding box center [777, 125] width 153 height 46
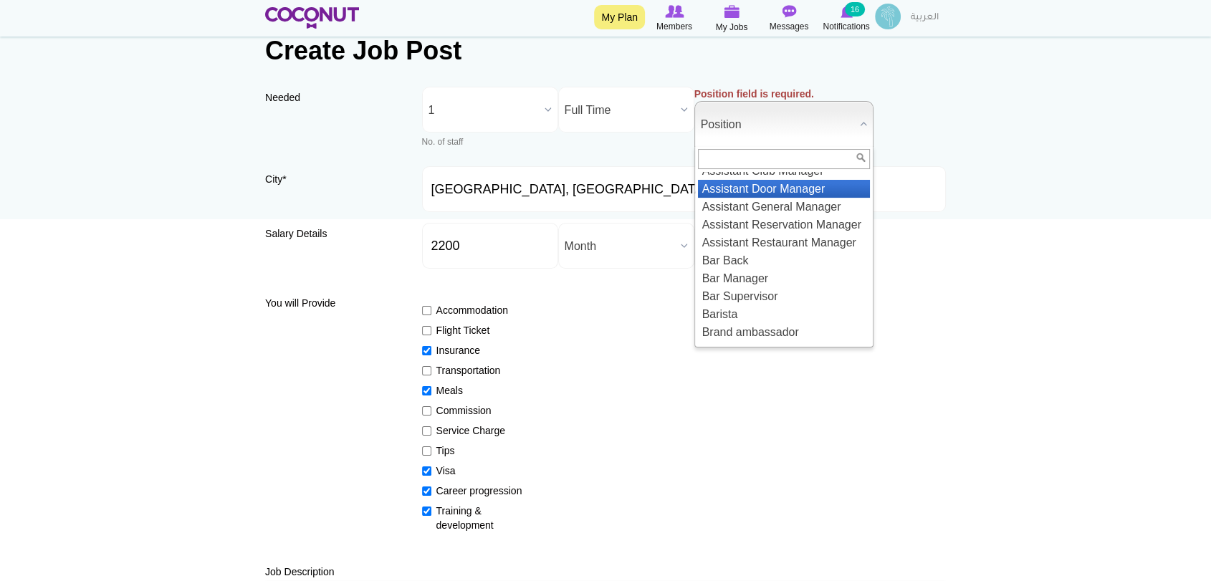
scroll to position [145, 0]
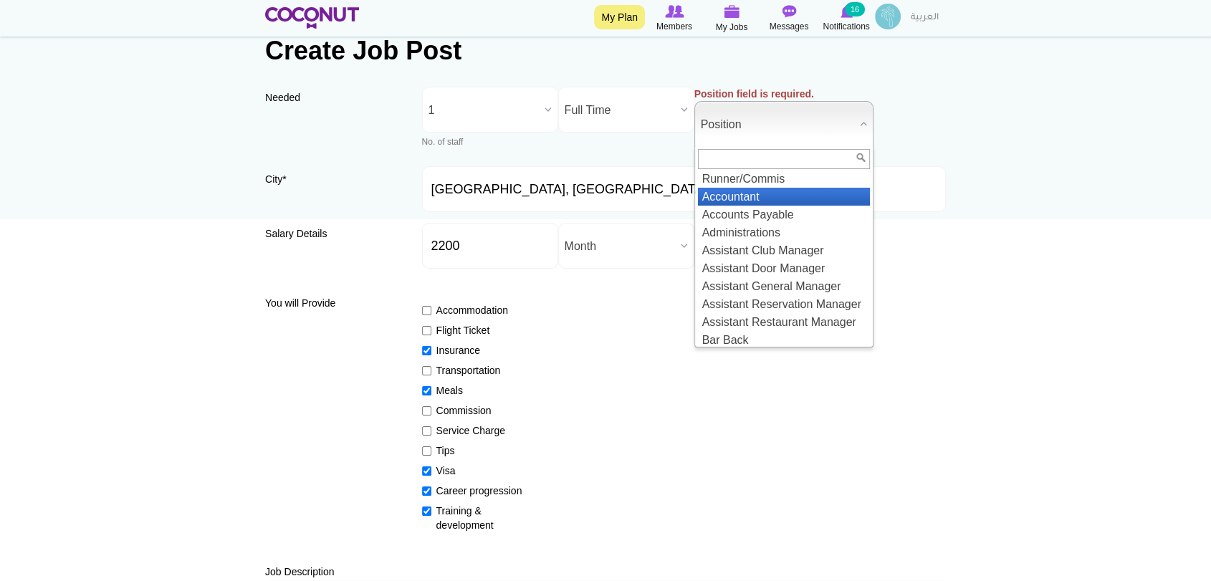
click at [814, 192] on li "Accountant" at bounding box center [784, 197] width 172 height 18
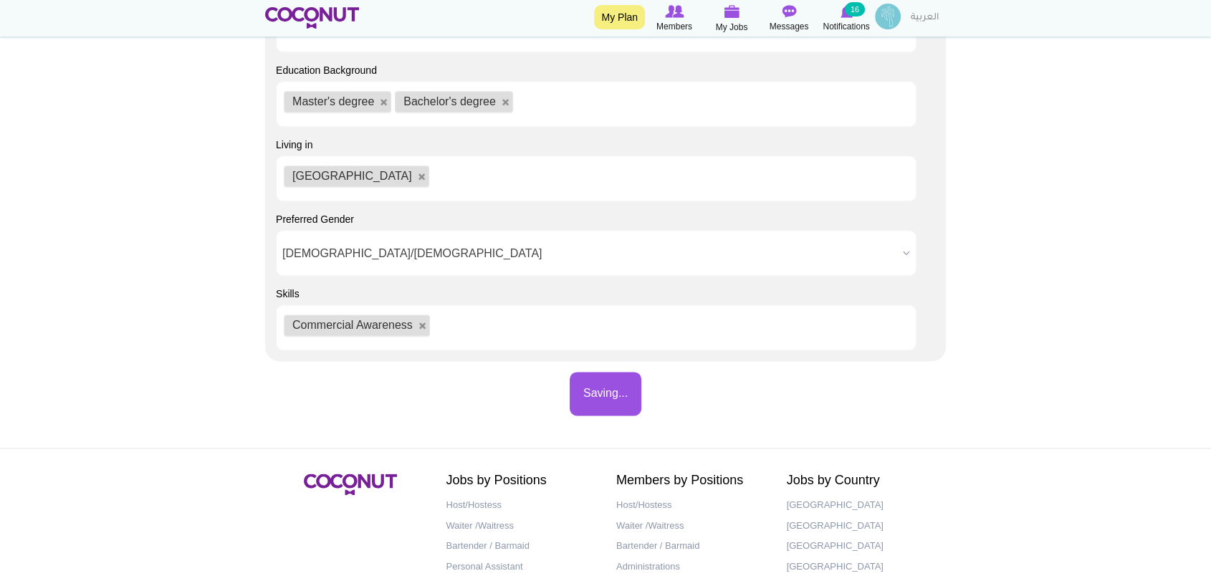
scroll to position [1830, 0]
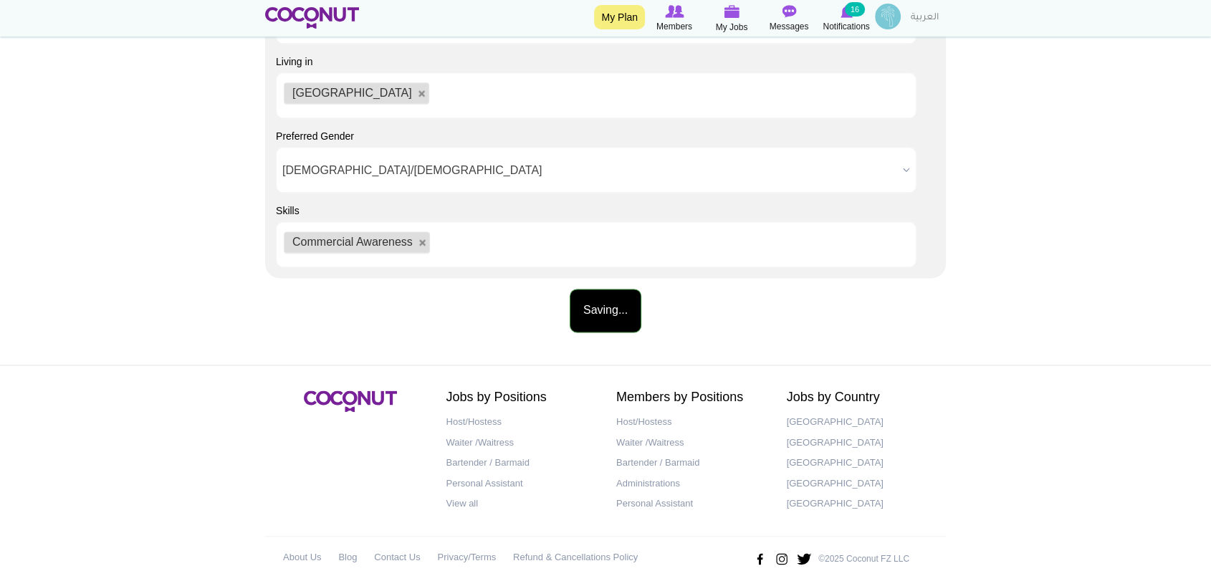
click at [599, 314] on button "Saving..." at bounding box center [605, 311] width 72 height 44
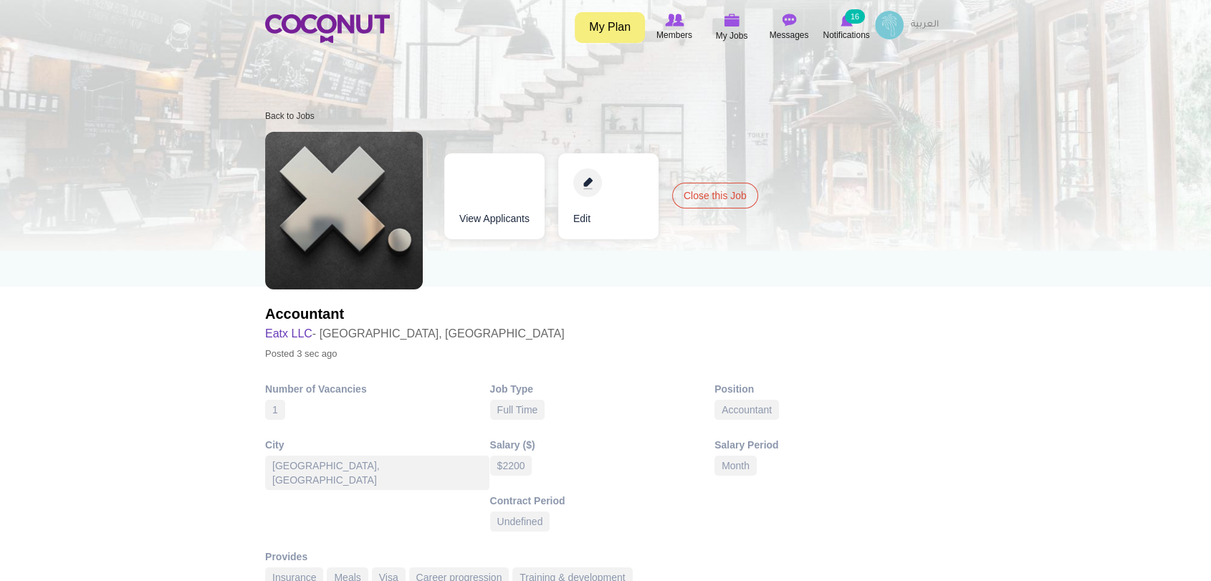
click at [593, 189] on link "Edit" at bounding box center [608, 196] width 100 height 86
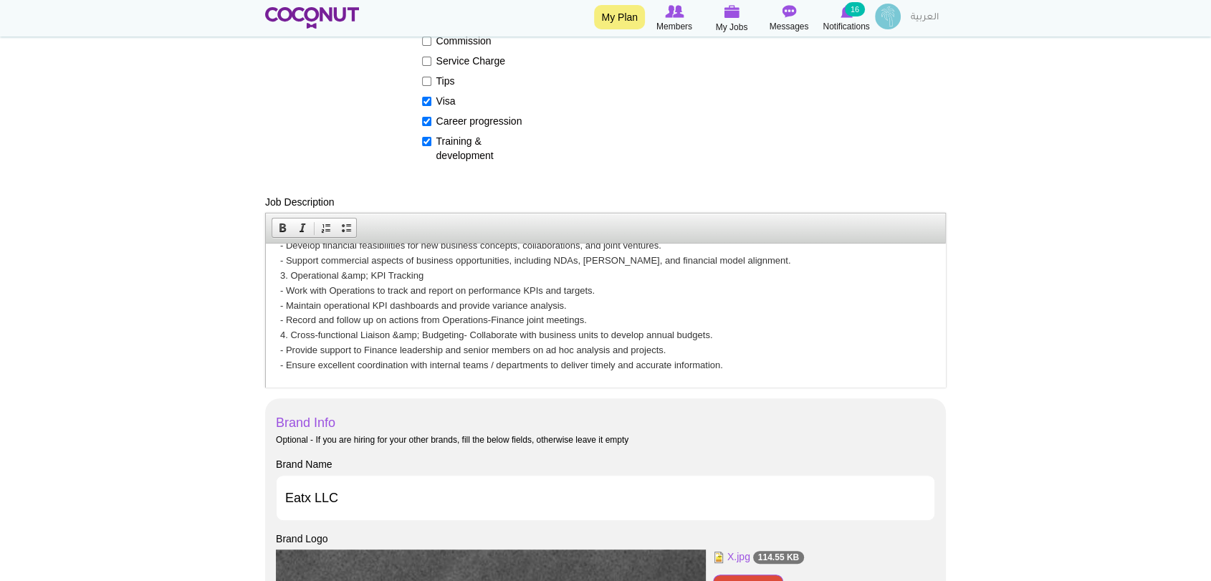
scroll to position [477, 0]
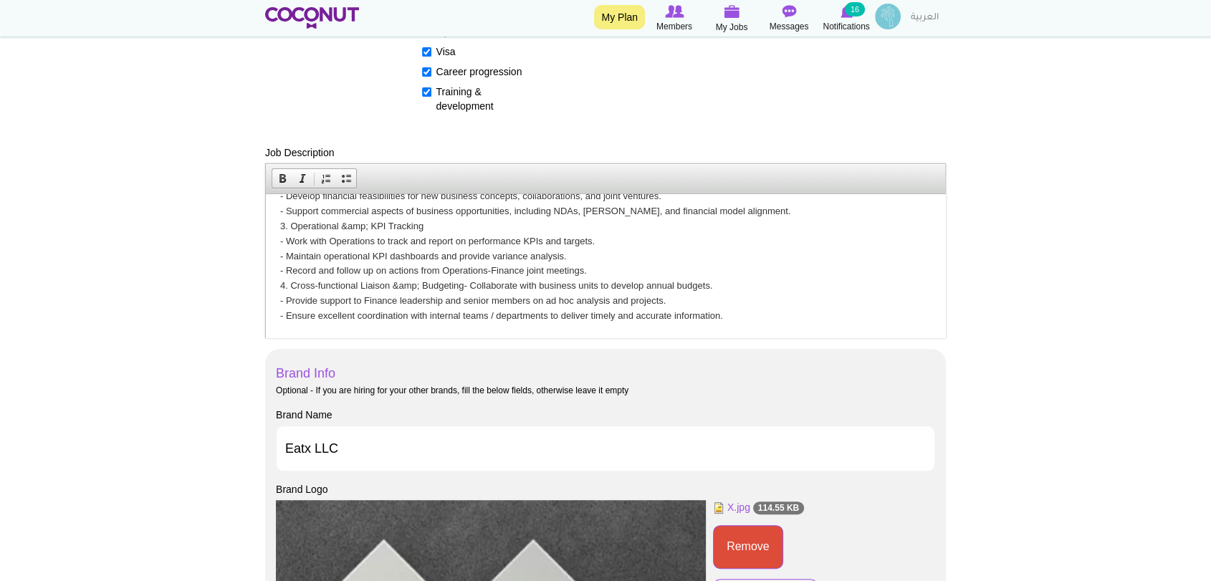
click at [731, 324] on html "Position :Junior Commercial Analyst Experience : Up to 5 years of experience in…" at bounding box center [605, 122] width 679 height 431
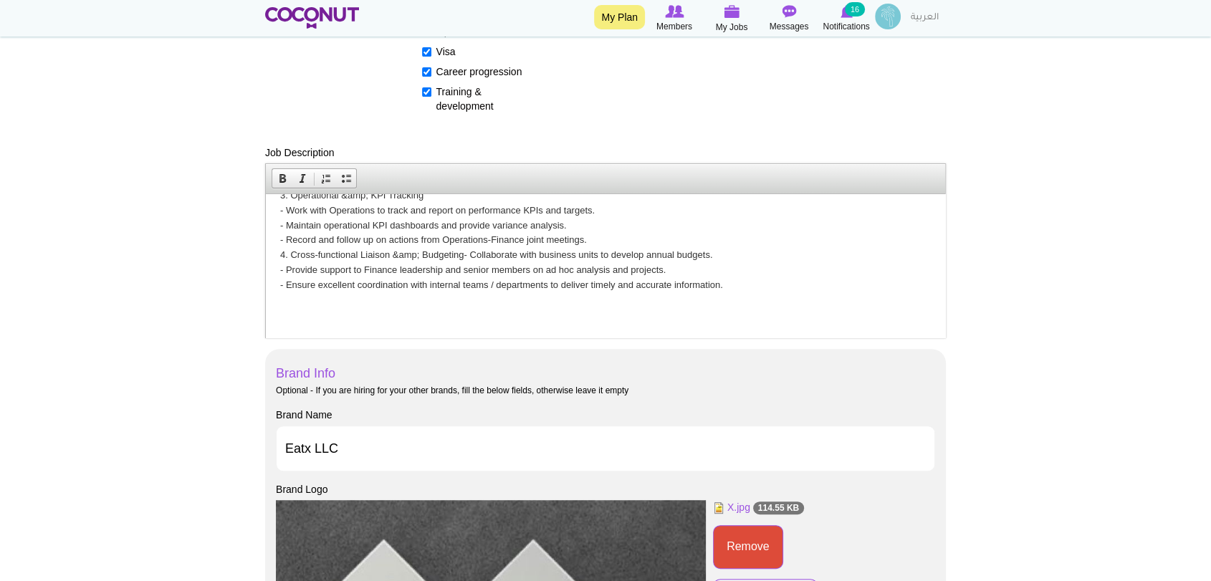
scroll to position [312, 0]
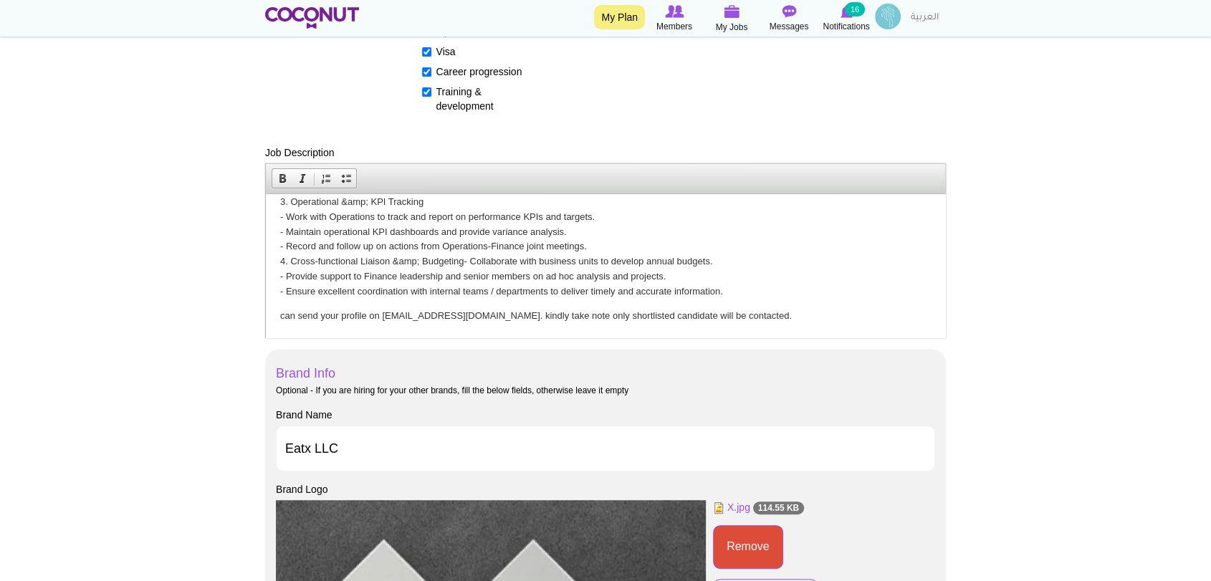
click at [466, 318] on p "can send your profile on Asha@eatx.com. kindly take note only shortlisted candi…" at bounding box center [605, 316] width 650 height 15
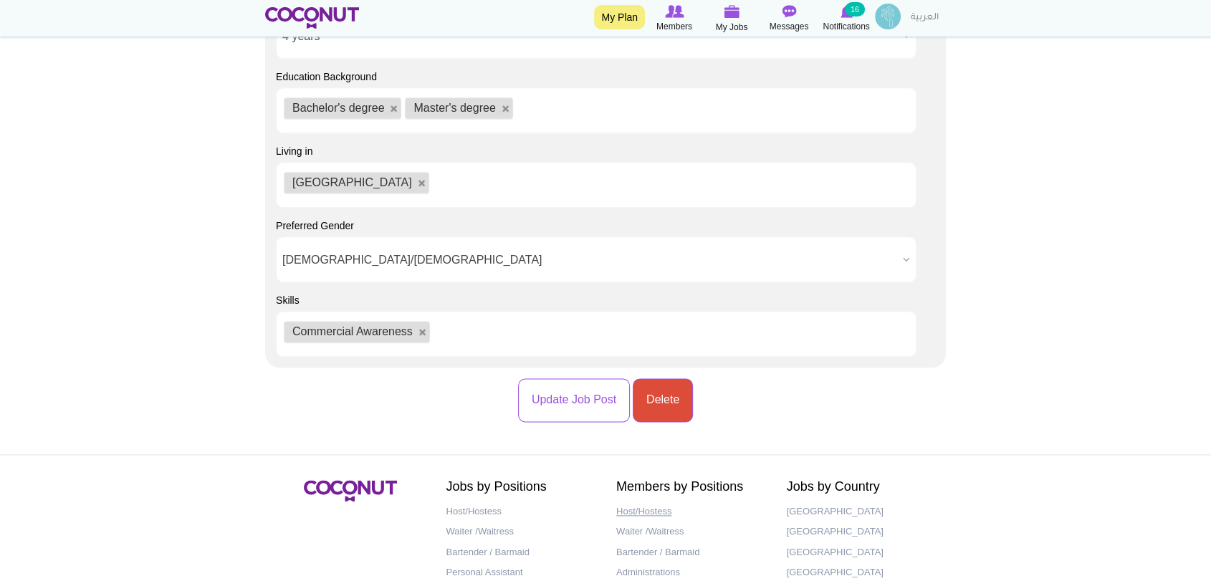
scroll to position [1835, 0]
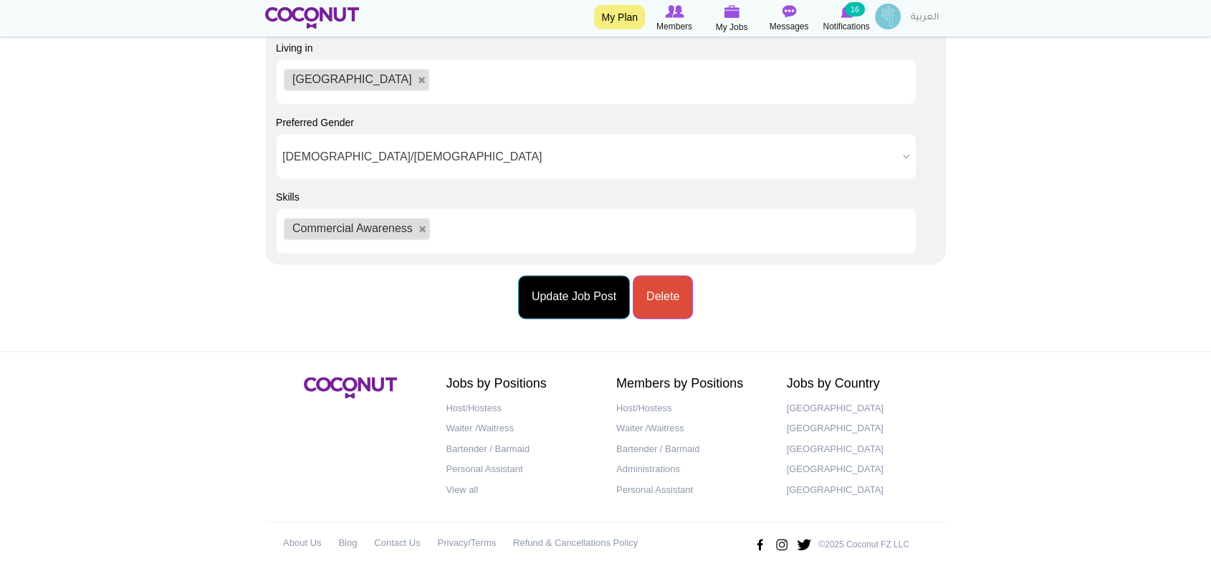
click at [594, 304] on button "Update Job Post" at bounding box center [574, 297] width 112 height 44
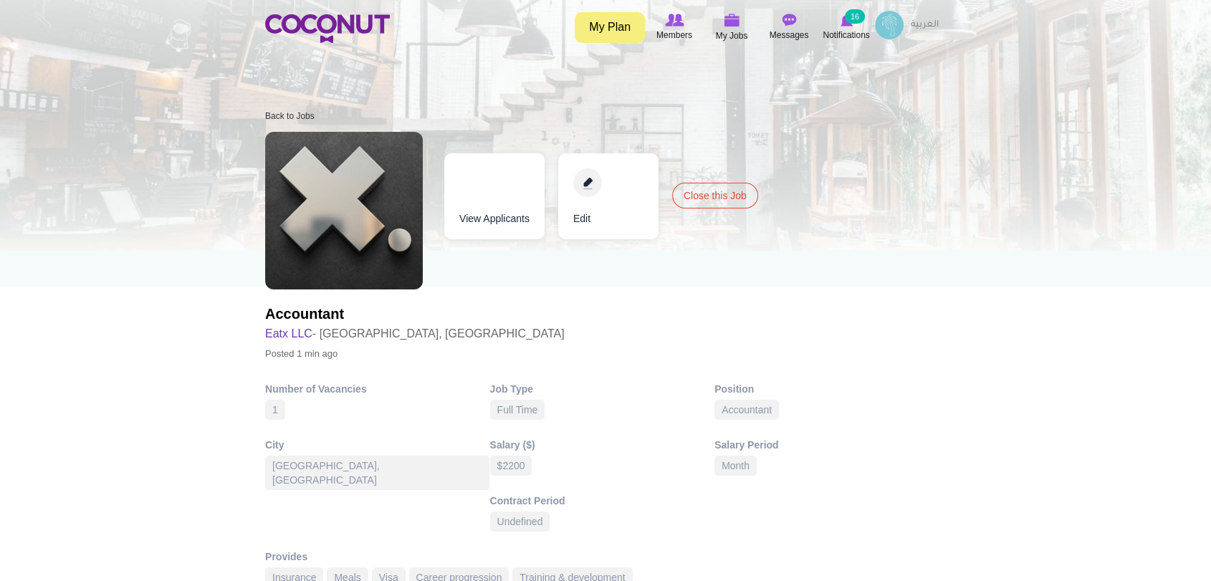
click at [711, 203] on link "Close this Job" at bounding box center [715, 196] width 86 height 26
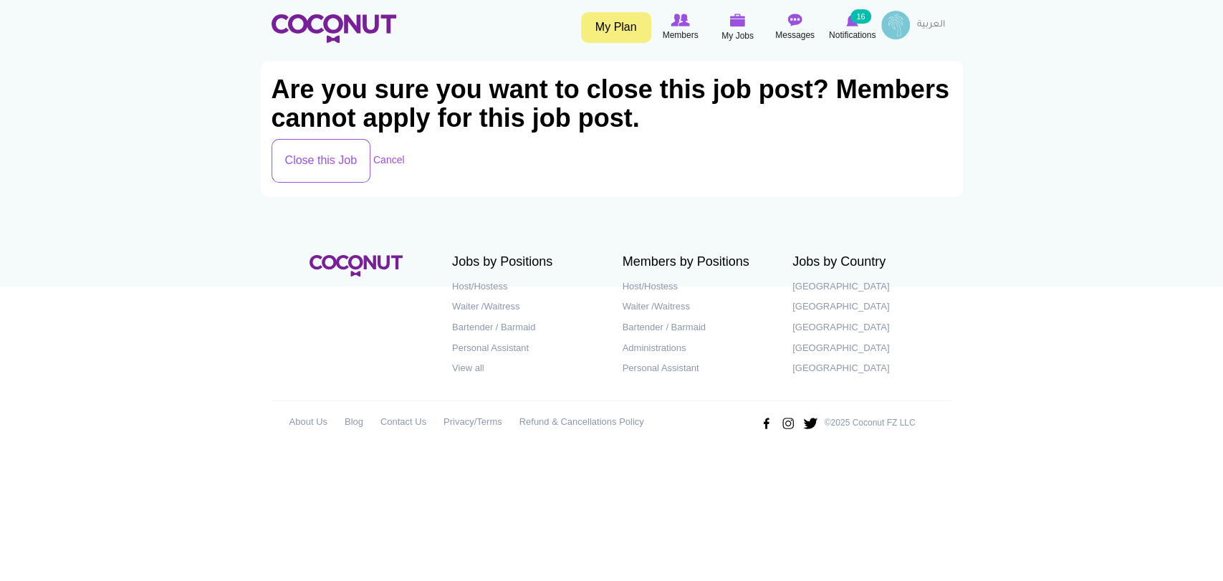
click at [403, 152] on div "Close this Job Cancel" at bounding box center [611, 161] width 681 height 44
click at [395, 163] on link "Cancel" at bounding box center [389, 159] width 32 height 11
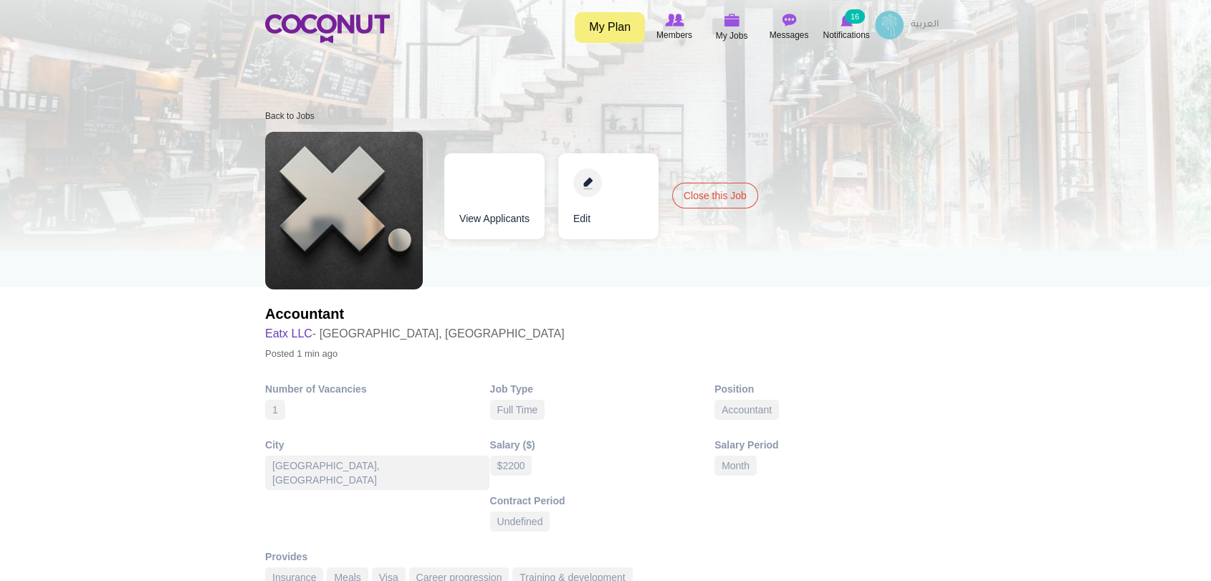
drag, startPoint x: 564, startPoint y: 288, endPoint x: 489, endPoint y: 238, distance: 90.4
click at [559, 286] on div "Accountant Eatx LLC - Dubai, United Arab Emirates Posted 1 min ago View Applica…" at bounding box center [605, 251] width 681 height 239
click at [462, 198] on link "View Applicants" at bounding box center [494, 196] width 100 height 86
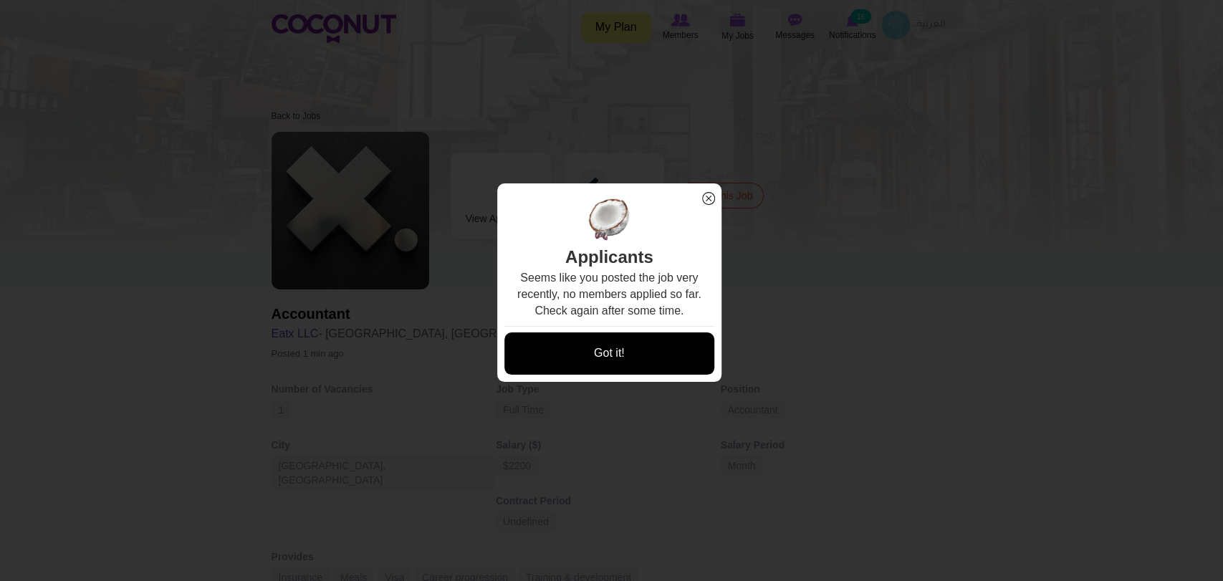
click at [636, 347] on link "Got it!" at bounding box center [609, 353] width 211 height 42
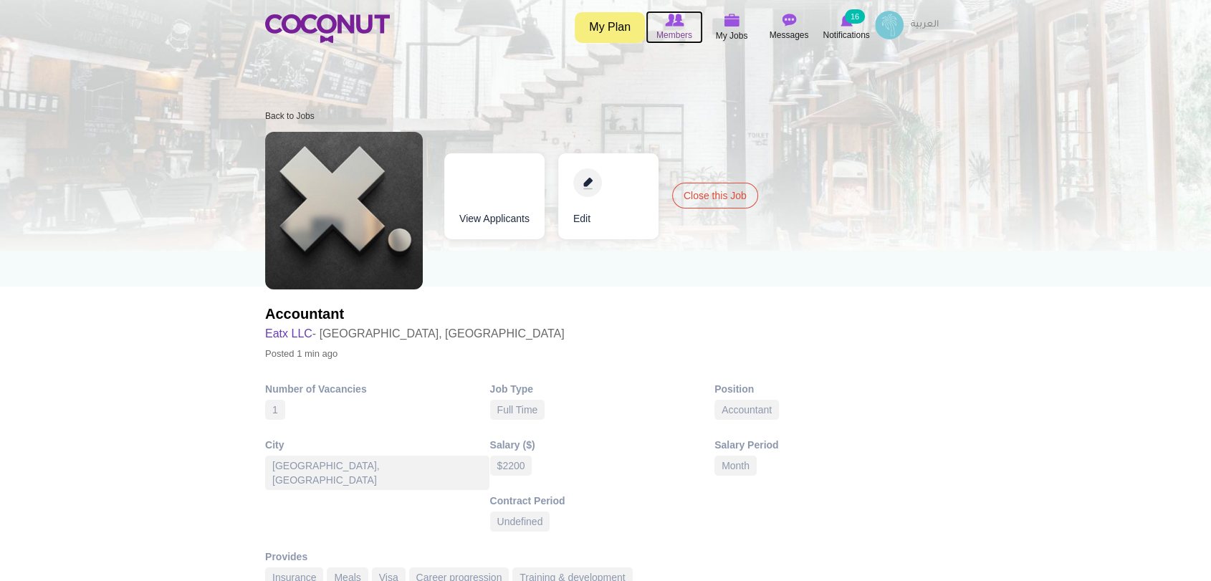
click at [678, 33] on span "Members" at bounding box center [674, 35] width 36 height 14
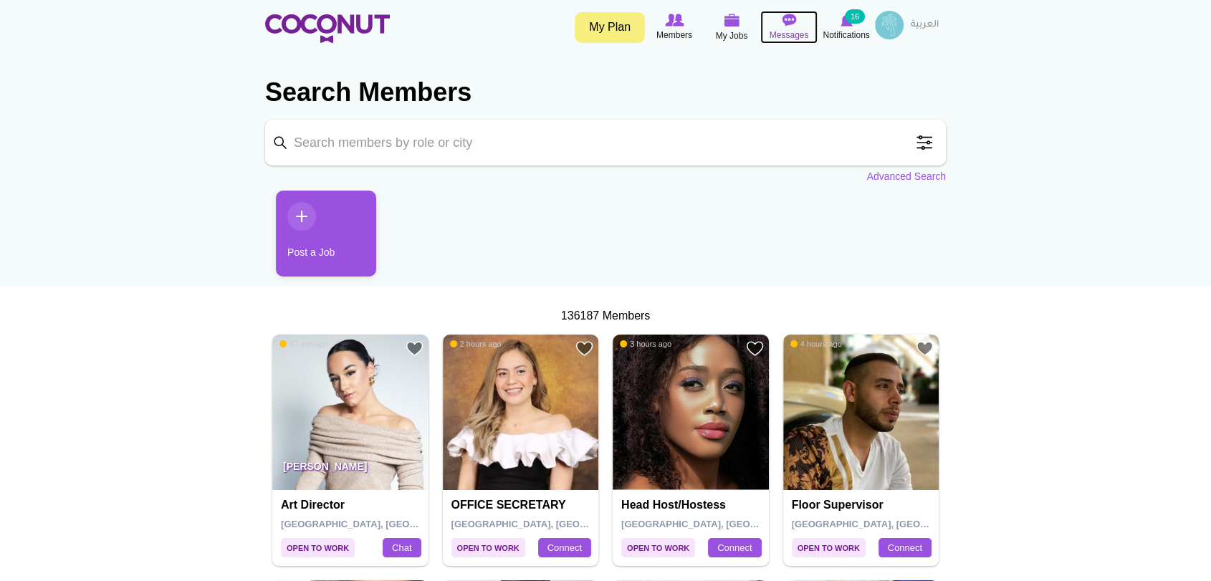
click at [784, 29] on span "Messages" at bounding box center [788, 35] width 39 height 14
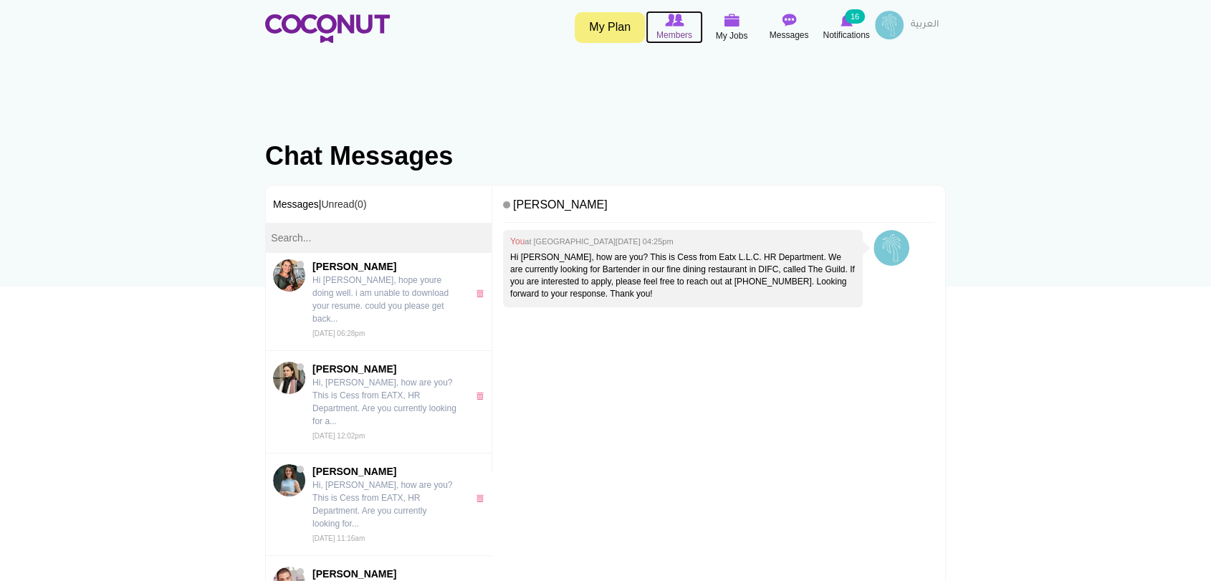
click at [676, 29] on span "Members" at bounding box center [674, 35] width 36 height 14
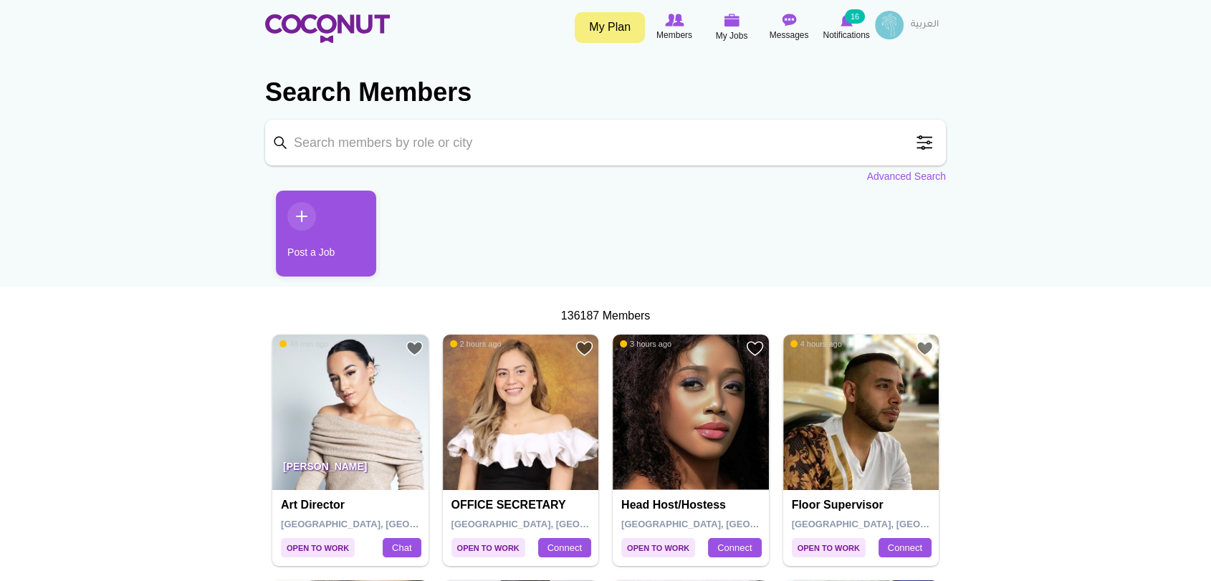
click at [294, 213] on link "Post a Job" at bounding box center [326, 234] width 100 height 86
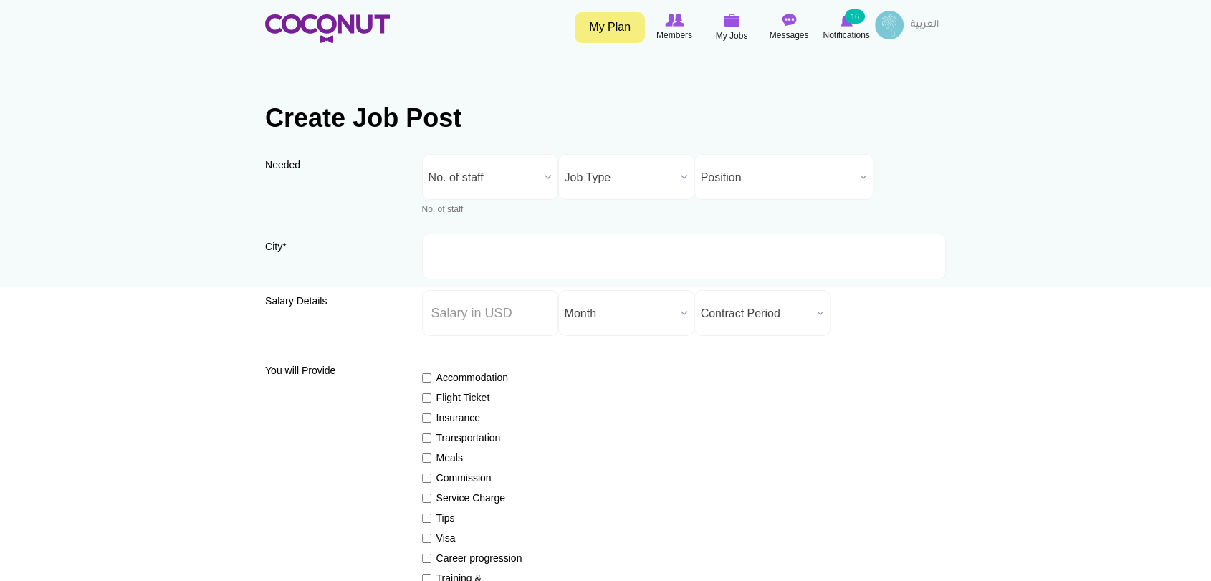
click at [819, 175] on span "Position" at bounding box center [777, 178] width 153 height 46
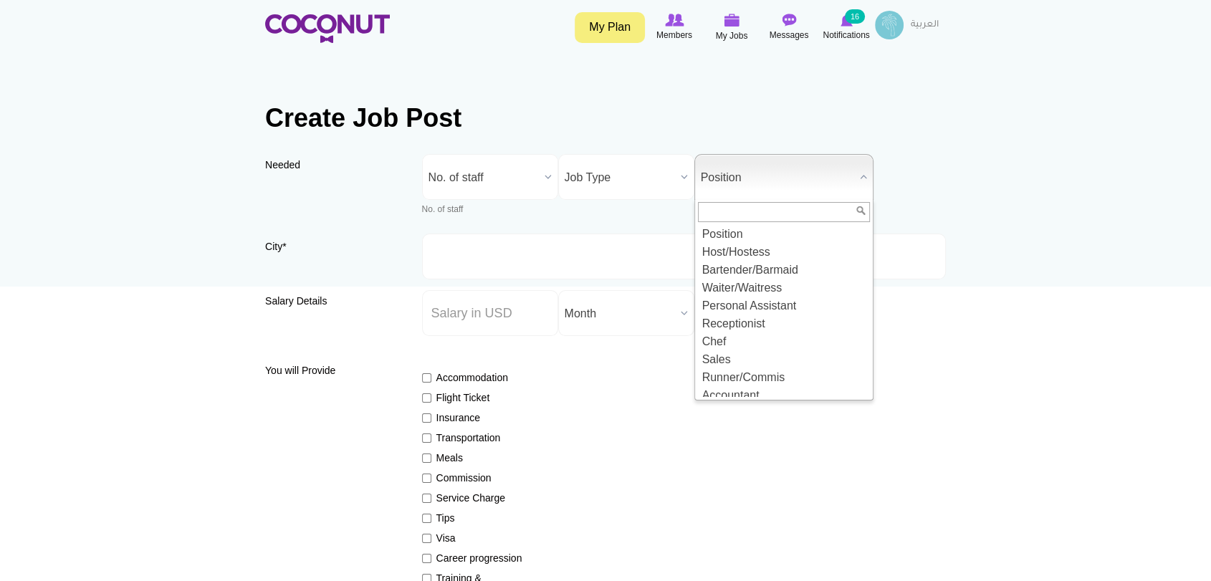
click at [801, 208] on input "text" at bounding box center [784, 212] width 172 height 20
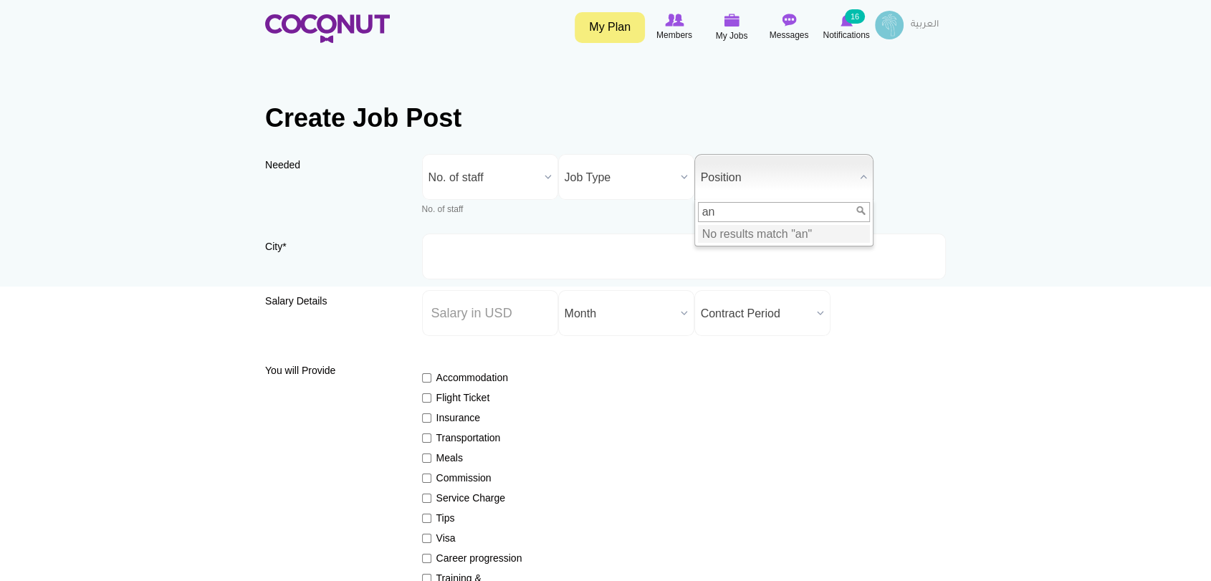
type input "a"
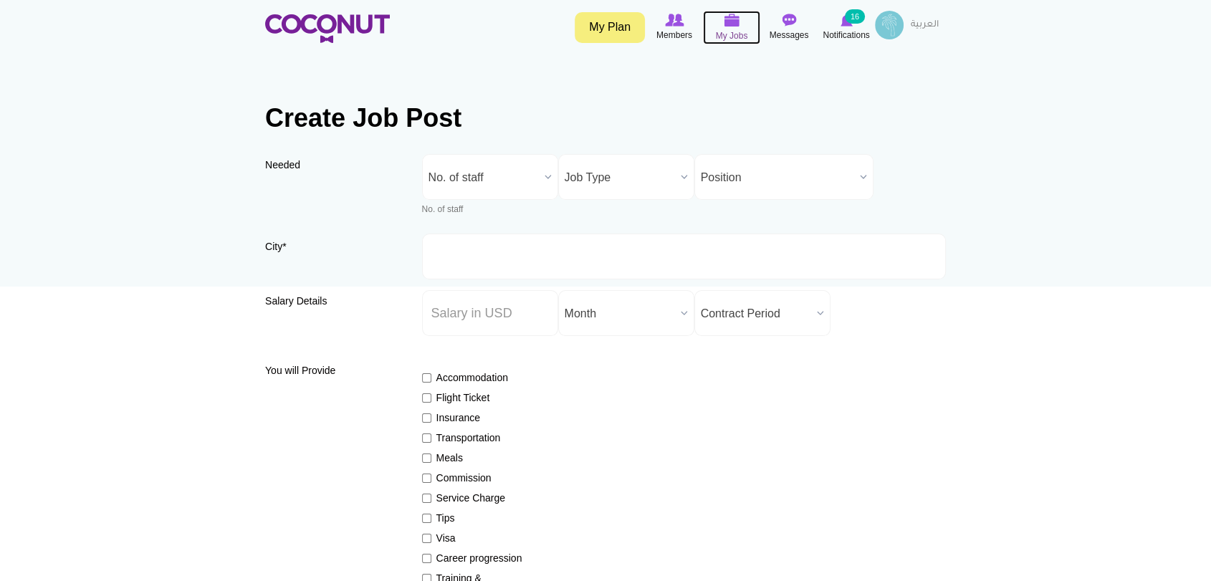
click at [722, 24] on icon at bounding box center [731, 20] width 54 height 16
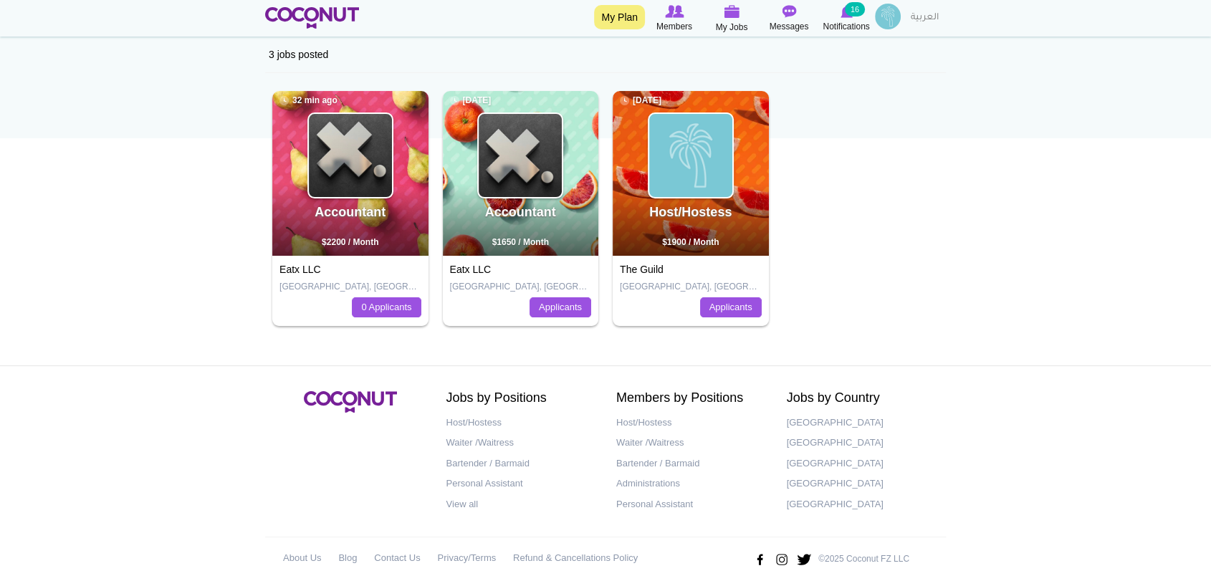
scroll to position [165, 0]
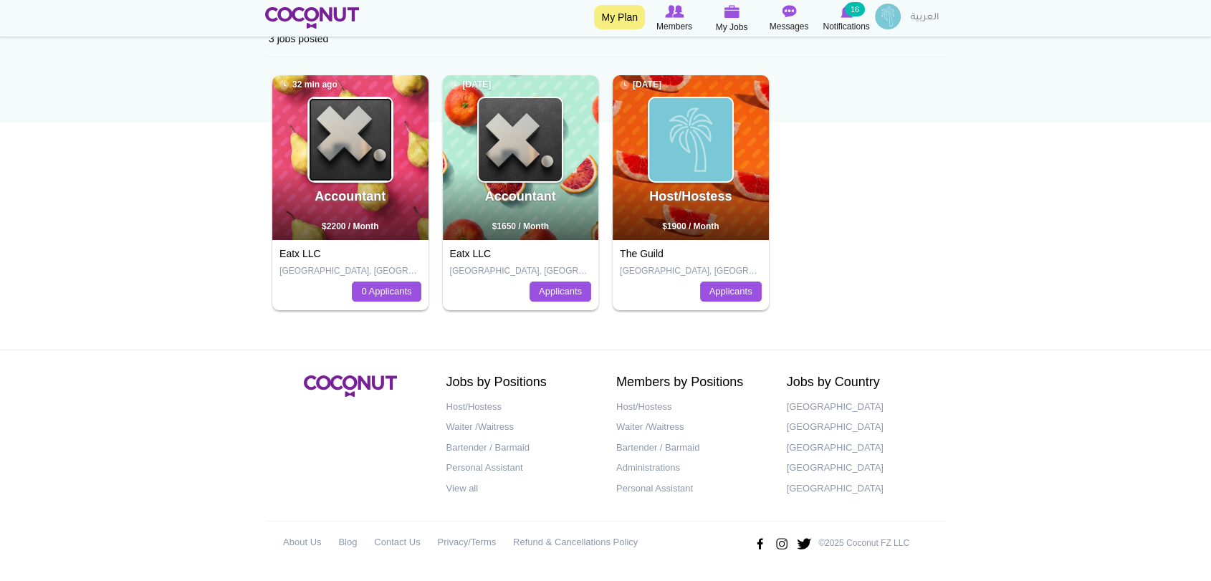
click at [344, 159] on img at bounding box center [350, 139] width 83 height 83
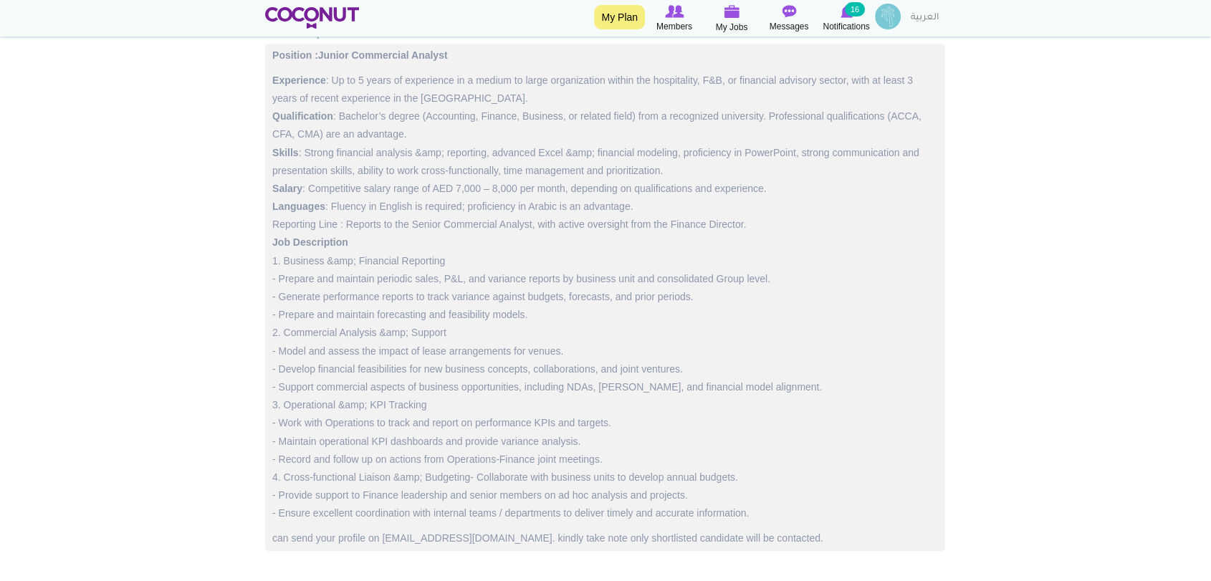
click at [458, 256] on p "Experience : Up to 5 years of experience in a medium to large organization with…" at bounding box center [604, 297] width 665 height 451
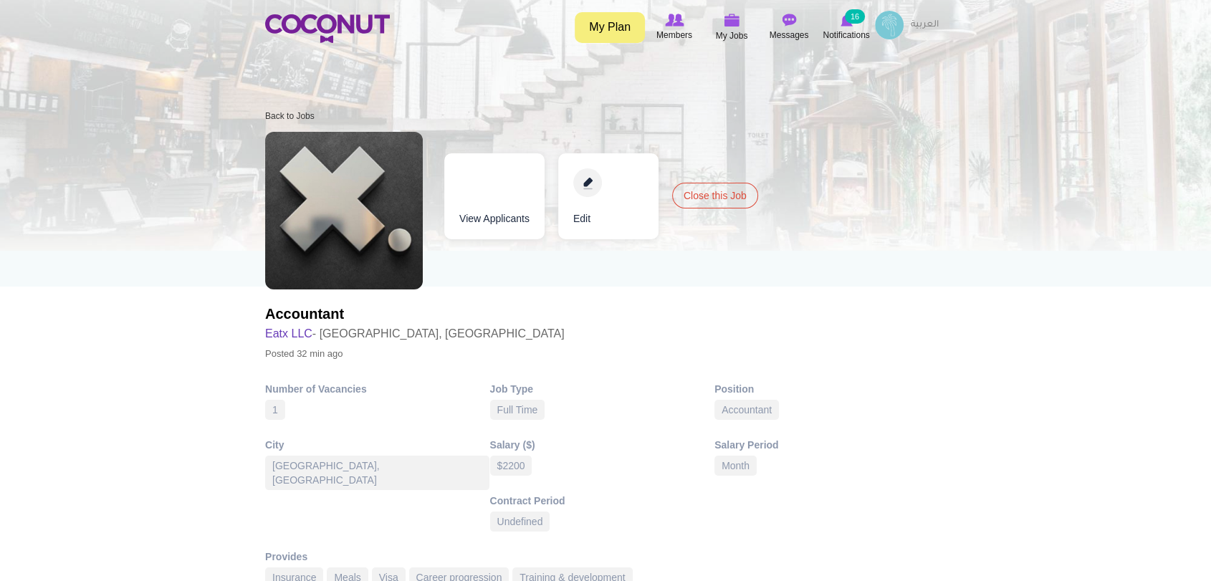
click at [587, 180] on link "Edit" at bounding box center [608, 196] width 100 height 86
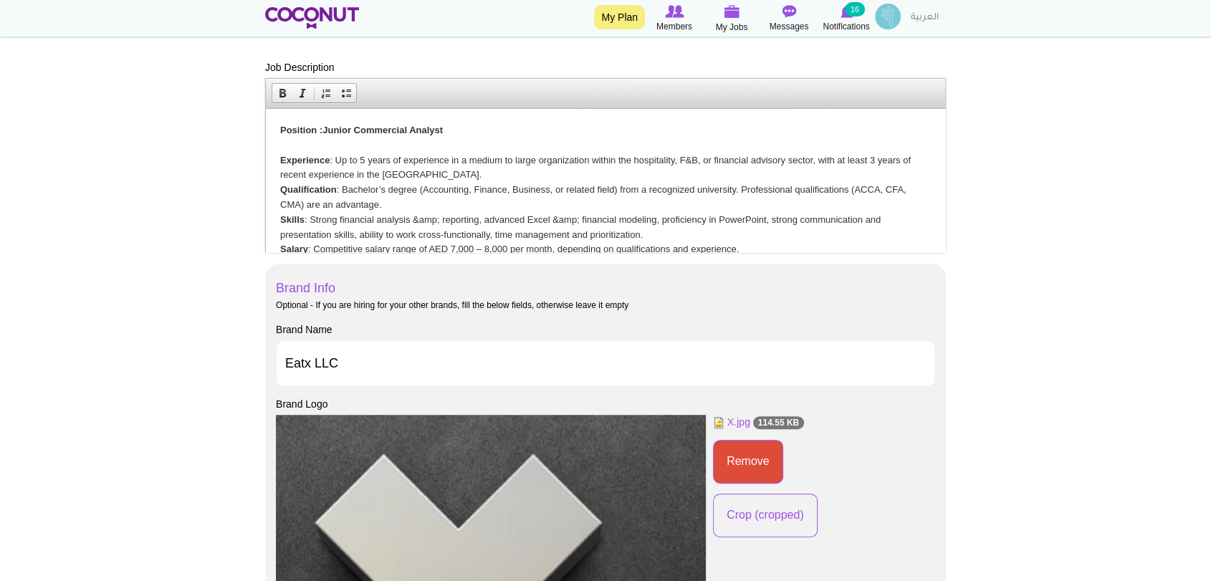
scroll to position [557, 0]
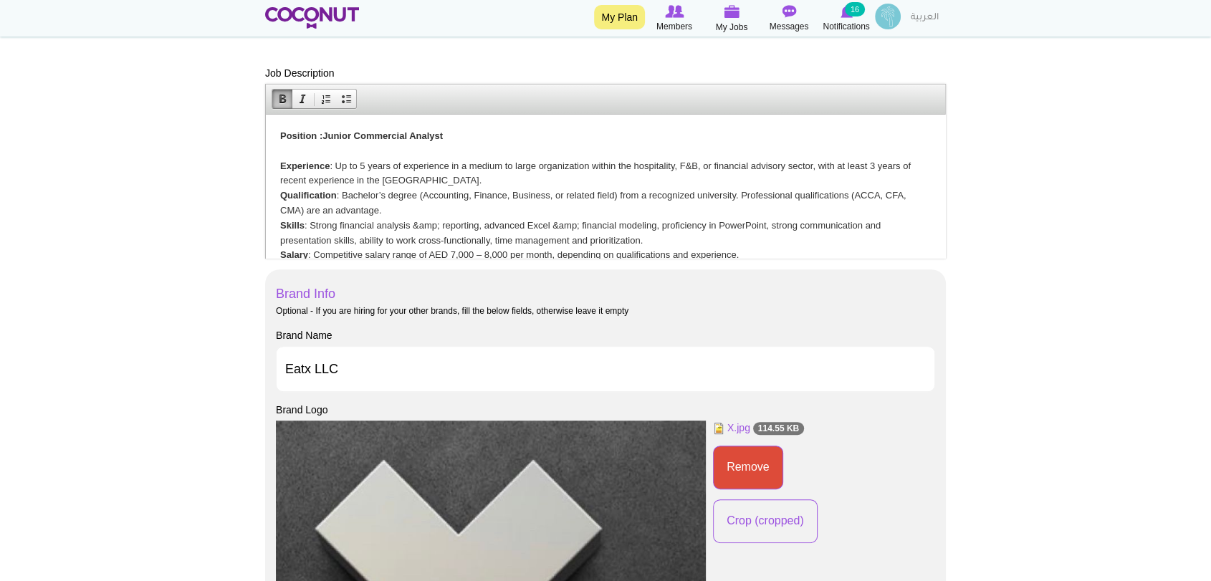
click at [498, 200] on p "Position :Junior Commercial Analyst Experience : Up to 5 years of experience in…" at bounding box center [605, 330] width 650 height 403
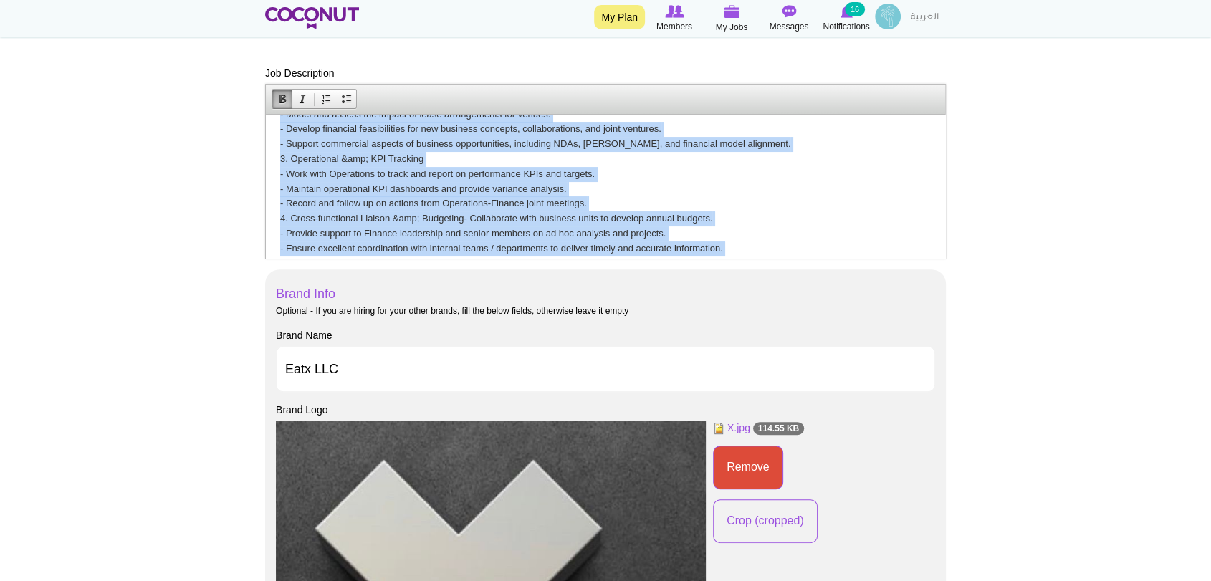
scroll to position [312, 0]
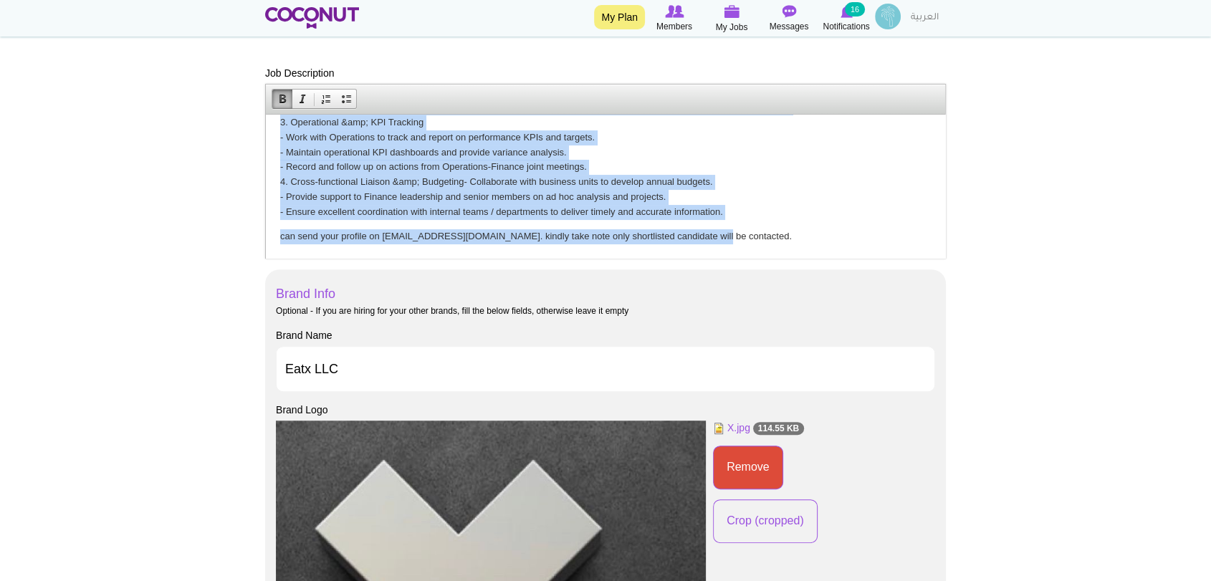
drag, startPoint x: 277, startPoint y: 131, endPoint x: 885, endPoint y: 249, distance: 619.6
click at [885, 249] on html "Position :Junior Commercial Analyst Experience : Up to 5 years of experience in…" at bounding box center [605, 30] width 679 height 455
copy body "Loremips :Dolors Ametconsec Adipisc Elitseddoe : Te in 8 utlab et doloremagn al…"
